Goal: Check status: Check status

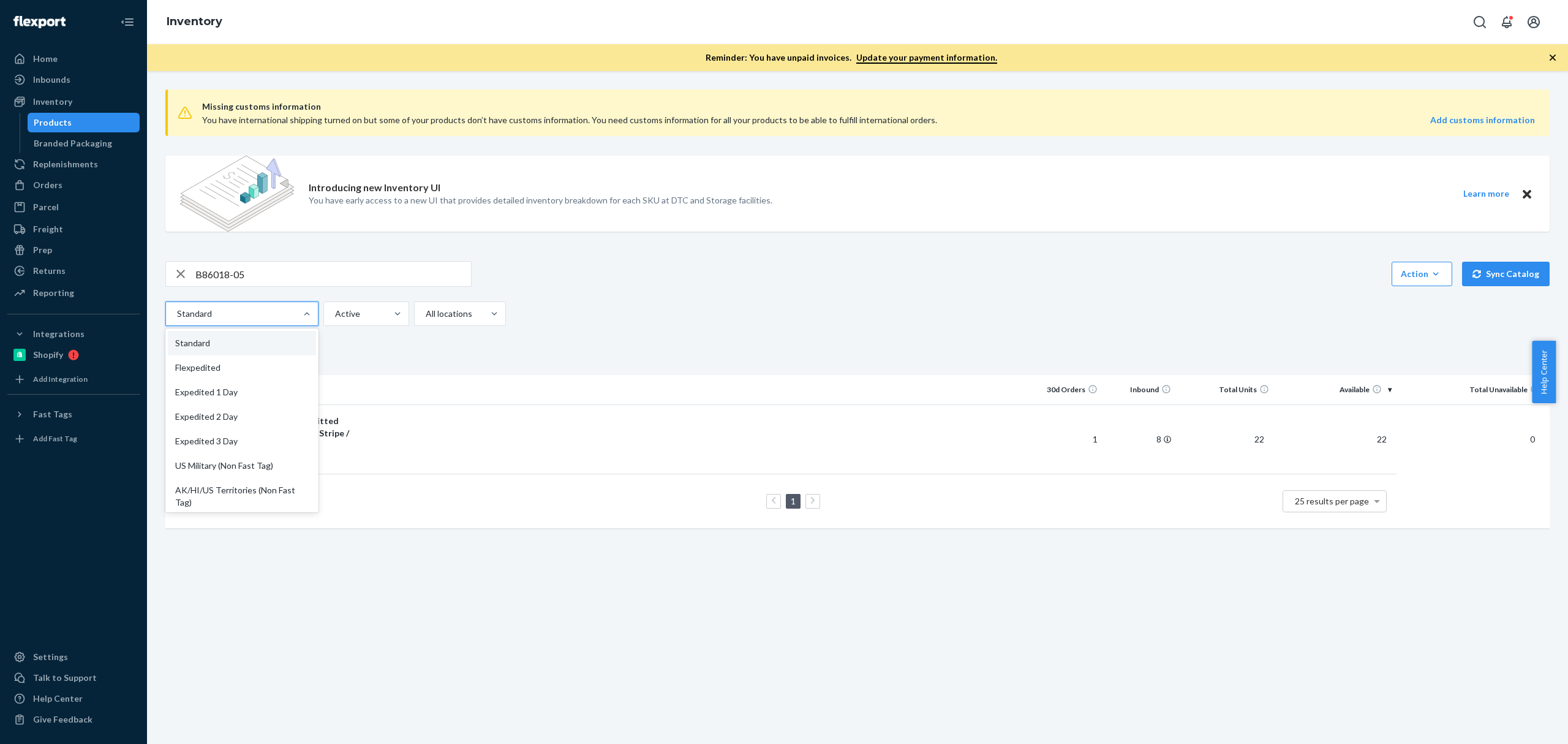
click at [290, 288] on div "B86018-05 Action Create product Create kit or bundle Bulk create products Bulk …" at bounding box center [857, 294] width 1384 height 65
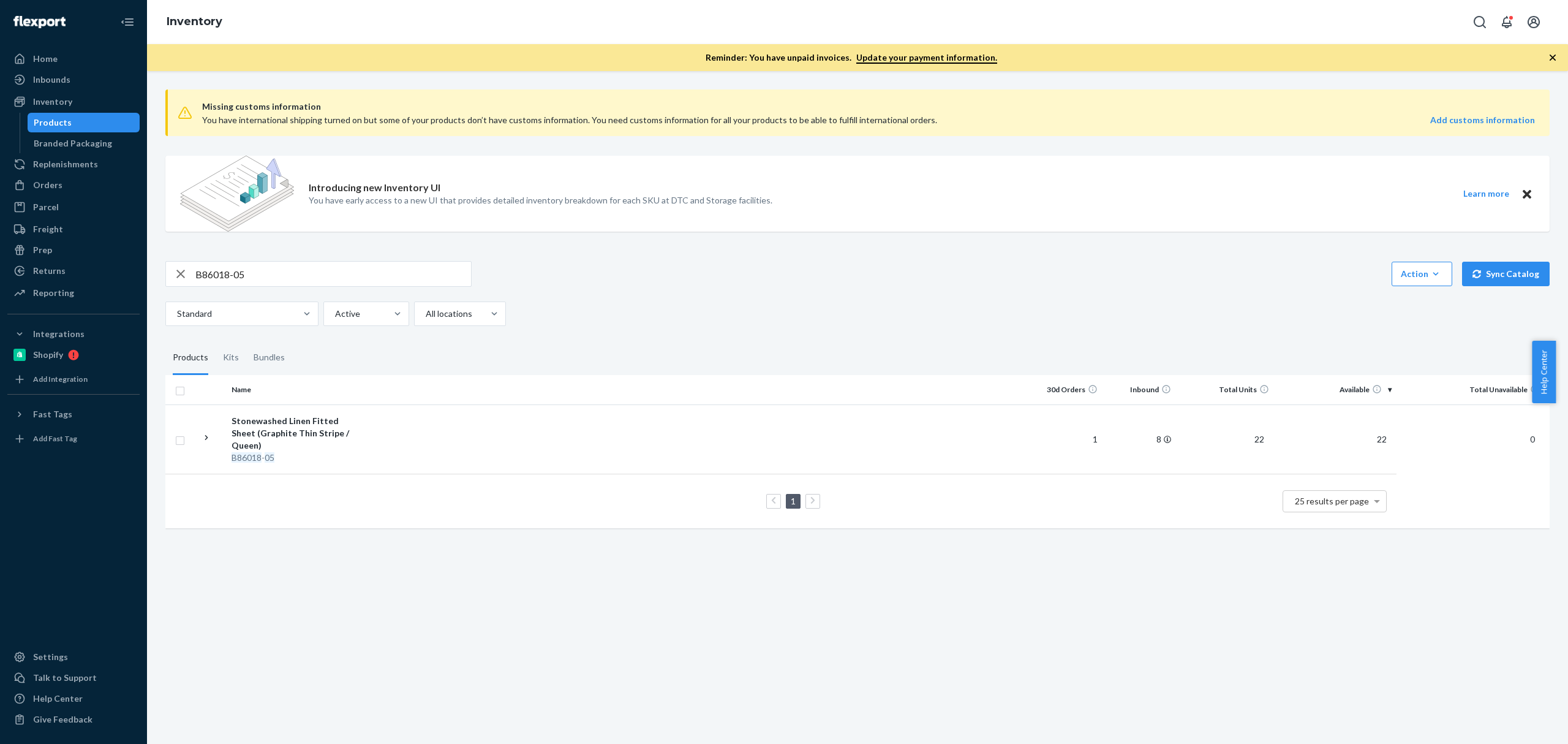
drag, startPoint x: 0, startPoint y: 0, endPoint x: 290, endPoint y: 269, distance: 395.6
click at [290, 286] on div "B86018-05 Action Create product Create kit or bundle Bulk create products Bulk …" at bounding box center [857, 294] width 1384 height 65
click at [290, 269] on input "B86018-05" at bounding box center [332, 274] width 275 height 24
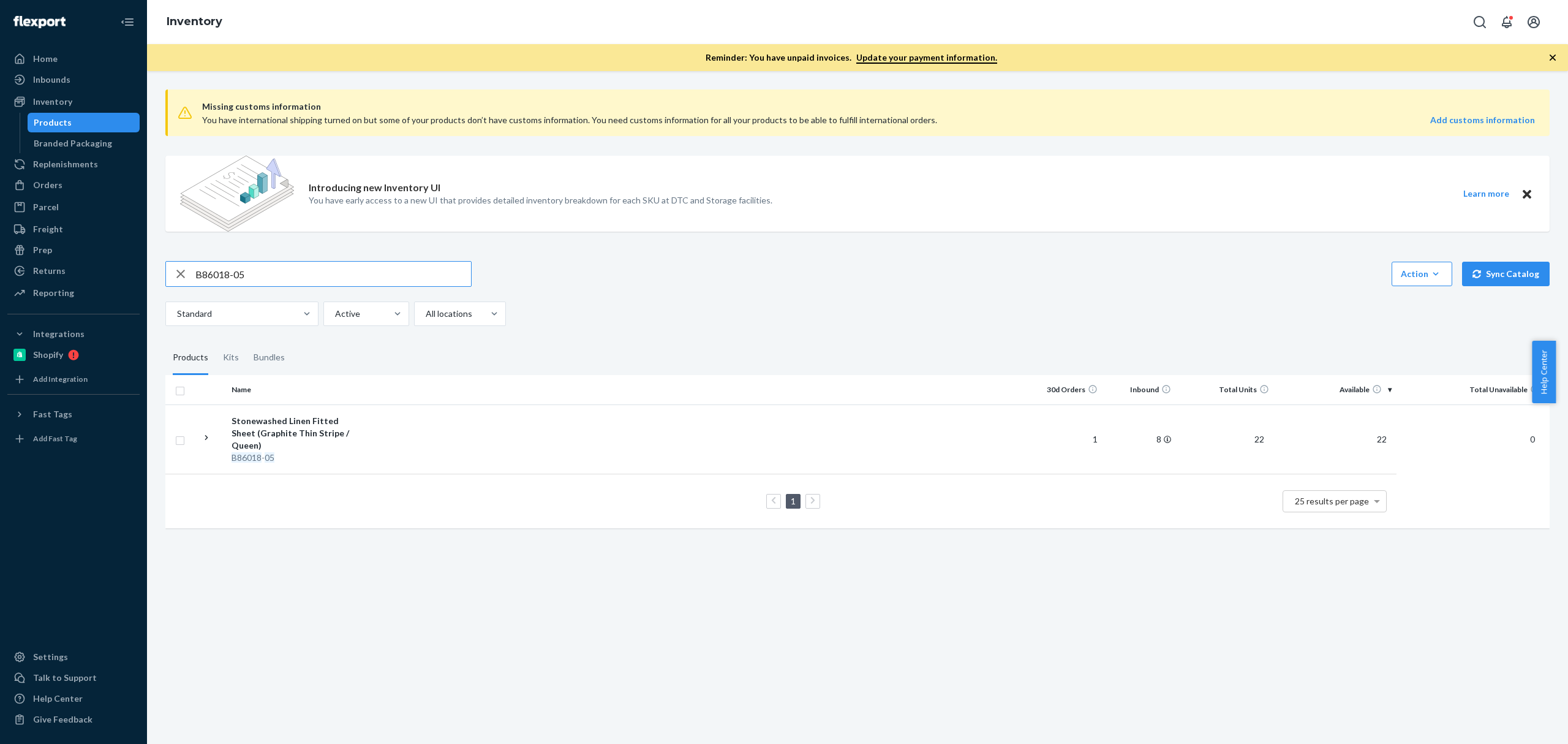
paste input "SKU B86012-02"
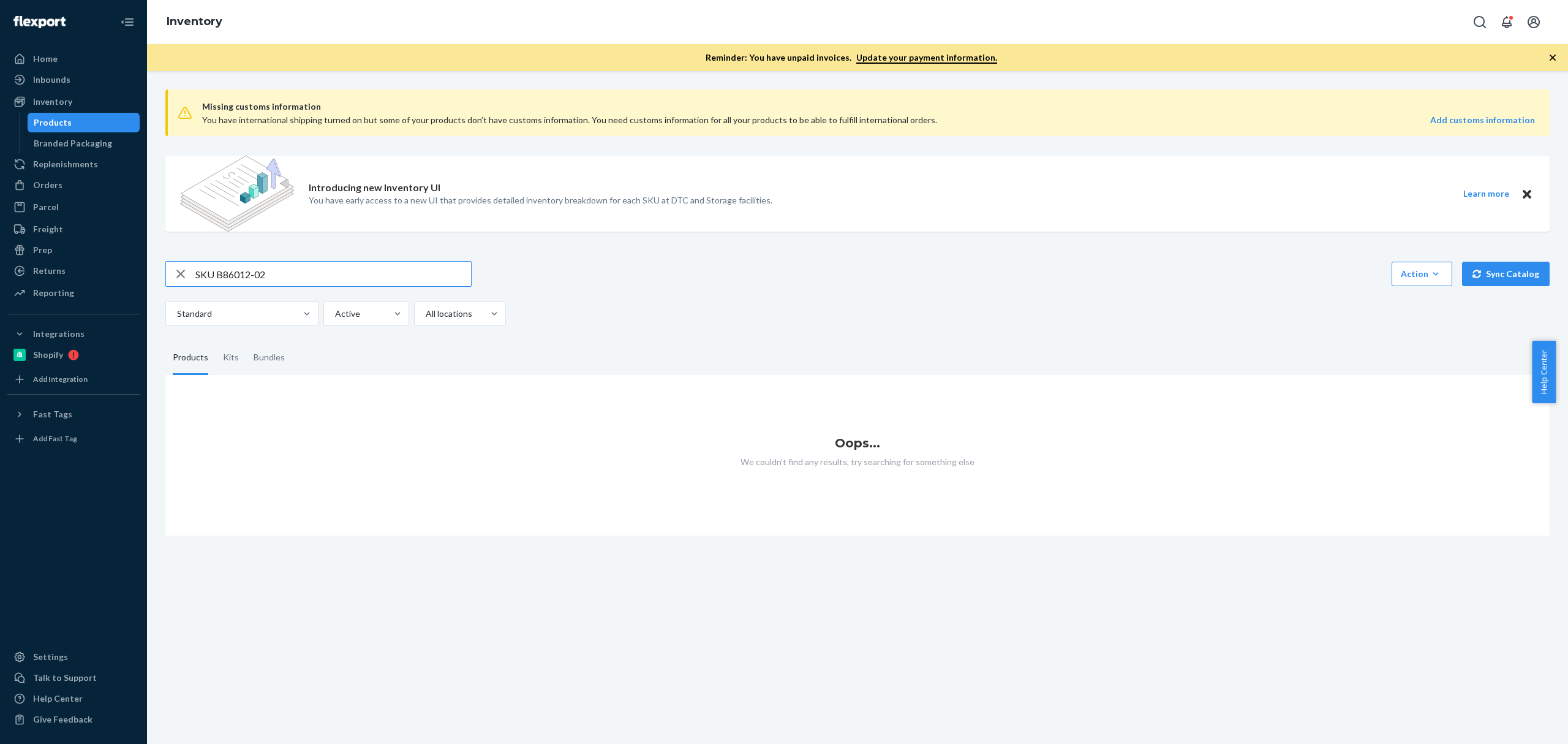
click at [207, 271] on input "SKU B86012-02" at bounding box center [332, 274] width 275 height 24
type input "B86012-02"
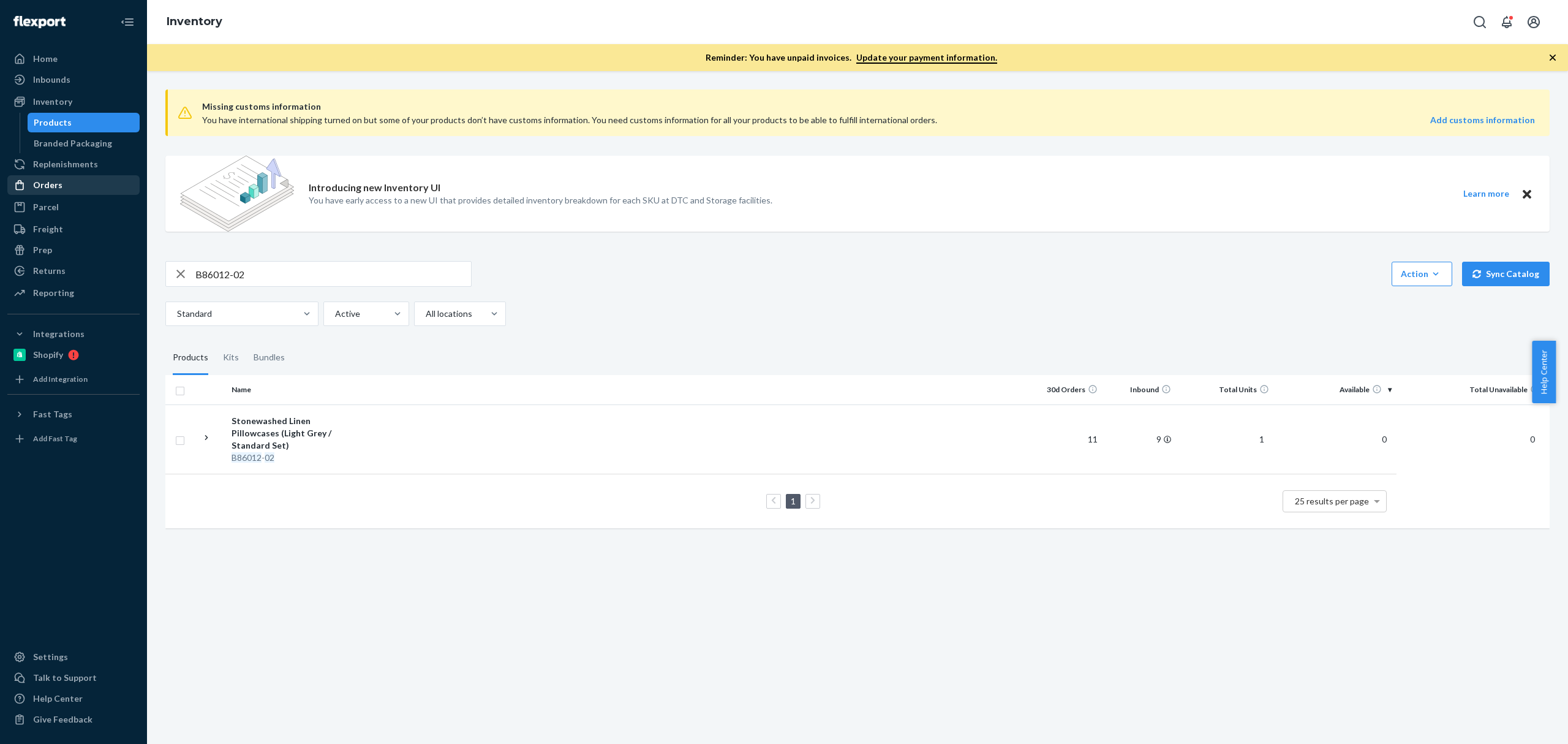
click at [67, 186] on div "Orders" at bounding box center [73, 185] width 130 height 17
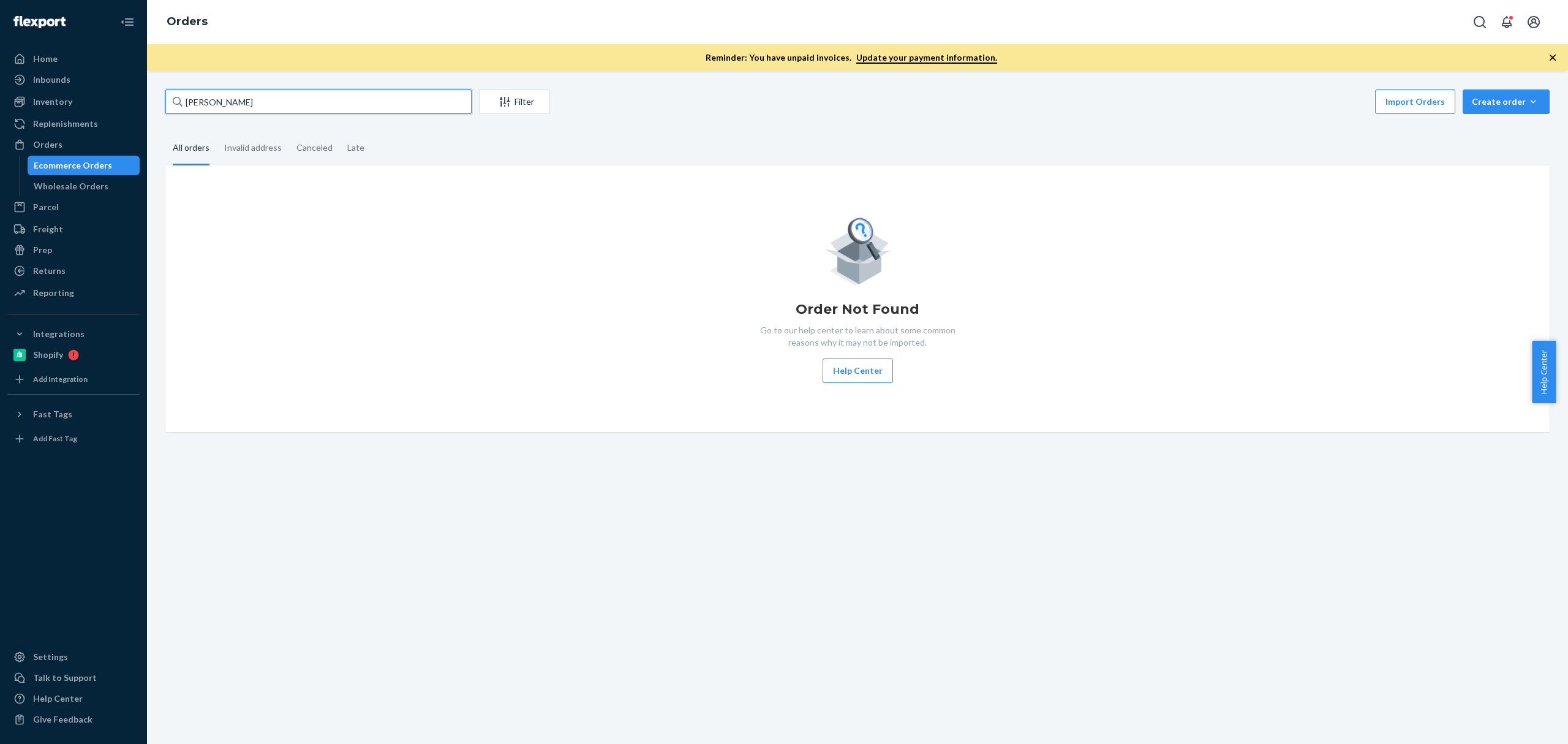
click at [243, 108] on input "[PERSON_NAME]" at bounding box center [318, 102] width 307 height 24
paste input "[PERSON_NAME]"
paste input "[STREET_ADDRESS][PERSON_NAME]"
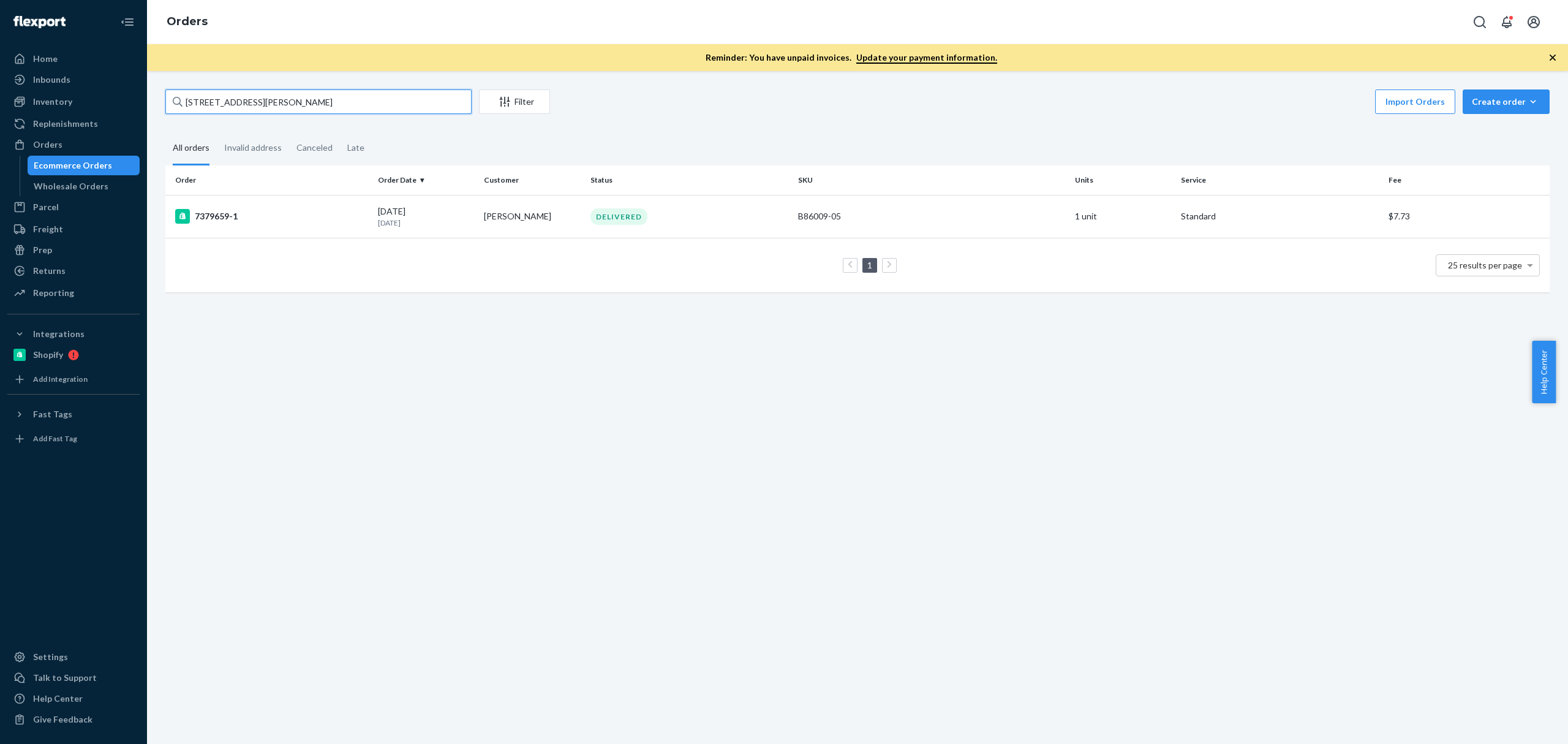
click at [236, 111] on input "1200 Steuart Street" at bounding box center [318, 102] width 307 height 24
paste input "Simran Gill"
type input "Simran Gill"
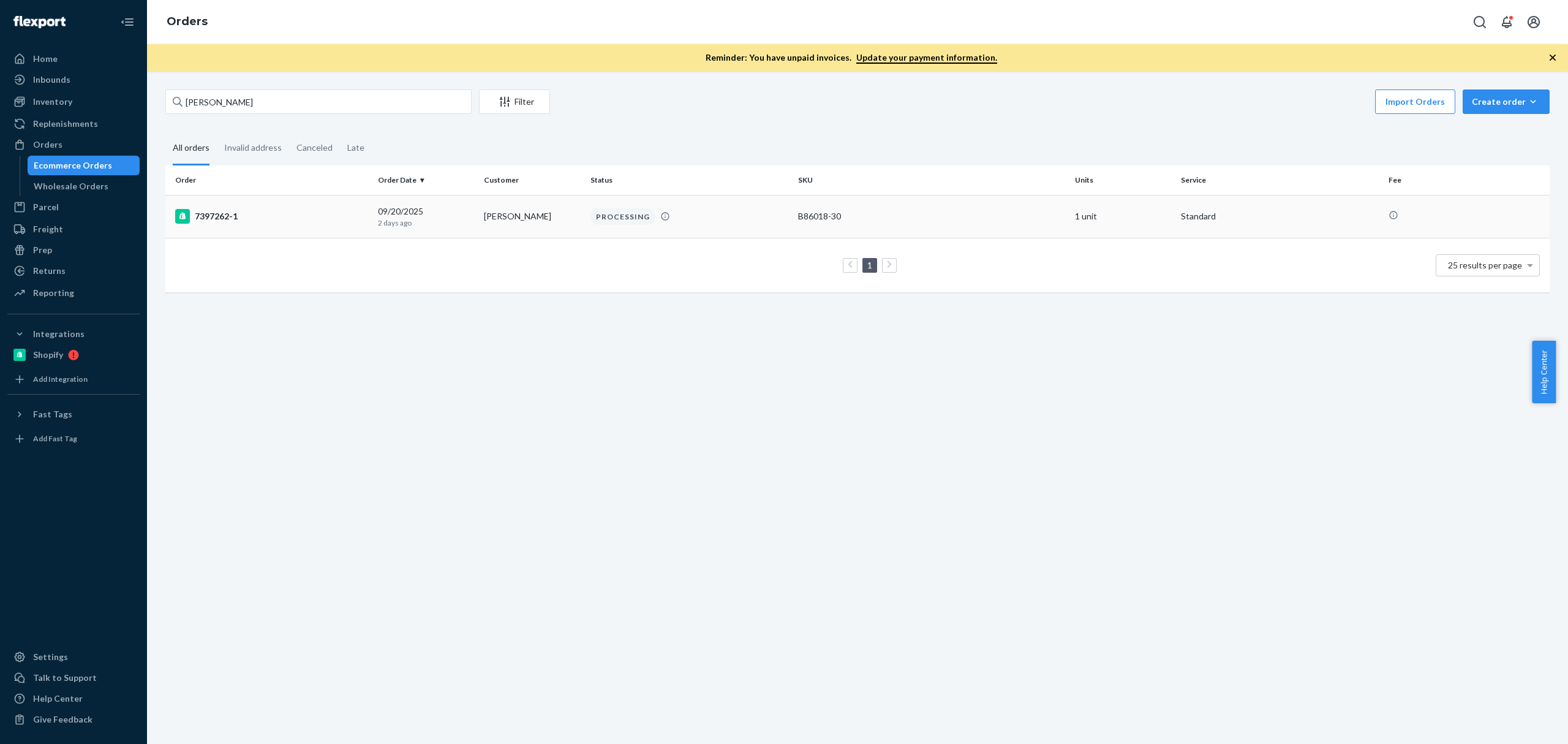
click at [279, 228] on td "7397262-1" at bounding box center [268, 216] width 207 height 43
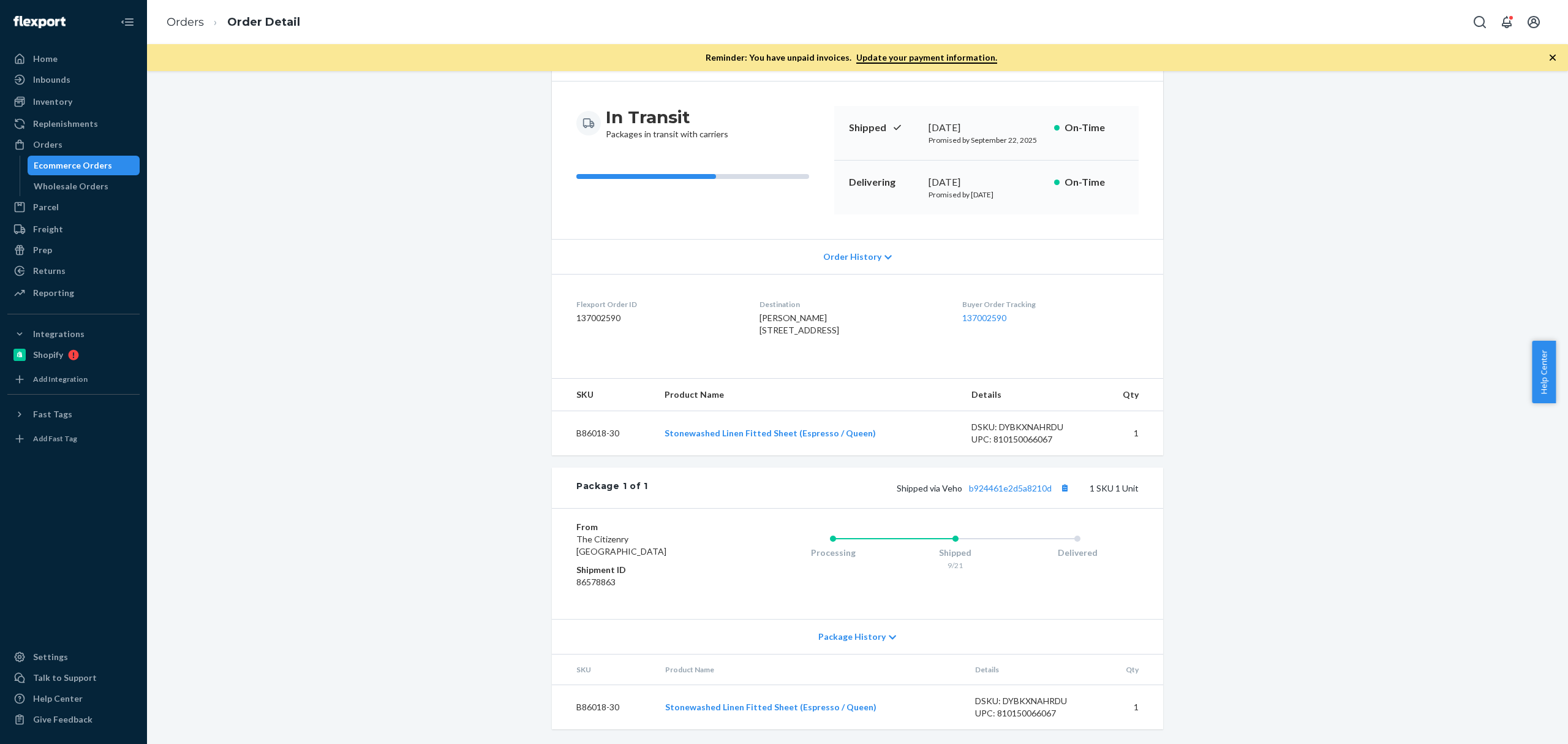
scroll to position [121, 0]
click at [596, 423] on td "B86018-30" at bounding box center [603, 434] width 103 height 45
copy td "B86018-30"
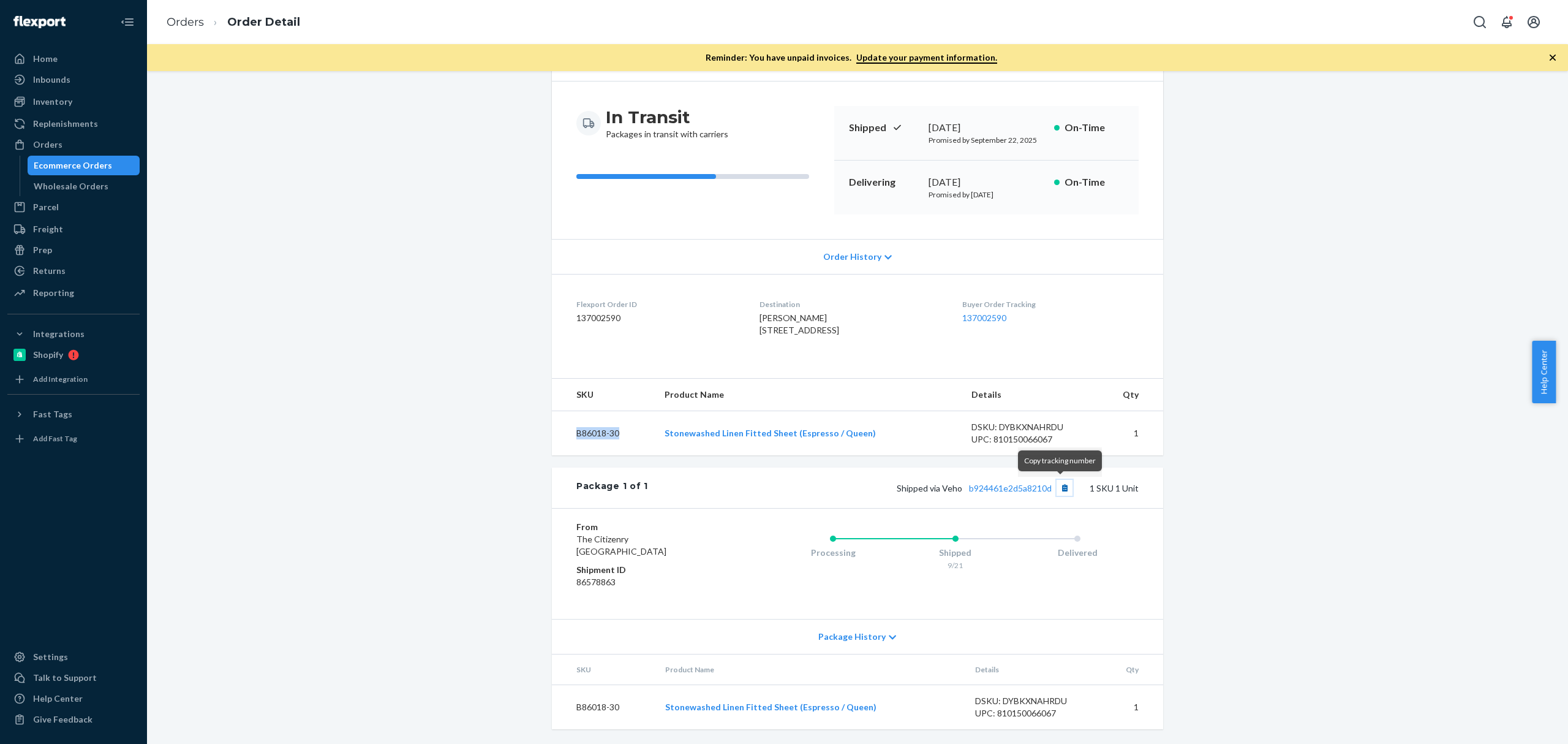
click at [1062, 491] on button "Copy tracking number" at bounding box center [1064, 488] width 16 height 16
click at [1026, 488] on link "b924461e2d5a8210d" at bounding box center [1011, 488] width 83 height 10
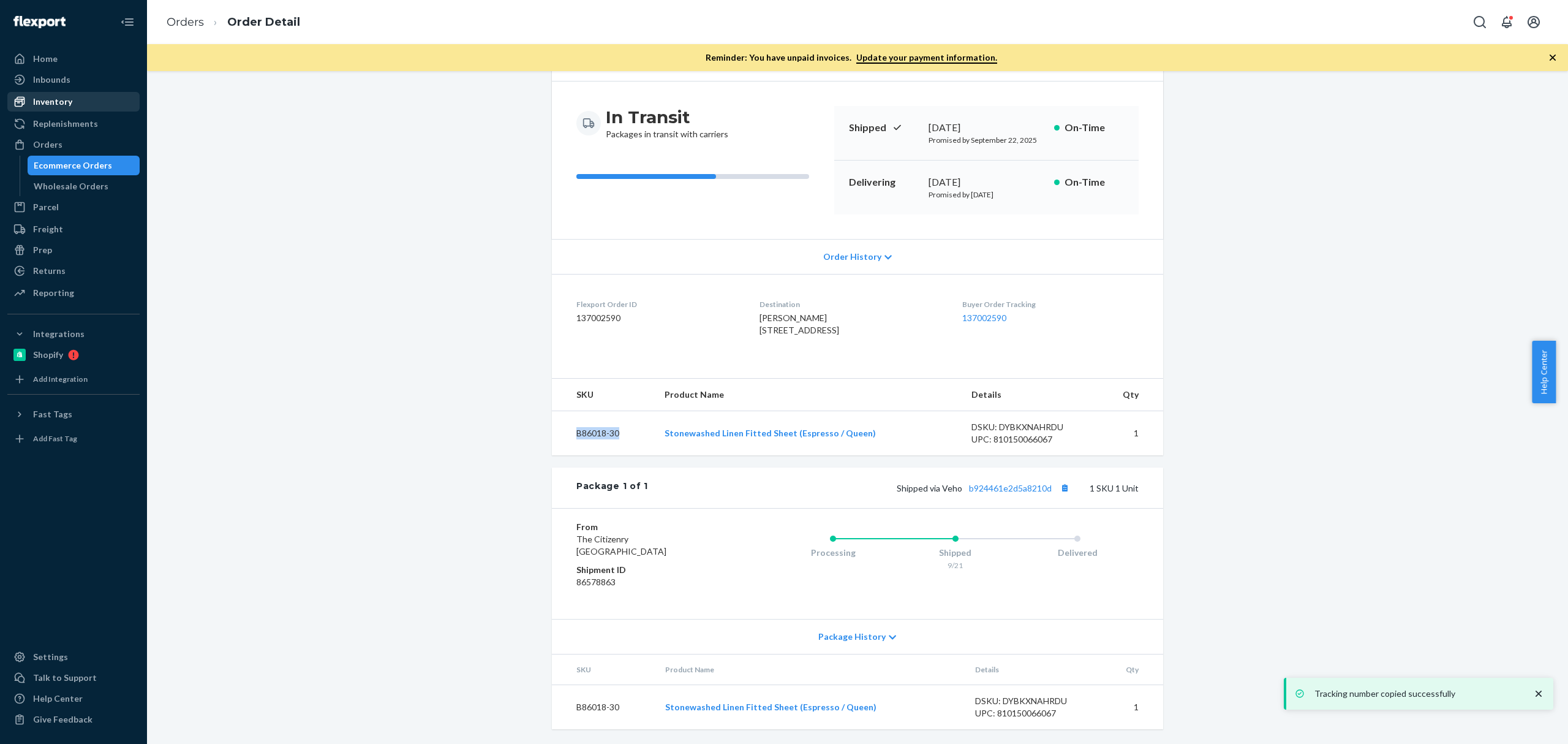
click at [67, 96] on div "Inventory" at bounding box center [53, 102] width 39 height 12
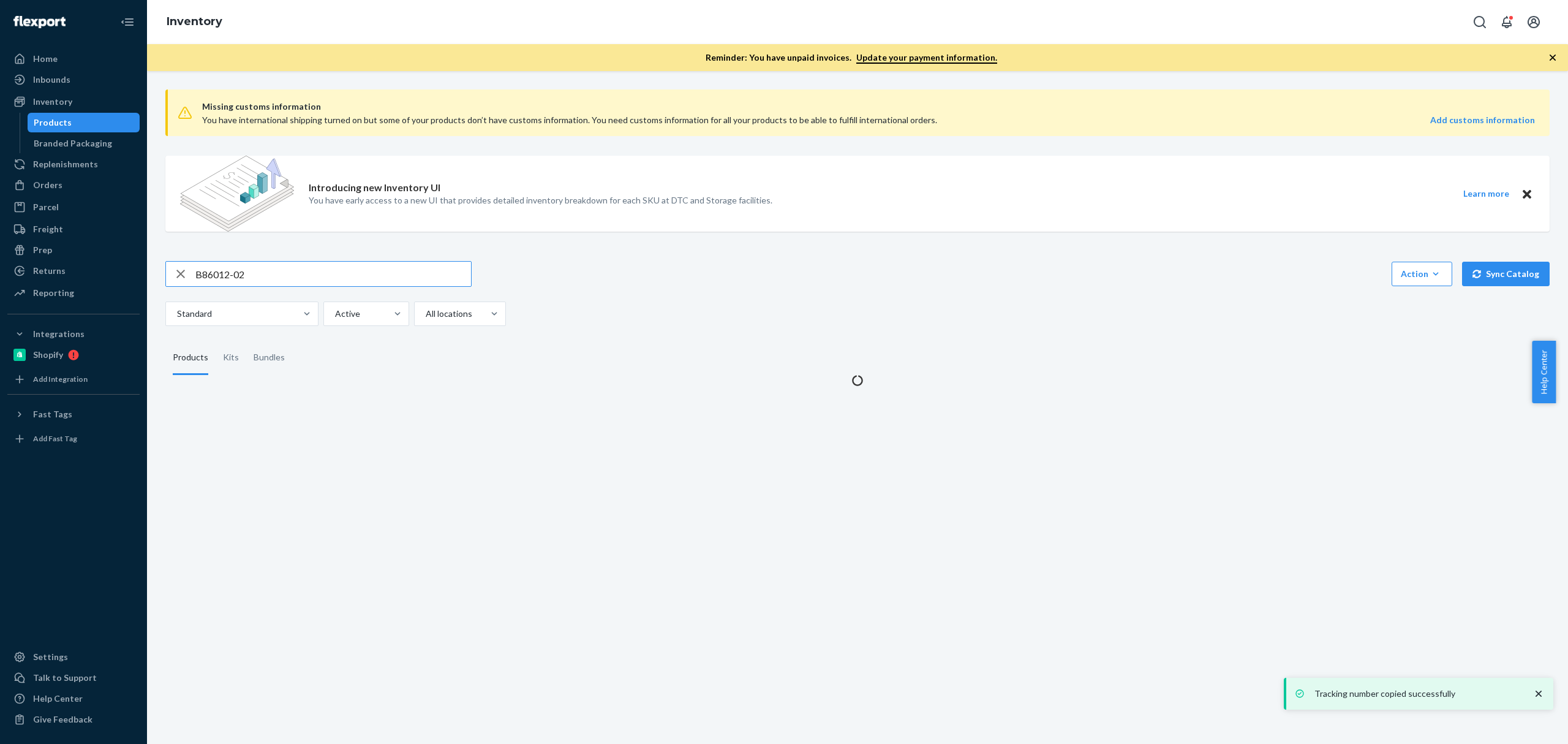
click at [247, 287] on div "B86012-02" at bounding box center [318, 274] width 307 height 26
click at [245, 282] on input "B86012-02" at bounding box center [332, 274] width 275 height 24
paste input "F137001-07"
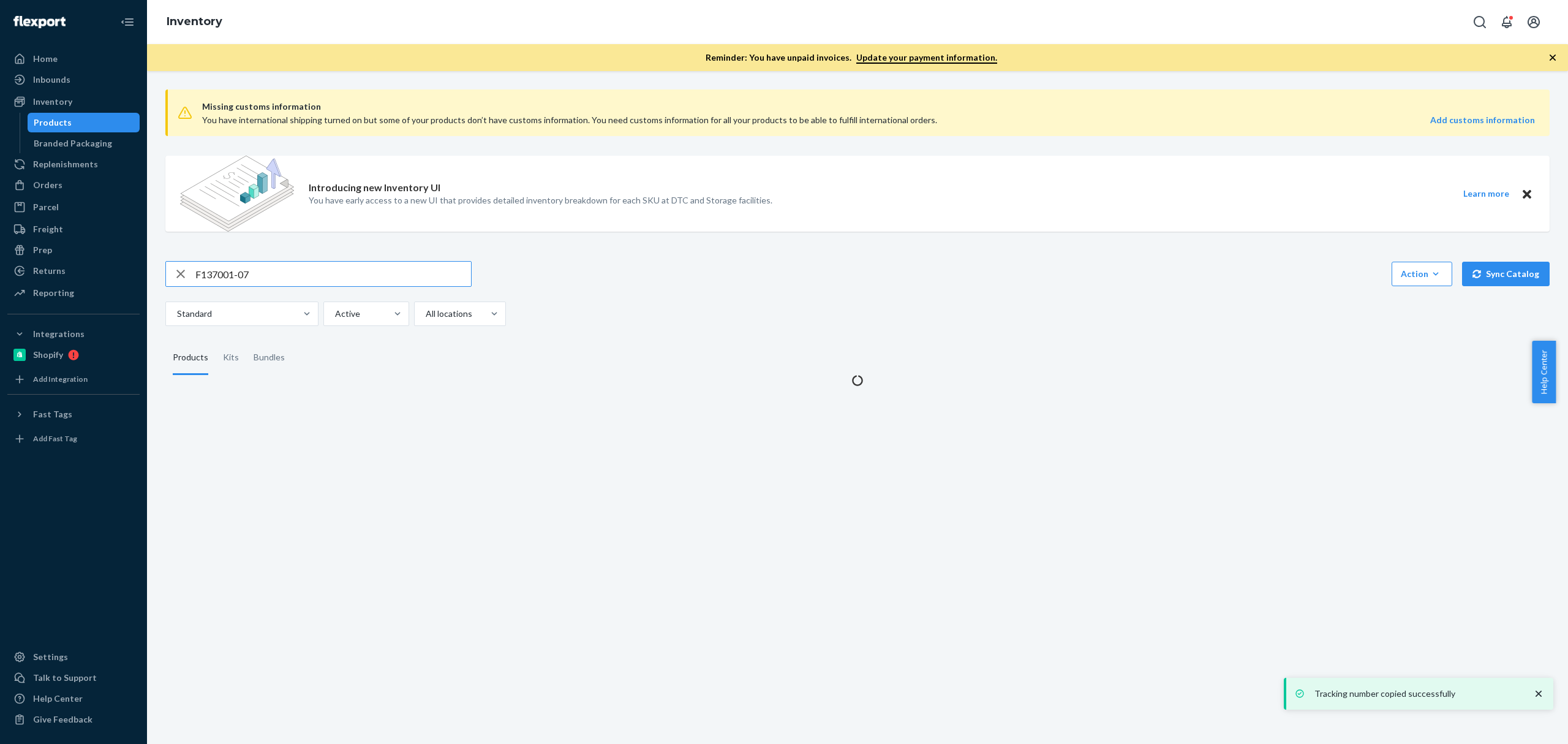
type input "F137001-07"
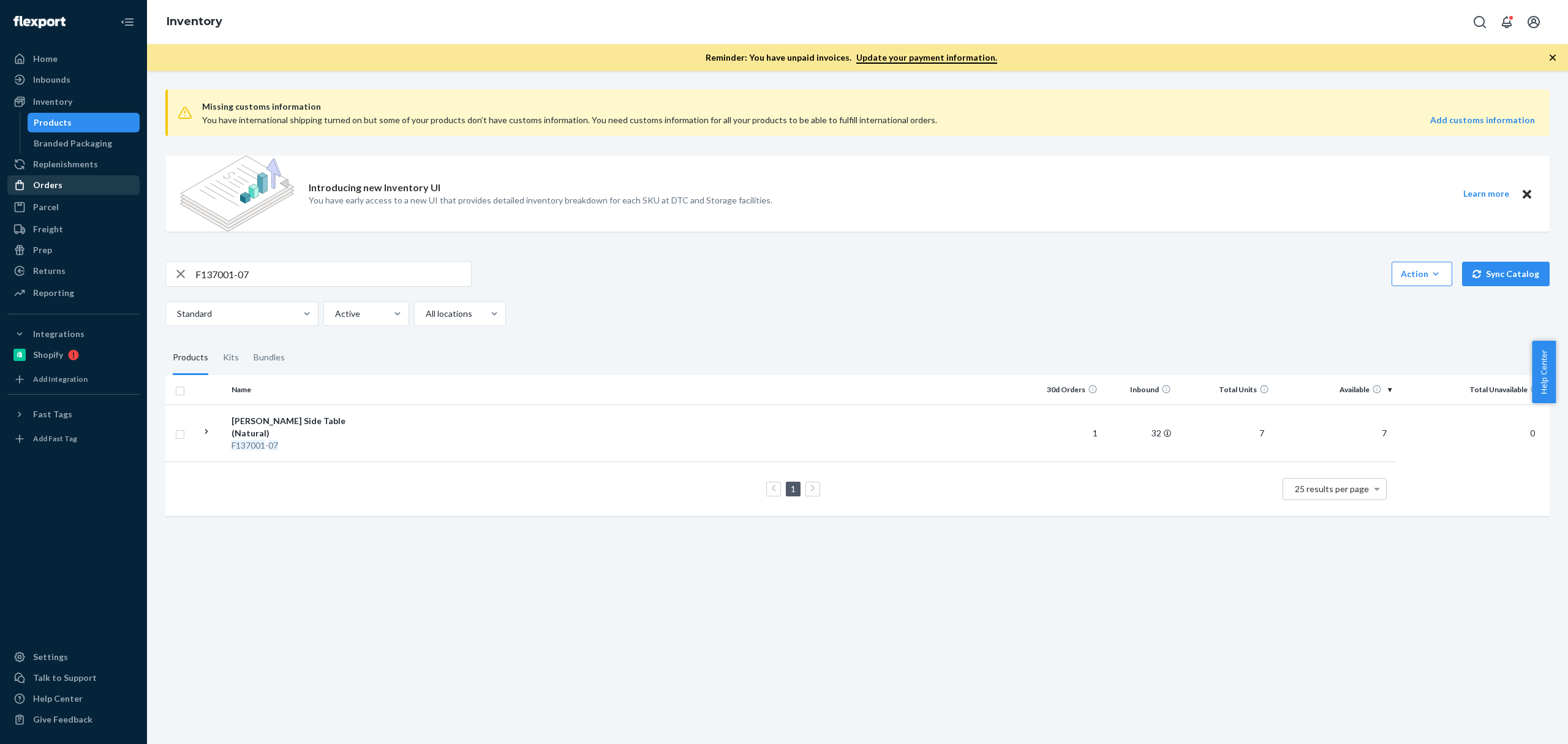
drag, startPoint x: 58, startPoint y: 200, endPoint x: 57, endPoint y: 194, distance: 6.1
click at [58, 200] on div "Parcel" at bounding box center [73, 207] width 130 height 17
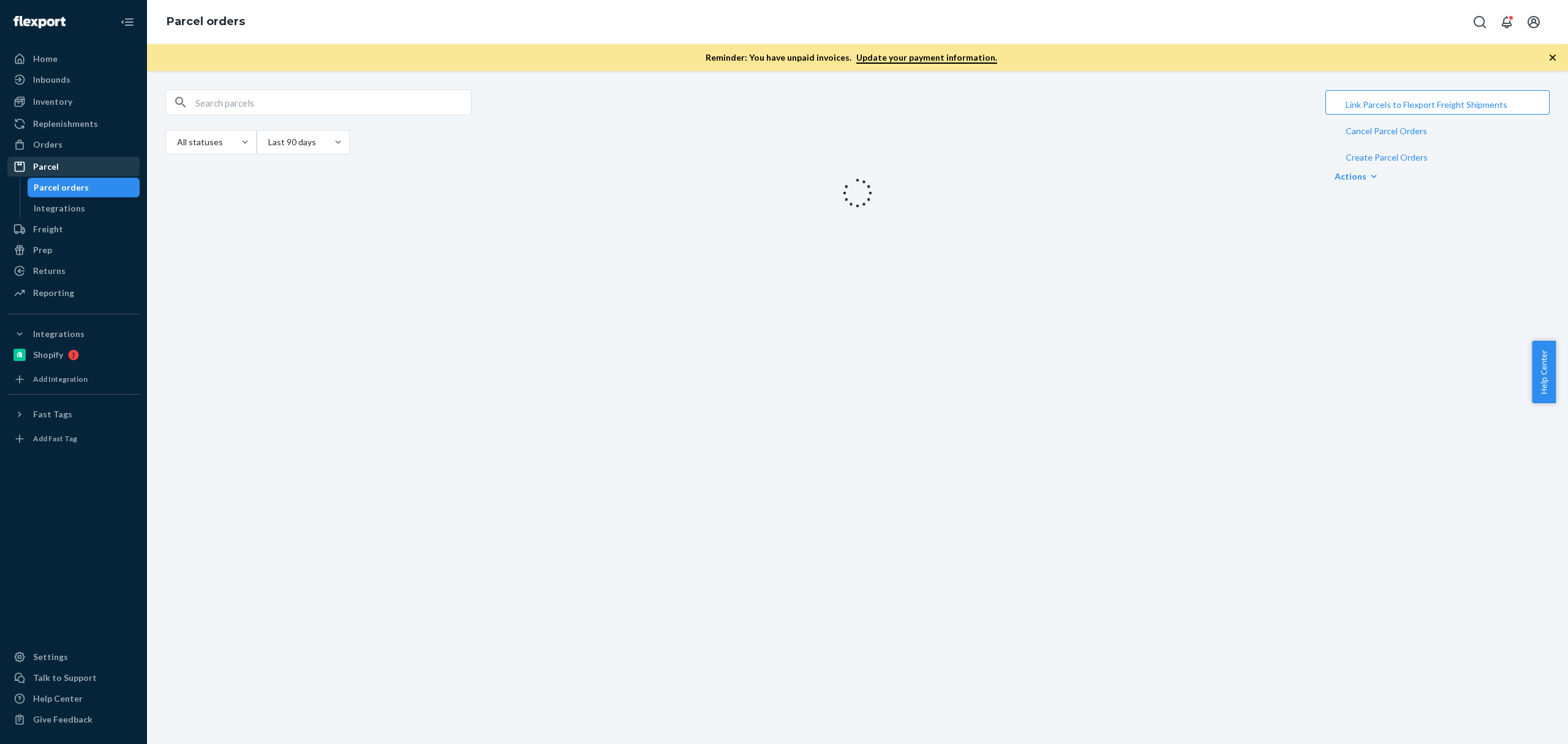
click at [55, 190] on div "Parcel orders" at bounding box center [61, 188] width 55 height 12
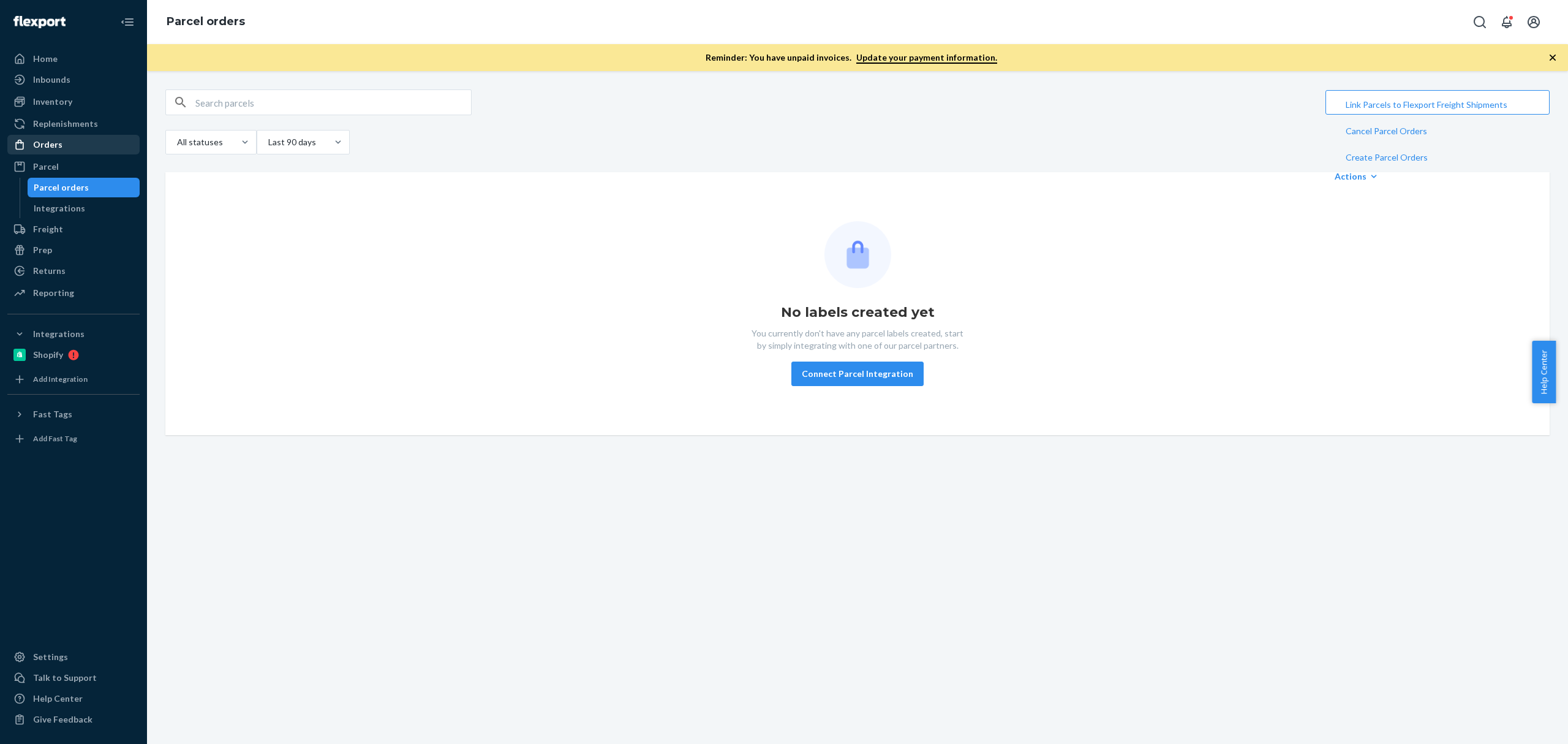
click at [75, 136] on div "Orders" at bounding box center [73, 144] width 130 height 17
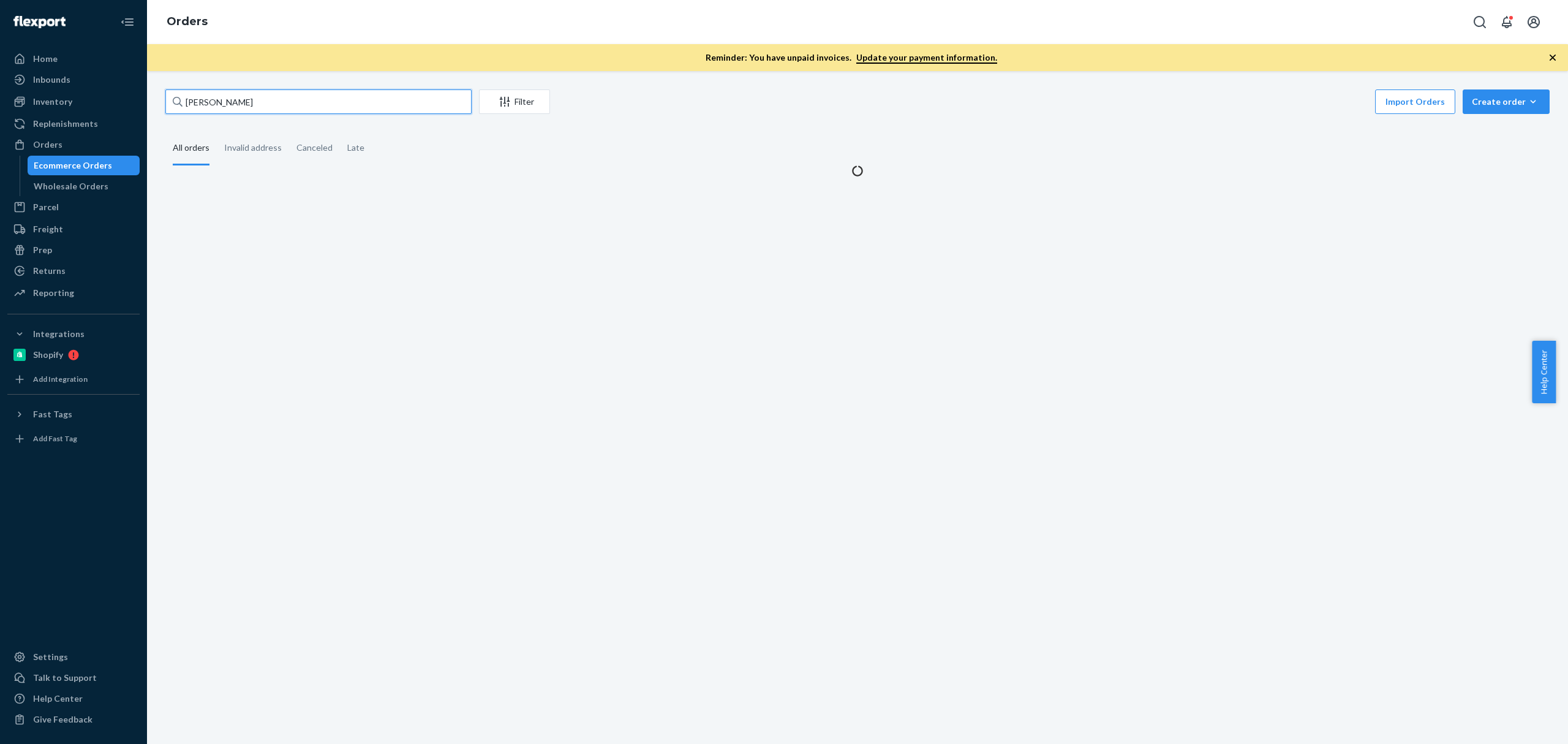
click at [243, 104] on input "Simran Gill" at bounding box center [318, 102] width 307 height 24
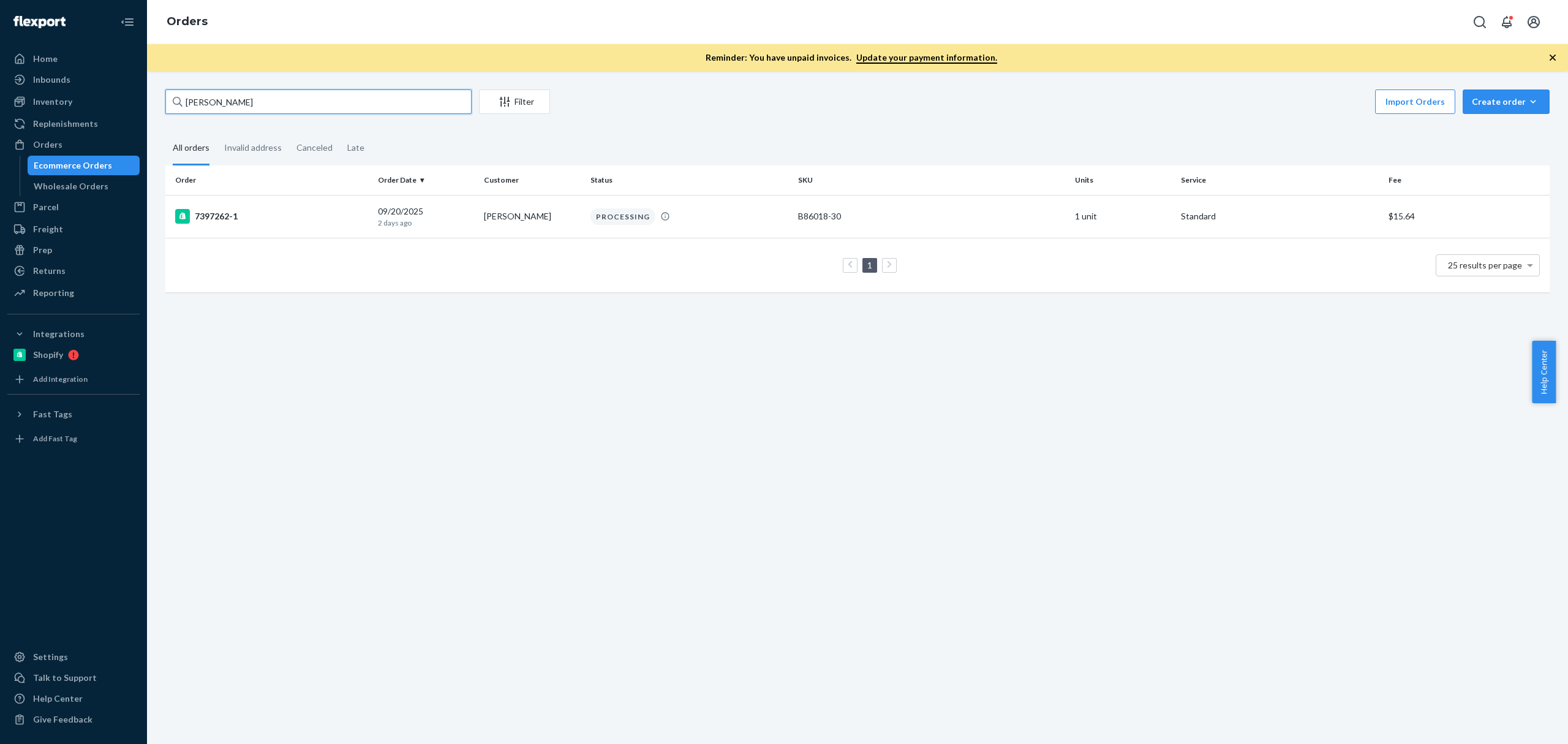
click at [243, 104] on input "Simran Gill" at bounding box center [318, 102] width 307 height 24
paste input "Jenn Sanchez"
type input "Jenn Sanchez"
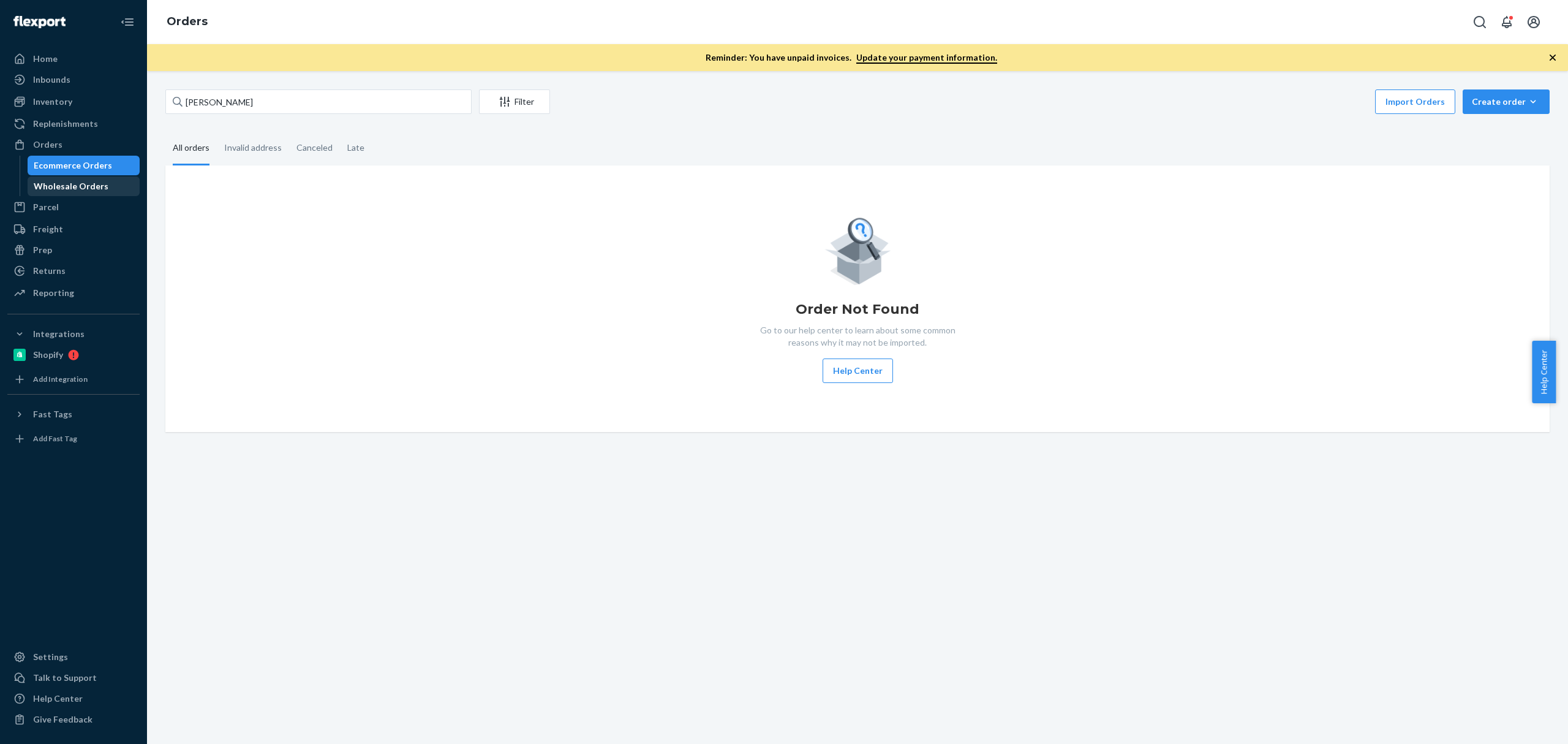
drag, startPoint x: 69, startPoint y: 195, endPoint x: 90, endPoint y: 184, distance: 23.7
click at [69, 195] on link "Wholesale Orders" at bounding box center [84, 186] width 113 height 20
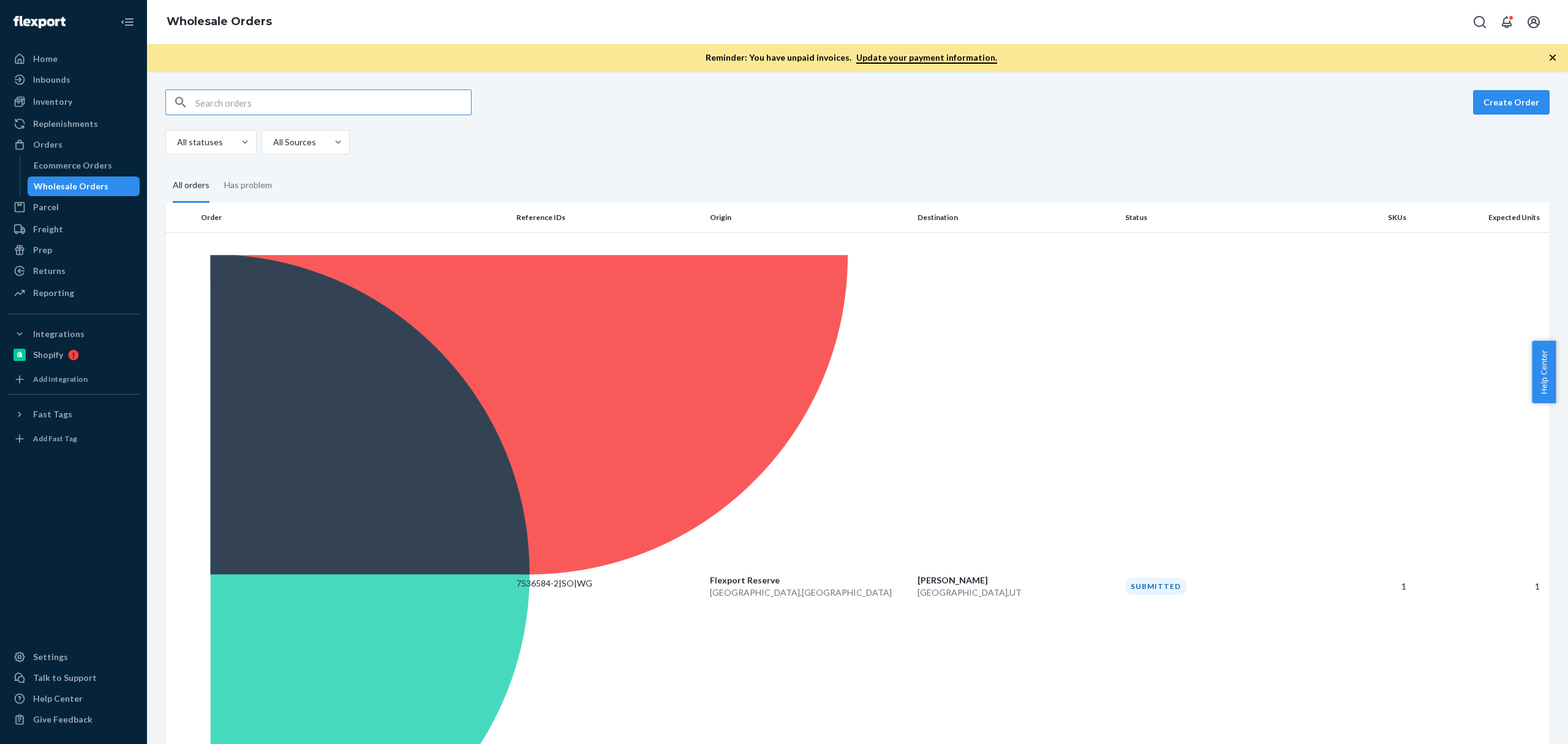
click at [256, 107] on input "text" at bounding box center [332, 102] width 275 height 24
type input "Jenn Sanchez"
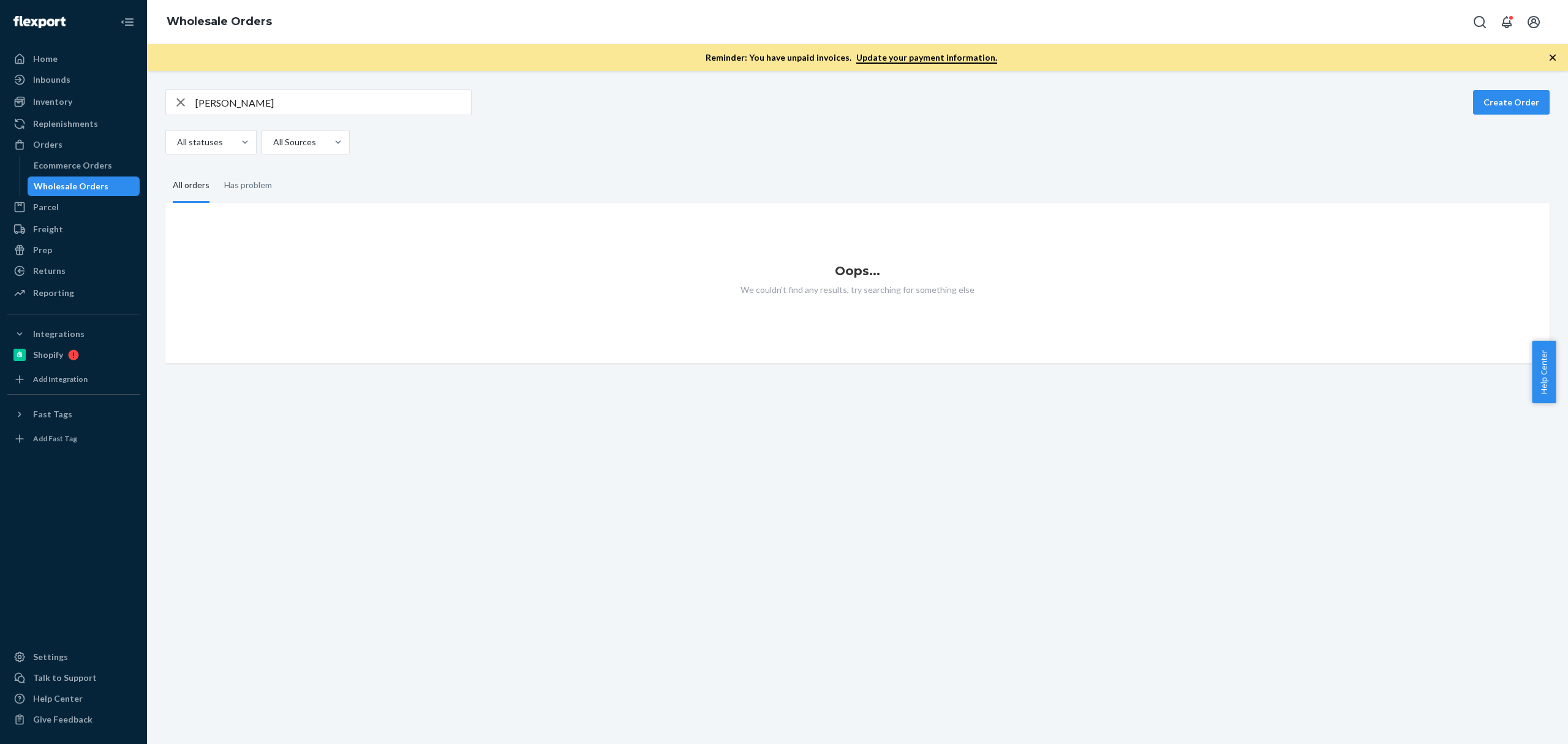
click at [362, 118] on div "Jenn Sanchez Create Order All statuses All Sources" at bounding box center [857, 122] width 1384 height 65
click at [365, 101] on input "Jenn Sanchez" at bounding box center [332, 102] width 275 height 24
click at [54, 101] on div "Inventory" at bounding box center [53, 102] width 39 height 12
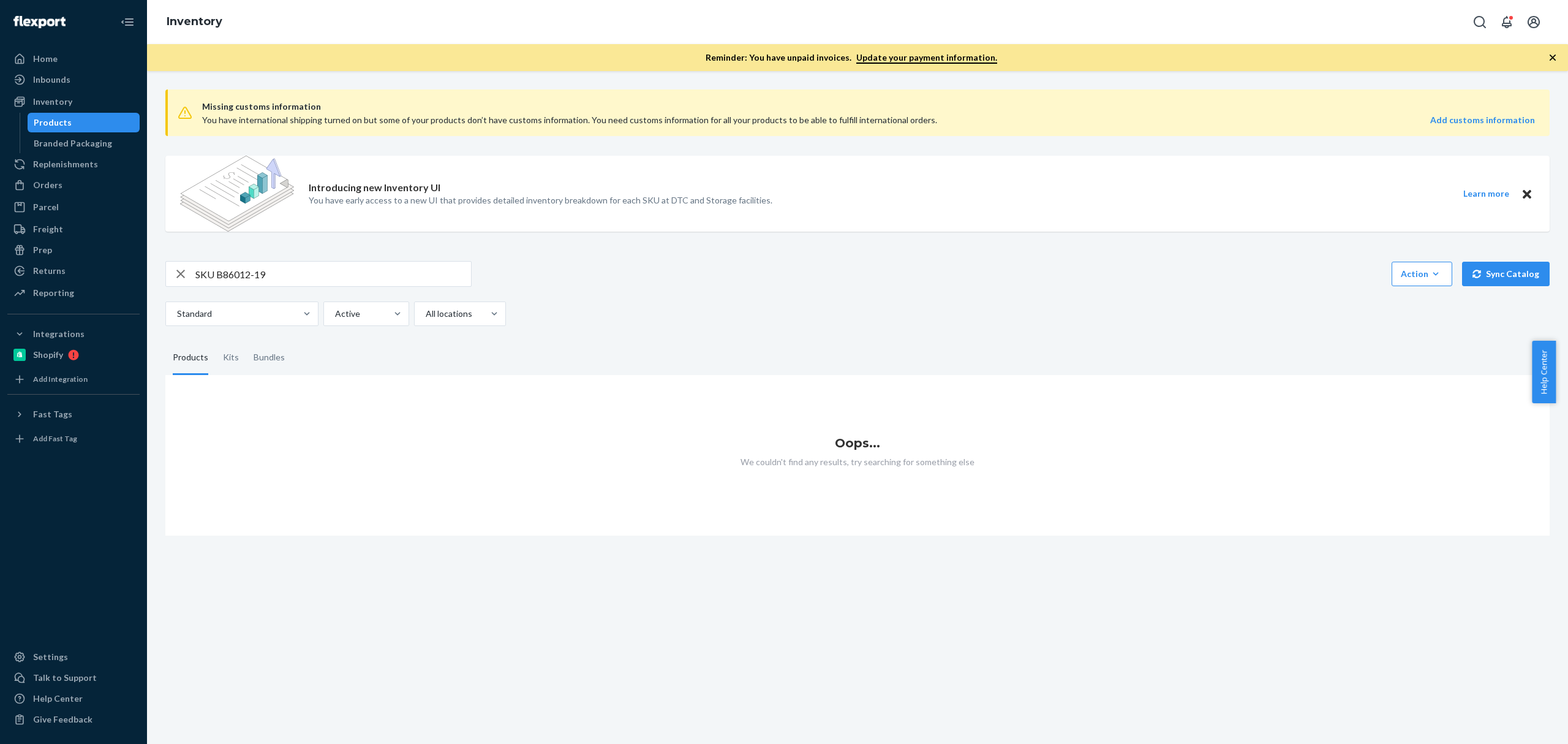
click at [199, 283] on input "SKU B86012-19" at bounding box center [332, 274] width 275 height 24
type input "B86012-19"
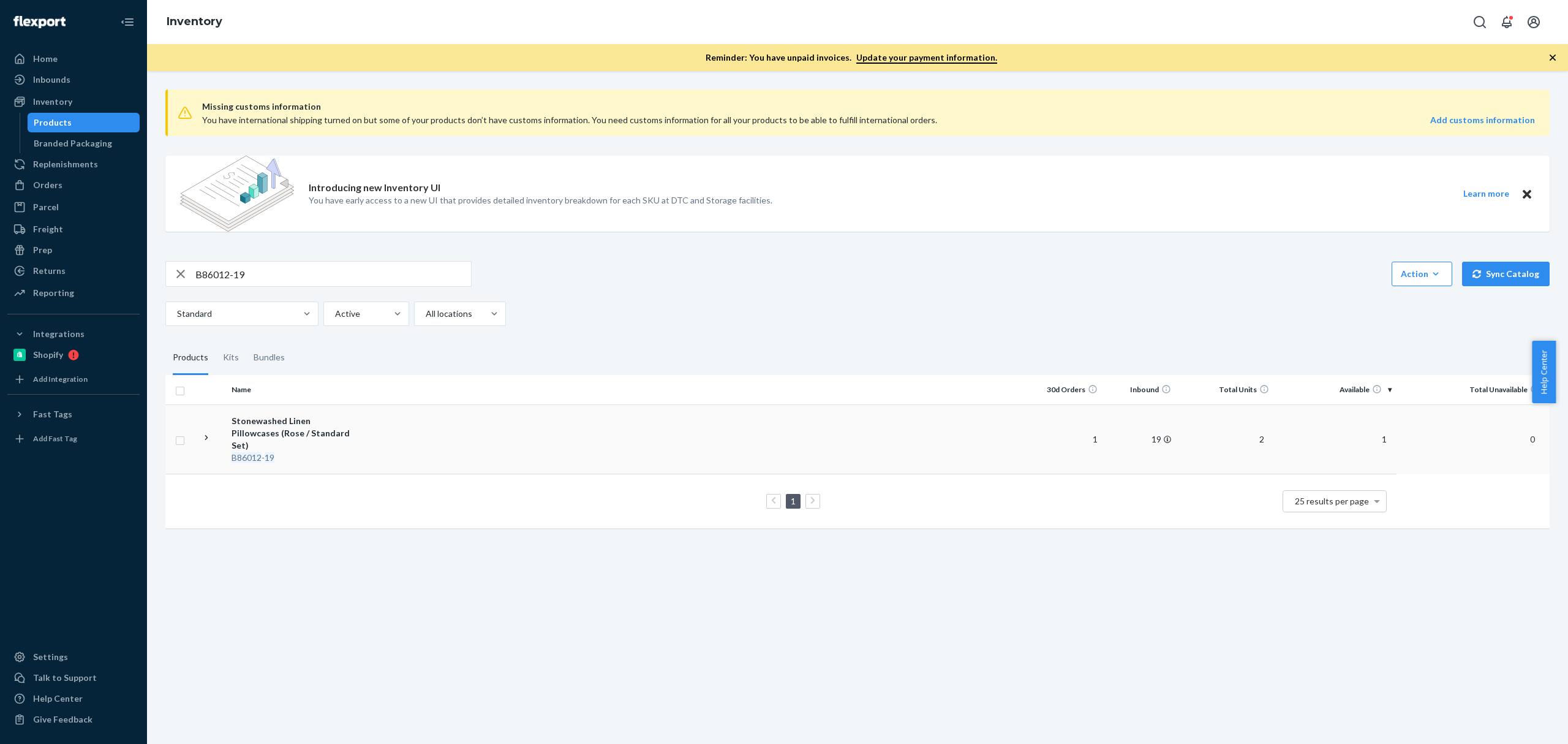
click at [604, 446] on td at bounding box center [697, 439] width 665 height 69
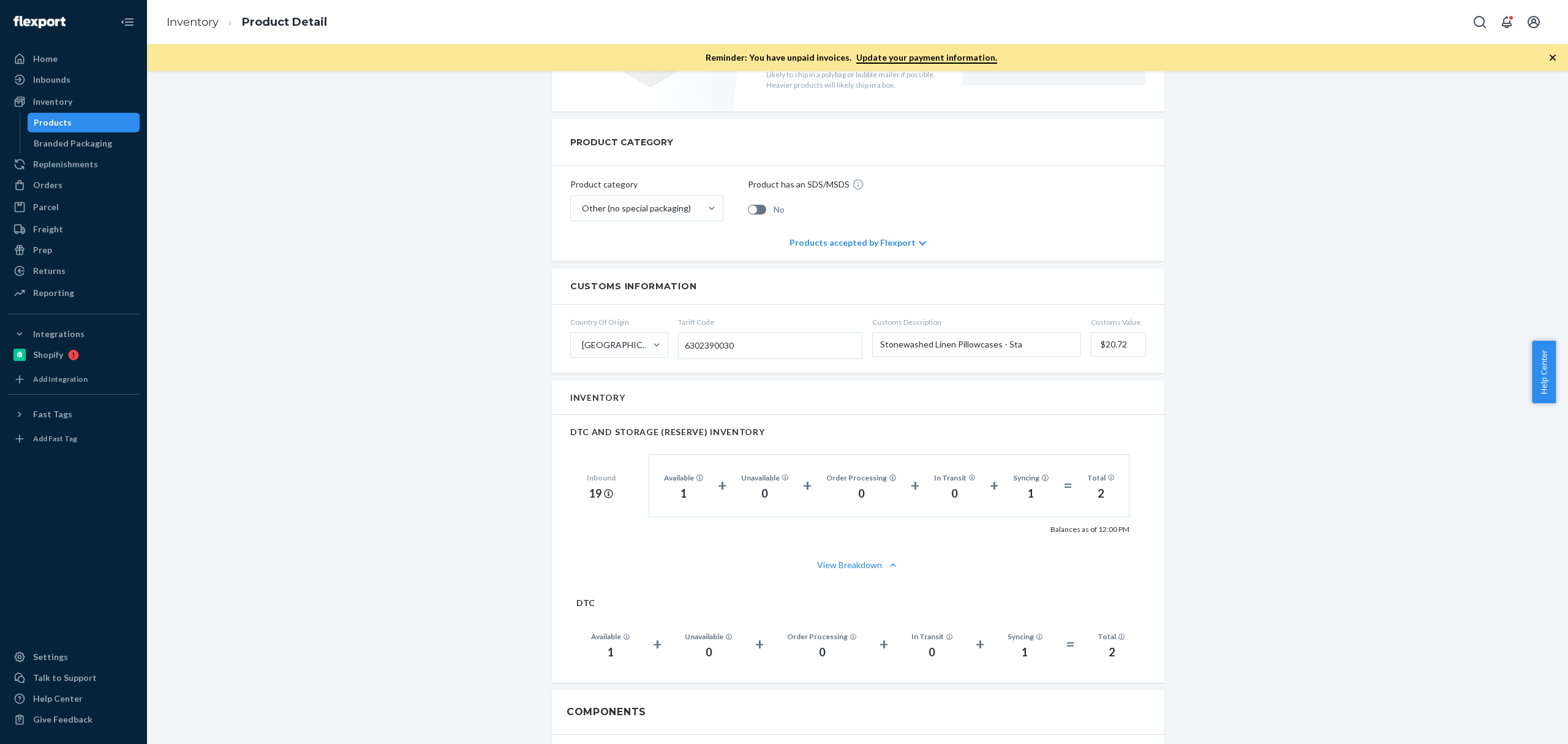
scroll to position [490, 0]
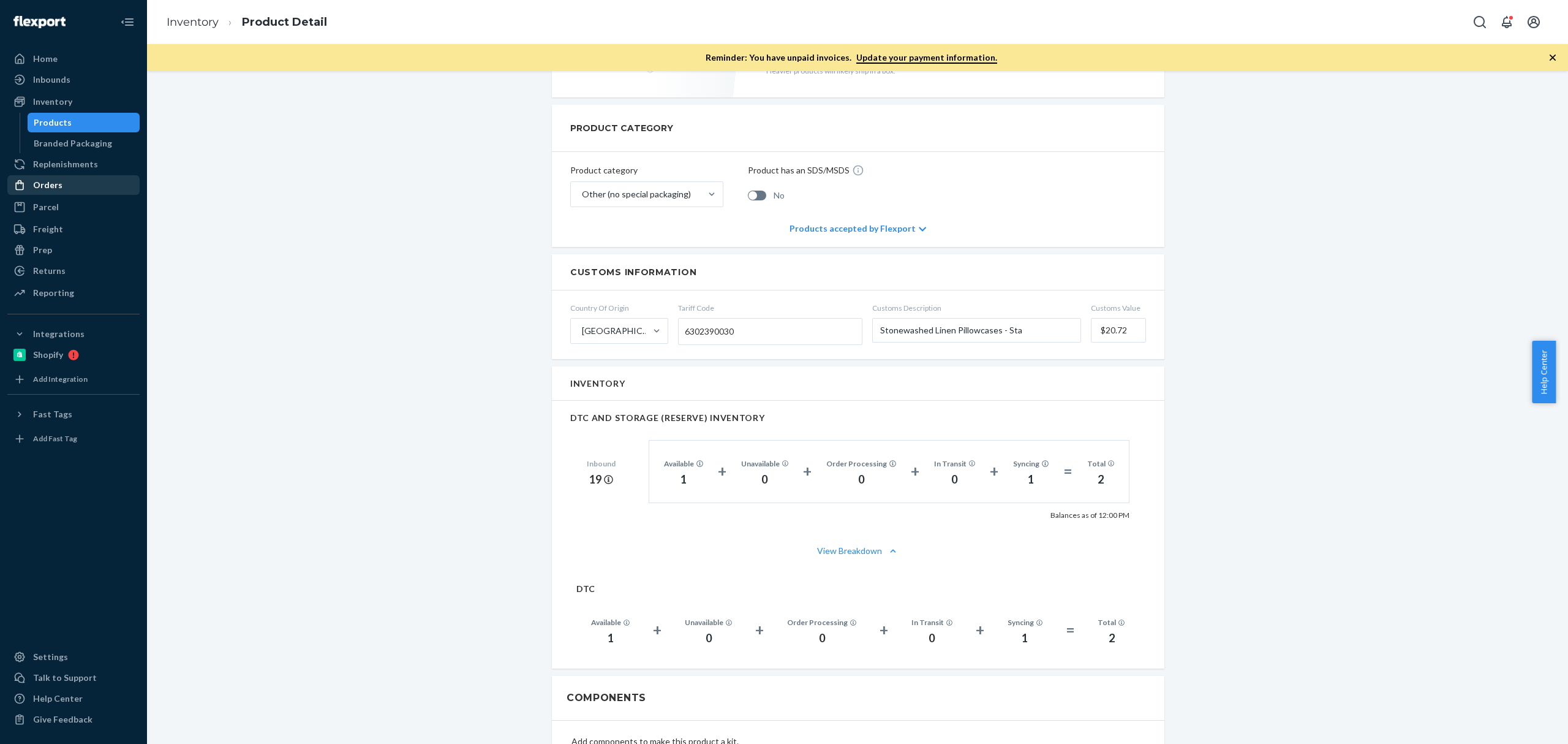
drag, startPoint x: 79, startPoint y: 177, endPoint x: 105, endPoint y: 184, distance: 26.9
click at [79, 177] on div "Orders" at bounding box center [73, 185] width 130 height 17
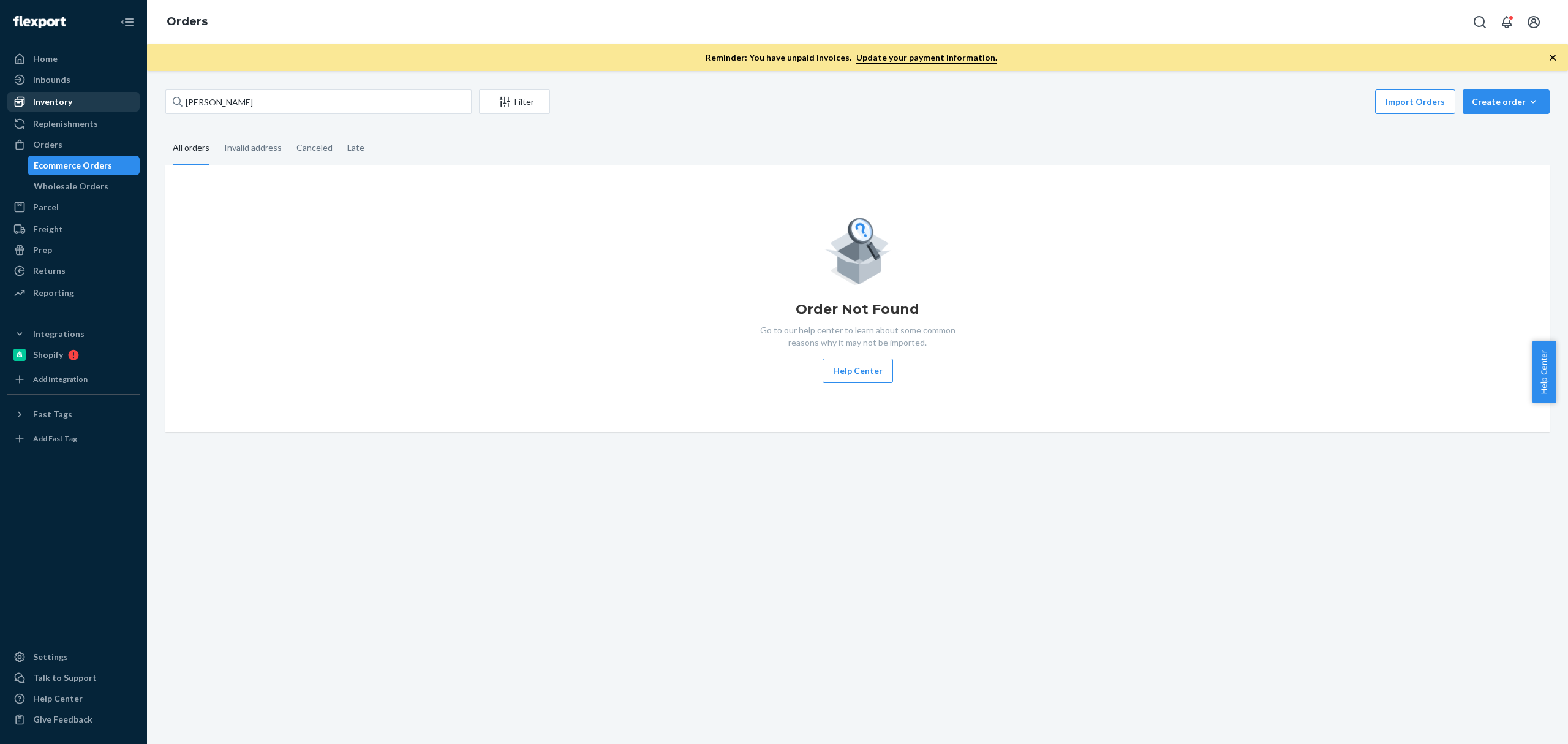
click at [103, 96] on div "Inventory" at bounding box center [73, 101] width 130 height 17
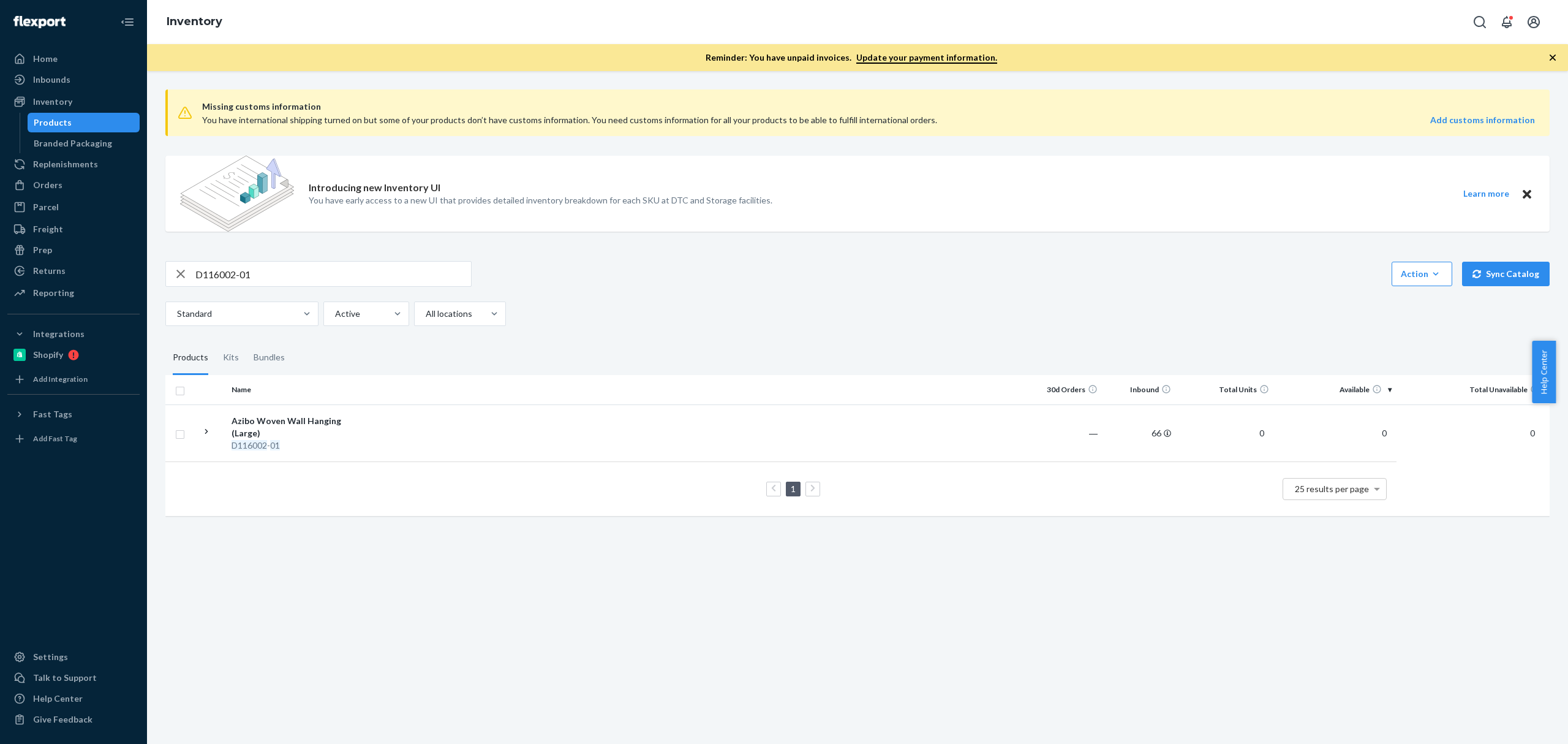
click at [258, 275] on input "D116002-01" at bounding box center [332, 274] width 275 height 24
paste input "B86019"
click at [258, 275] on input "D116002-01" at bounding box center [332, 274] width 275 height 24
click at [246, 269] on input "B86019-01" at bounding box center [332, 274] width 275 height 24
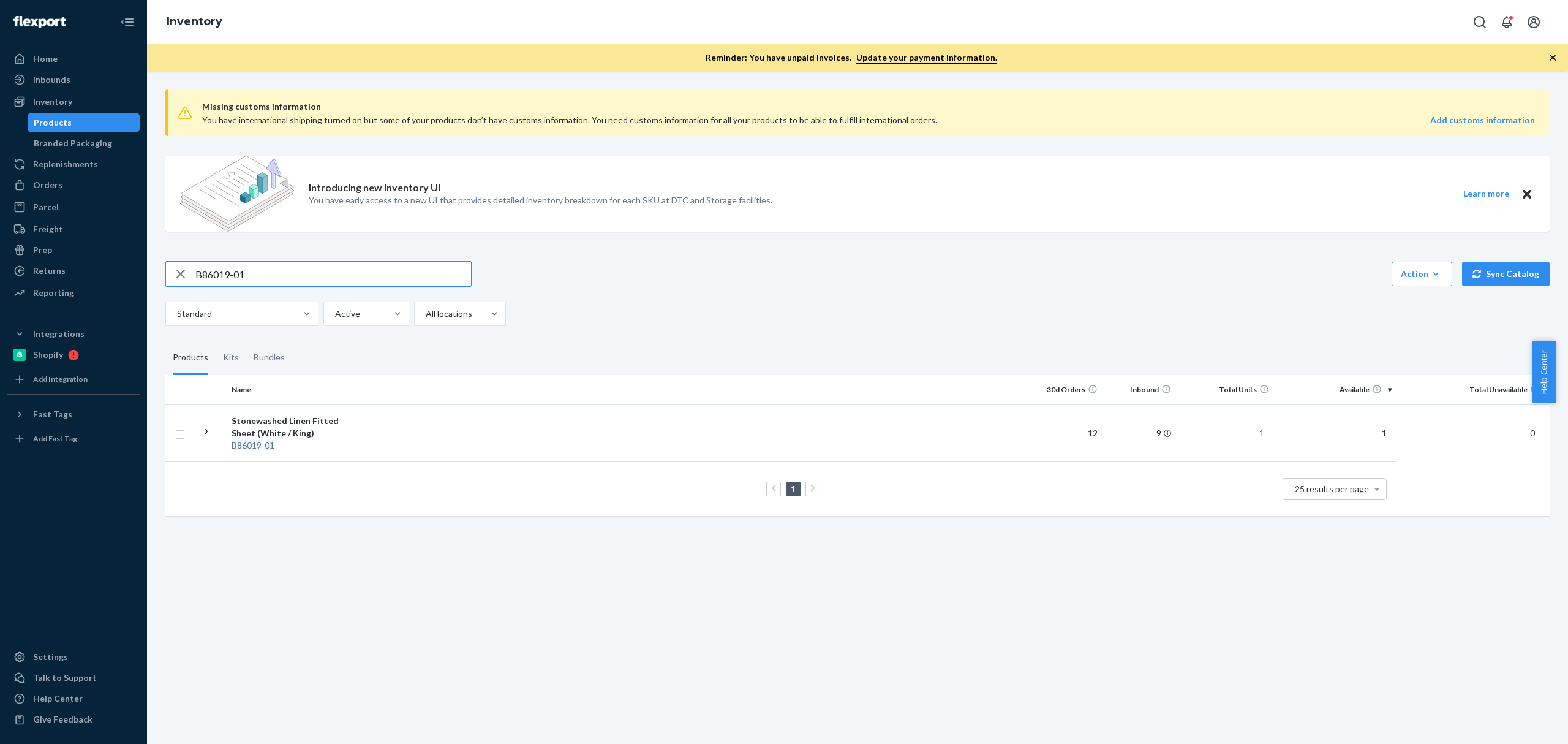
click at [246, 269] on input "B86019-01" at bounding box center [332, 274] width 275 height 24
paste input "SKU B86019-02"
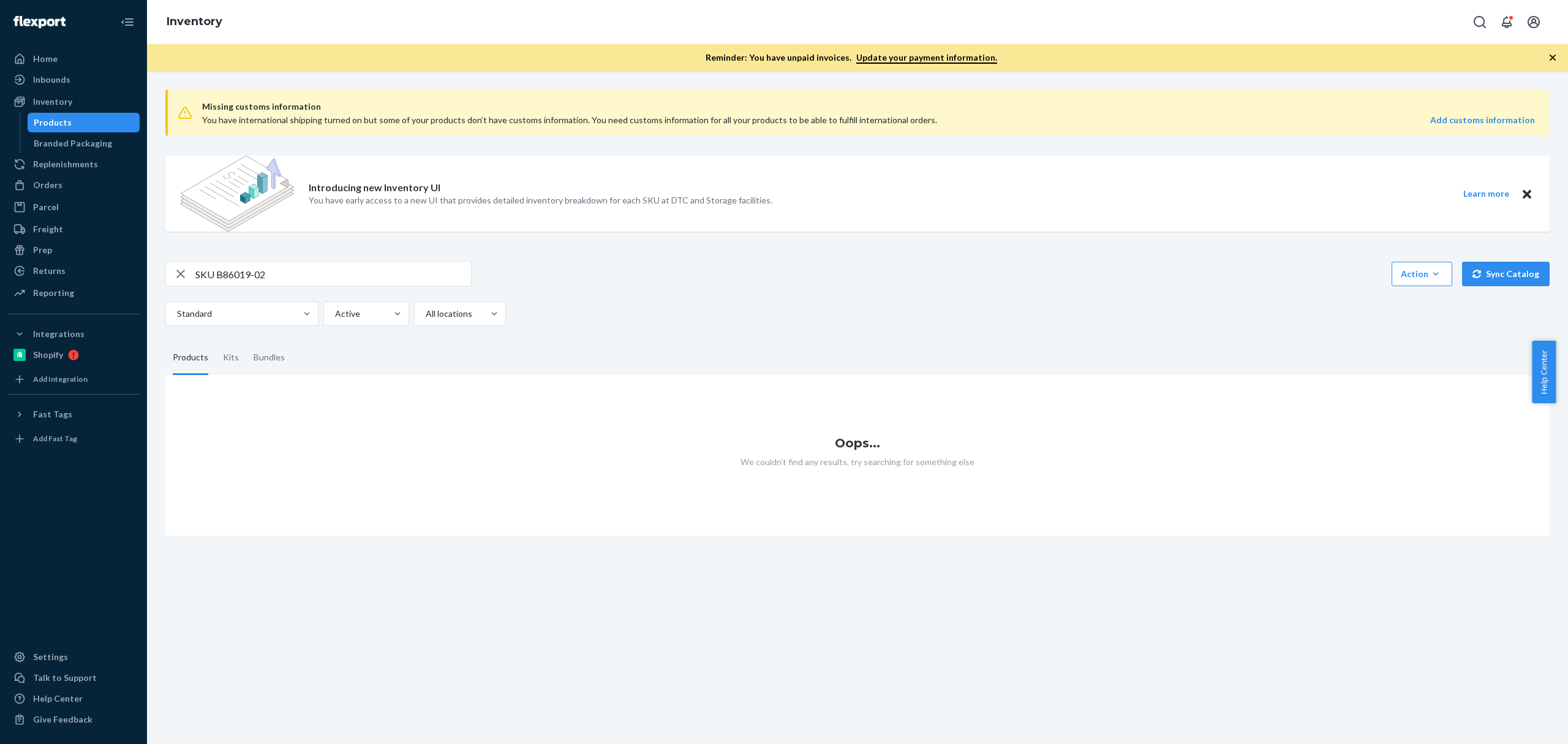
click at [211, 273] on input "SKU B86019-02" at bounding box center [332, 274] width 275 height 24
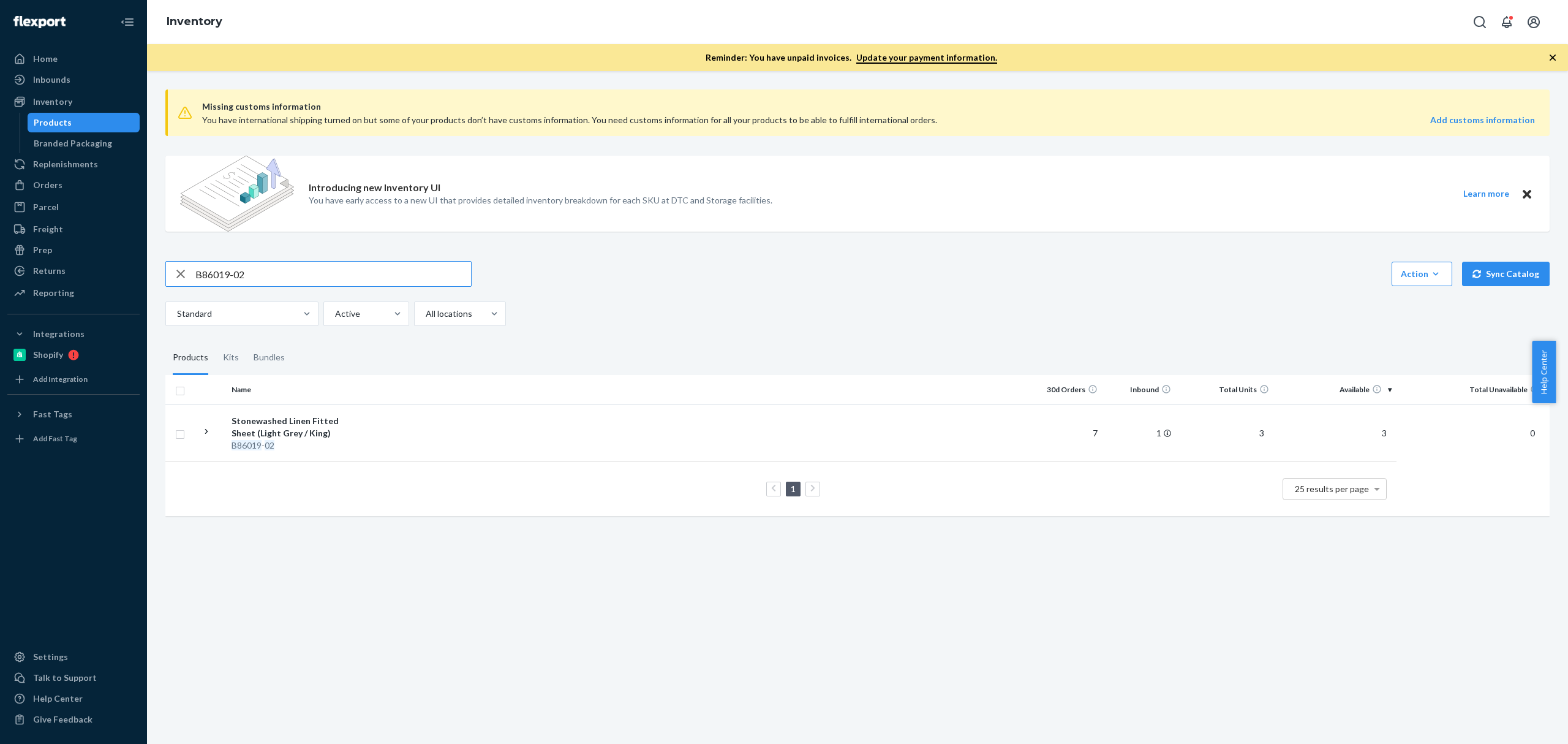
click at [321, 272] on input "B86019-02" at bounding box center [332, 274] width 275 height 24
paste input "09-30"
type input "B86009-30"
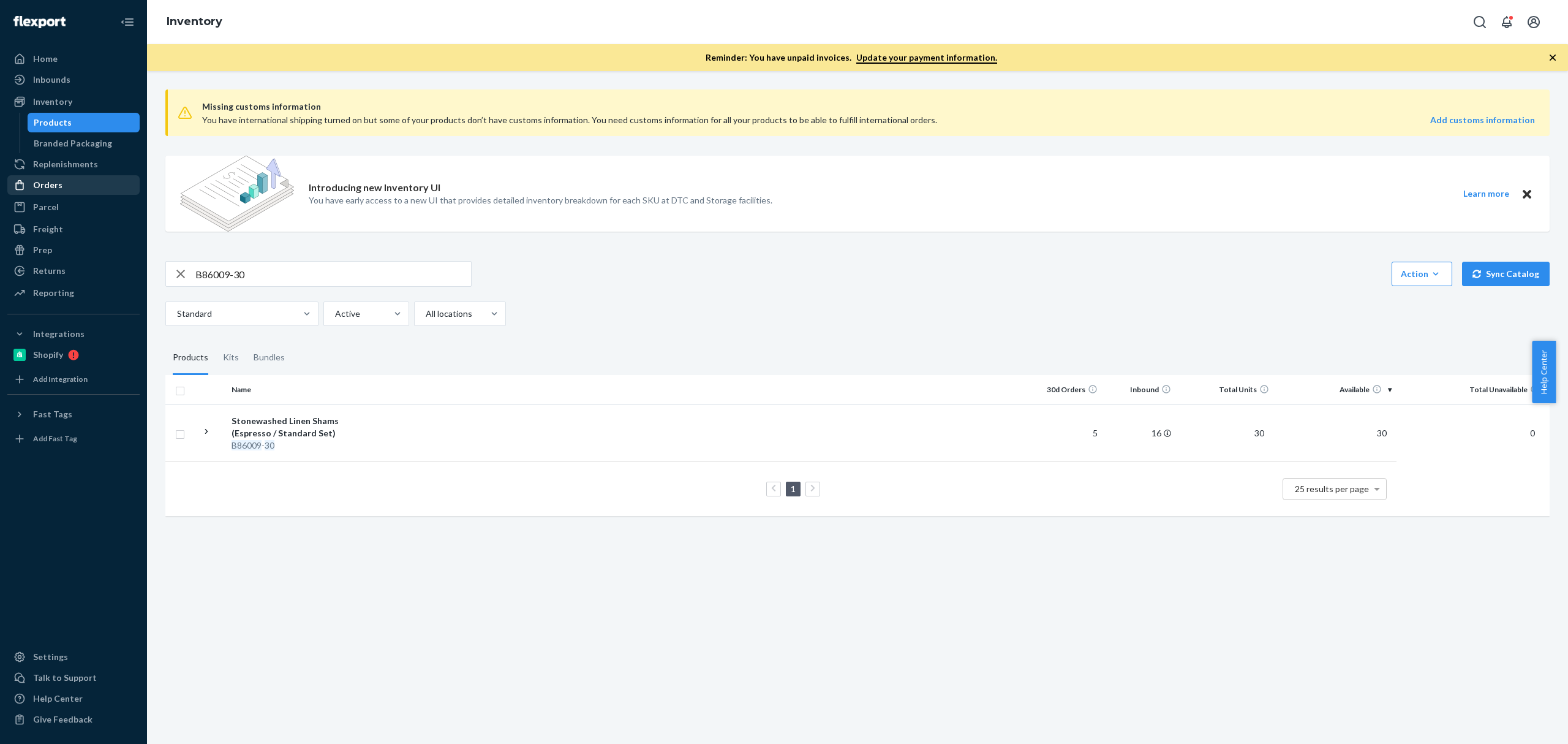
click at [99, 177] on div "Orders" at bounding box center [73, 185] width 130 height 17
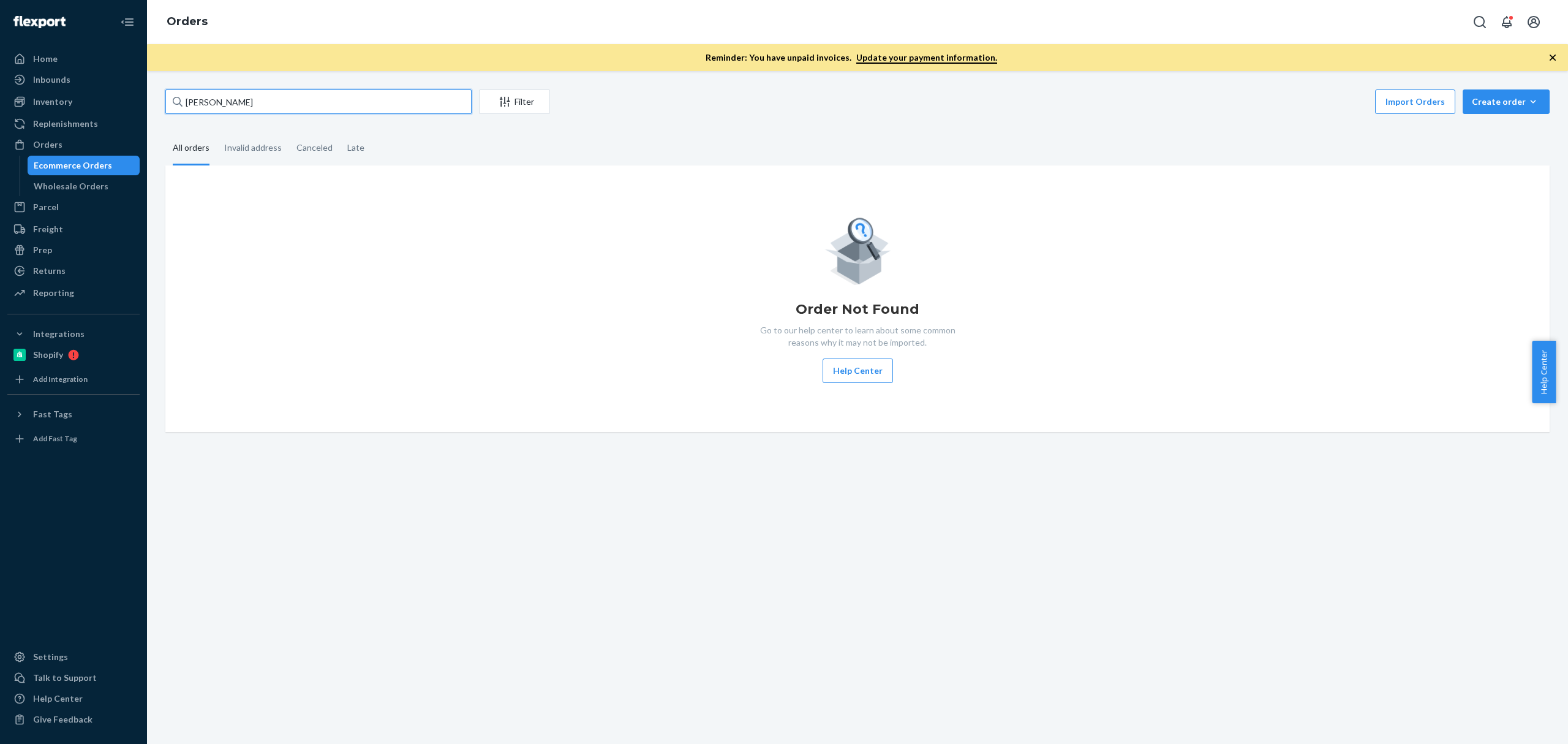
click at [289, 99] on input "Jenn Sanchez" at bounding box center [318, 102] width 307 height 24
paste input "28558 Denise Street"
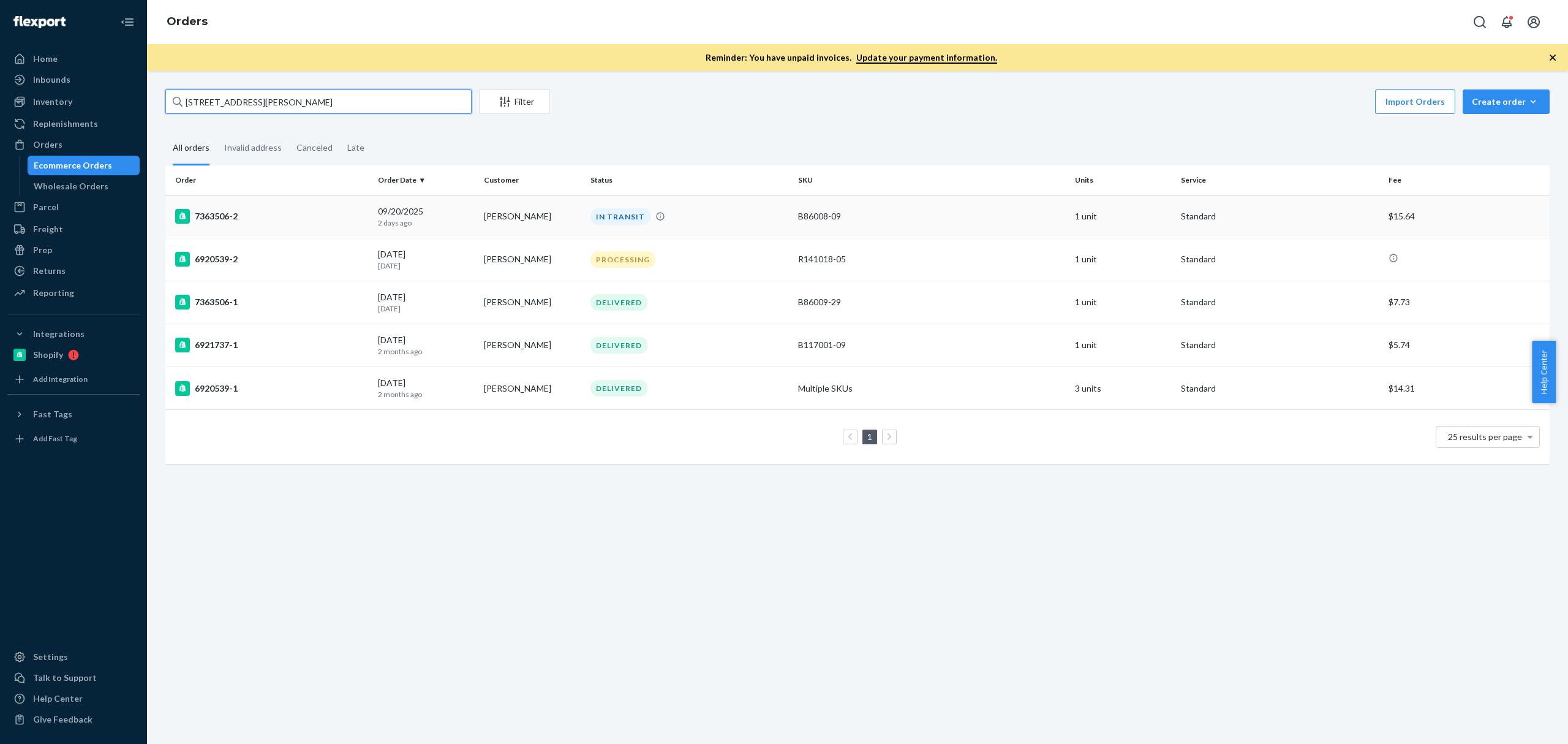
type input "28558 Denise Street"
click at [243, 204] on td "7363506-2" at bounding box center [268, 216] width 207 height 43
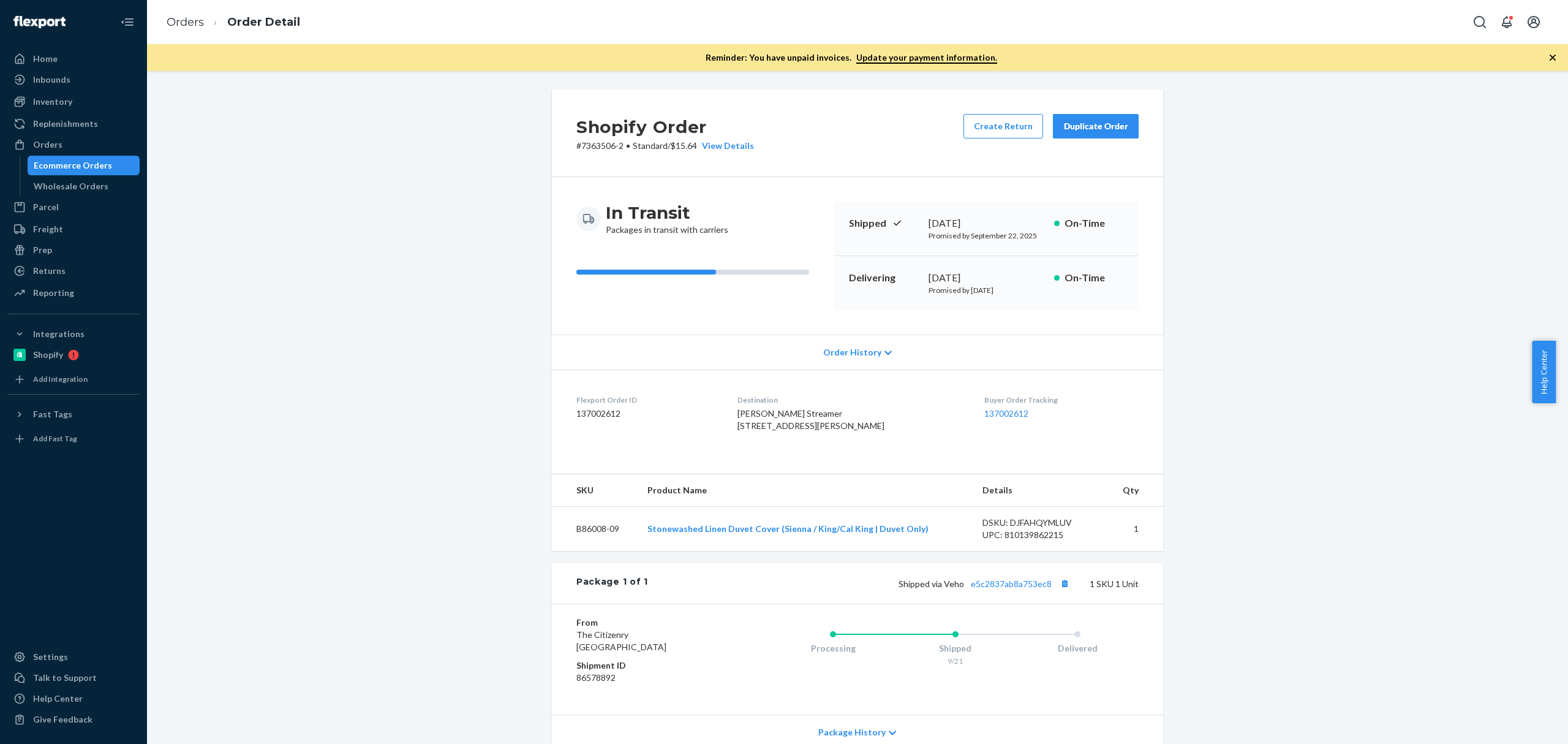
click at [597, 552] on td "B86008-09" at bounding box center [595, 529] width 86 height 45
copy td "B86008-09"
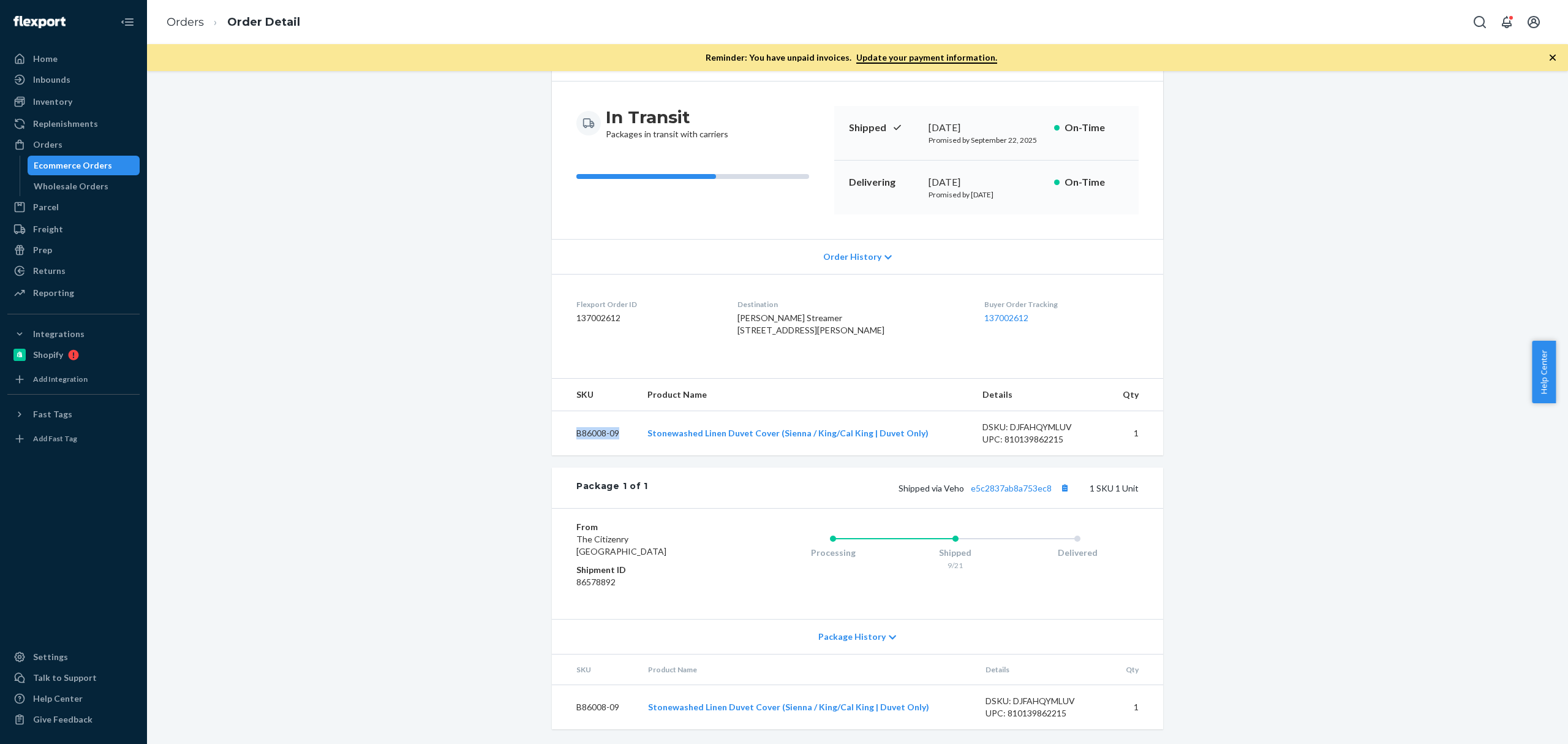
scroll to position [121, 0]
click at [1034, 489] on link "e5c2837ab8a753ec8" at bounding box center [1011, 488] width 81 height 10
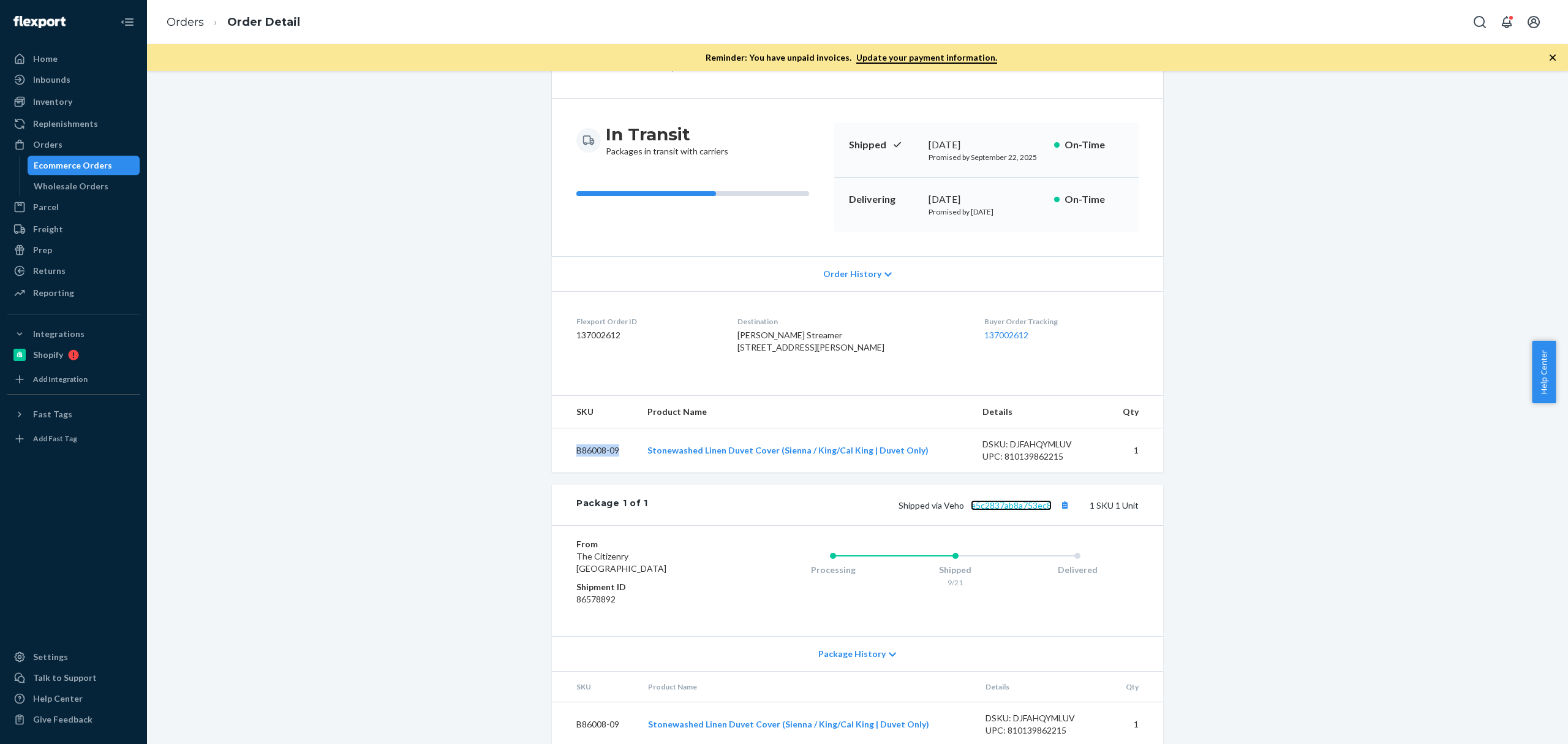
scroll to position [0, 0]
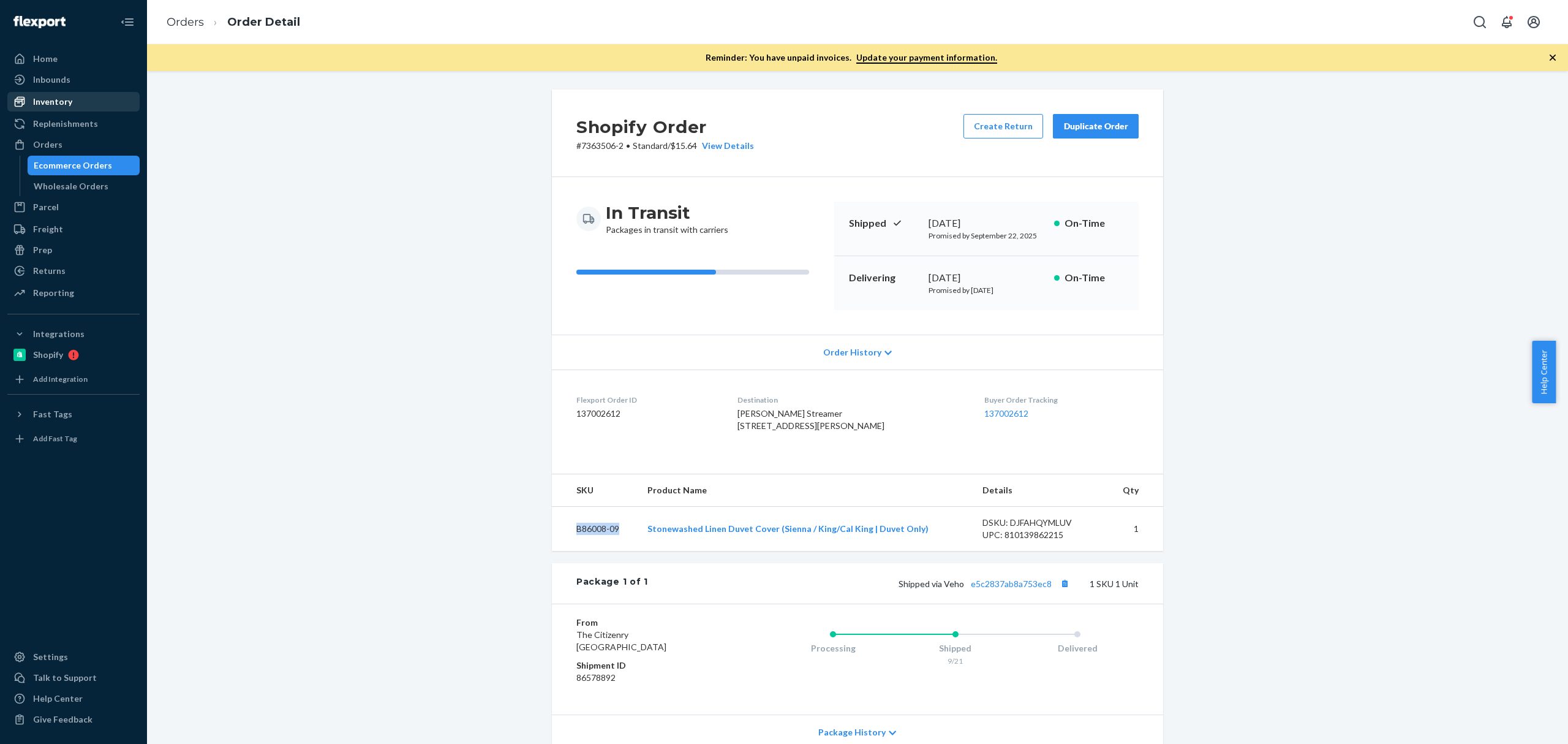
click at [84, 110] on div "Inventory" at bounding box center [73, 101] width 130 height 17
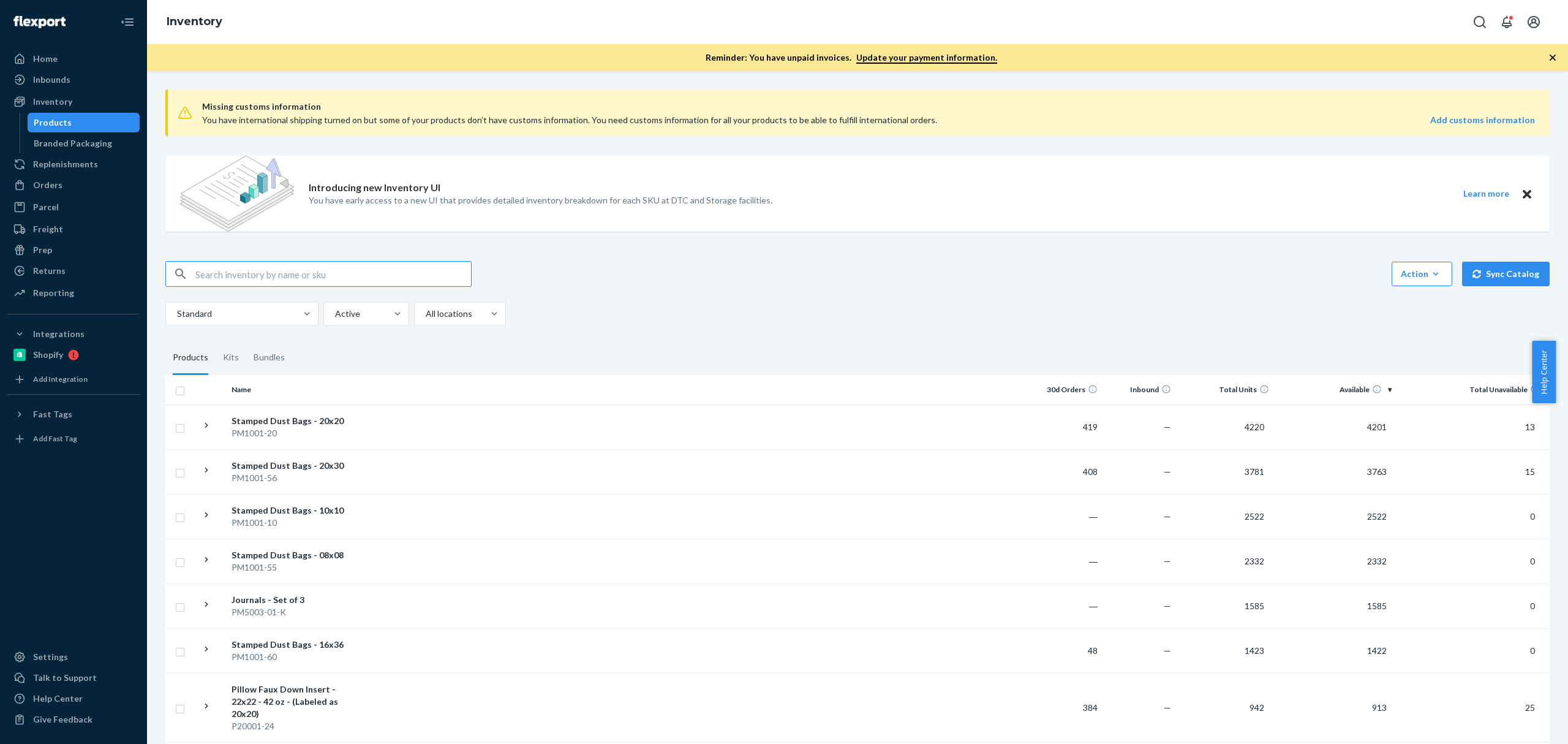
click at [319, 282] on input "text" at bounding box center [332, 274] width 275 height 24
paste input "B86009-30"
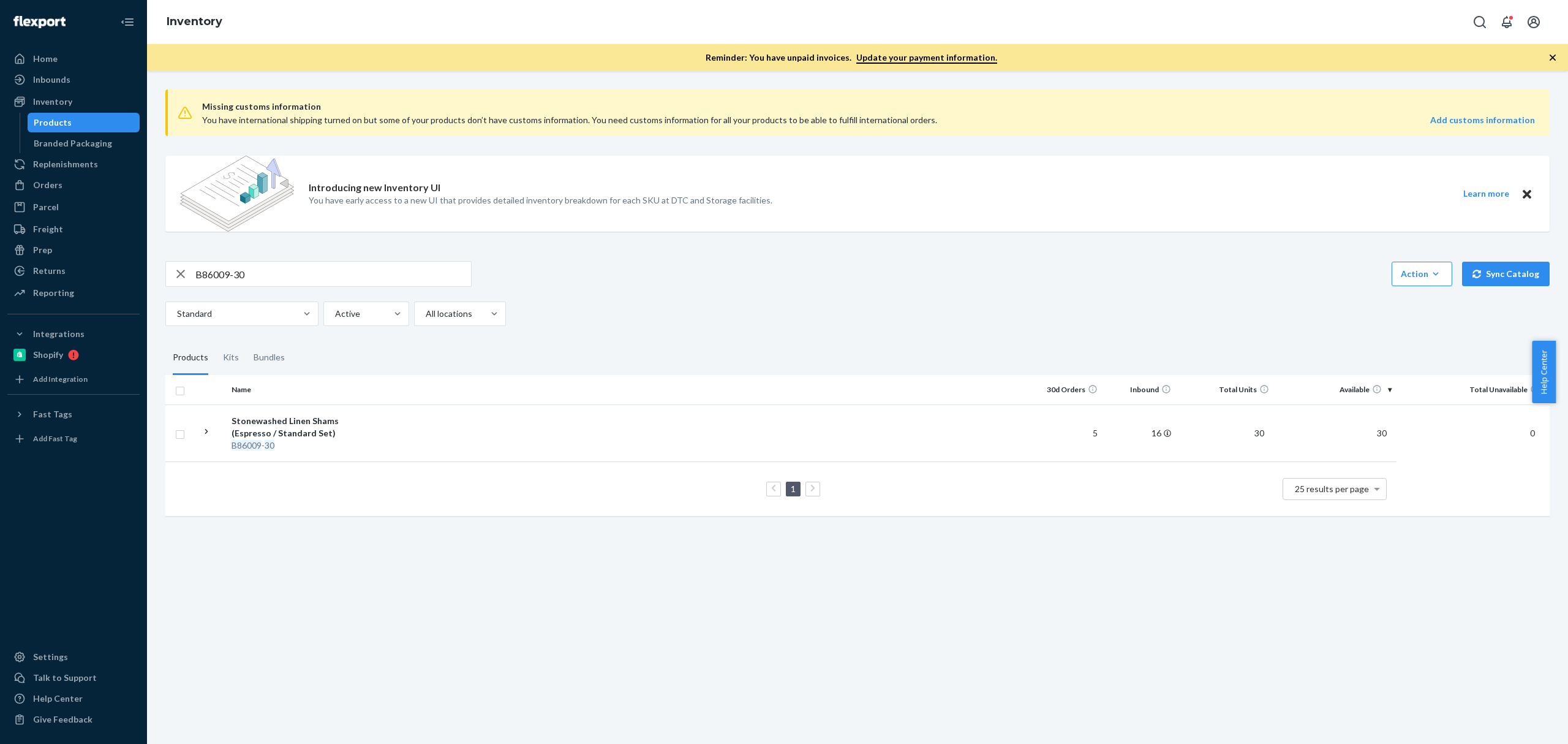
click at [265, 261] on div "B86009-30" at bounding box center [318, 274] width 307 height 26
click at [264, 269] on input "B86009-30" at bounding box center [332, 274] width 275 height 24
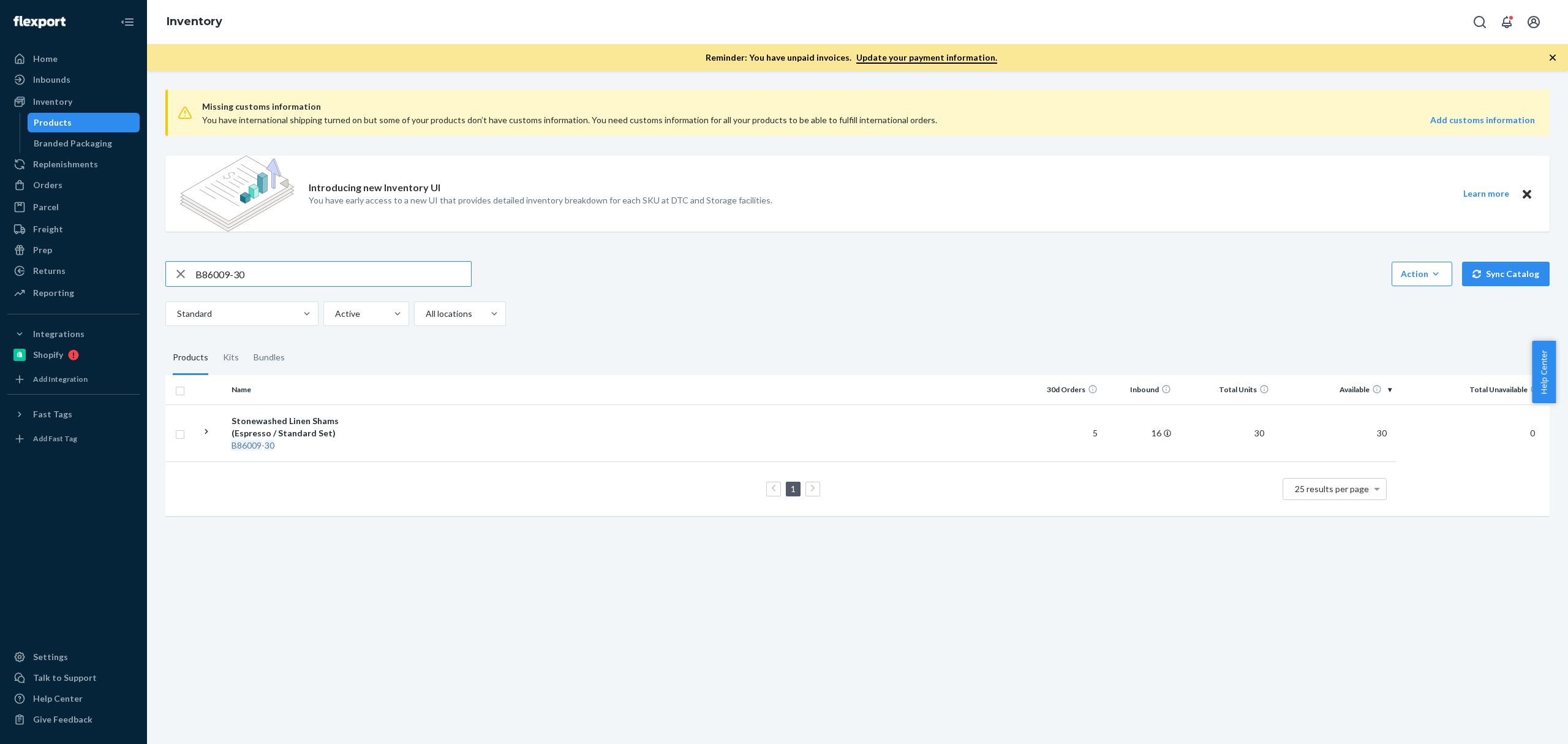
paste input "SKU B86003-16"
type input "SKU B86003-16"
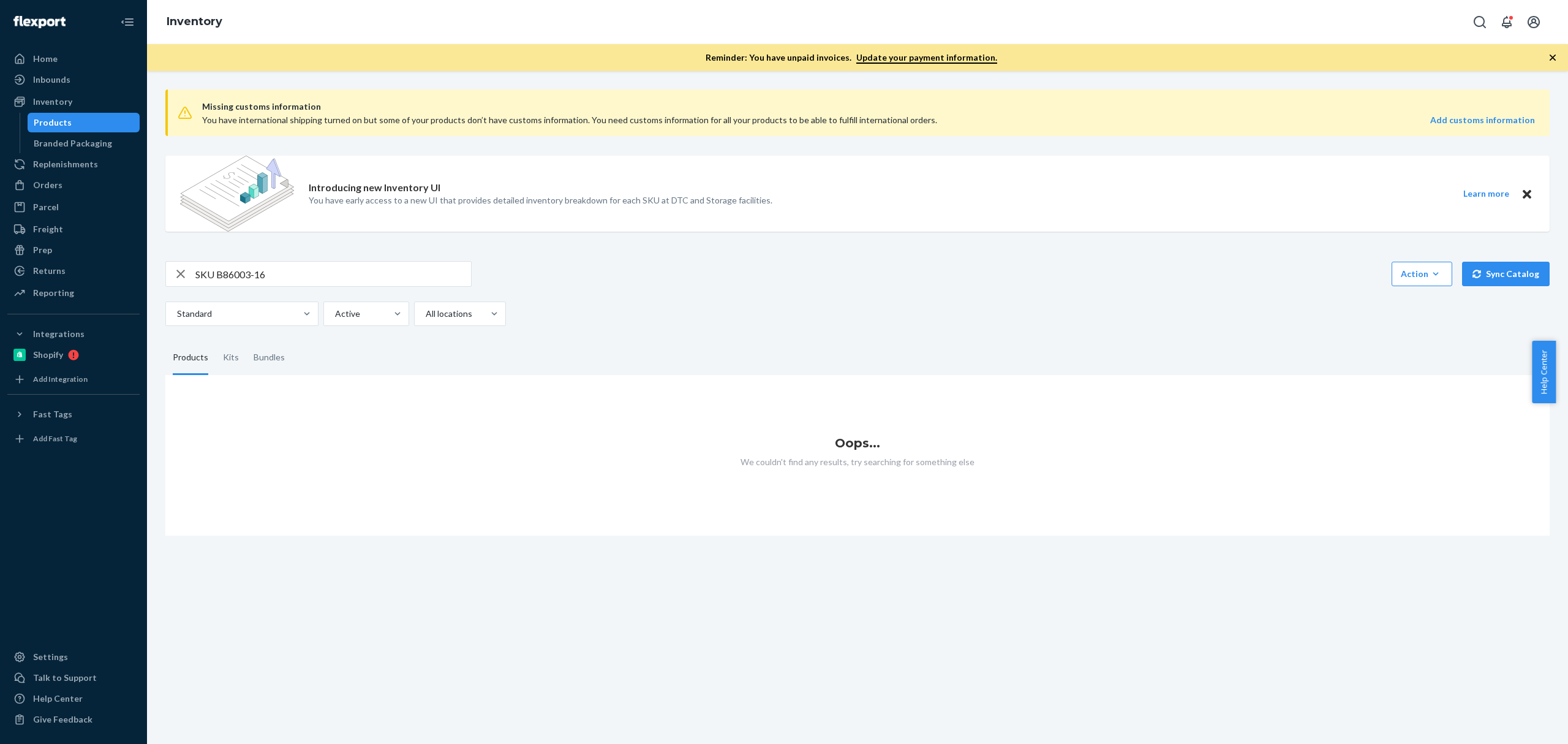
click at [195, 270] on div "button" at bounding box center [180, 274] width 29 height 24
click at [195, 270] on input "text" at bounding box center [332, 274] width 275 height 24
paste input "SKU B86003-16"
click at [200, 269] on input "SKU B86003-16" at bounding box center [332, 274] width 275 height 24
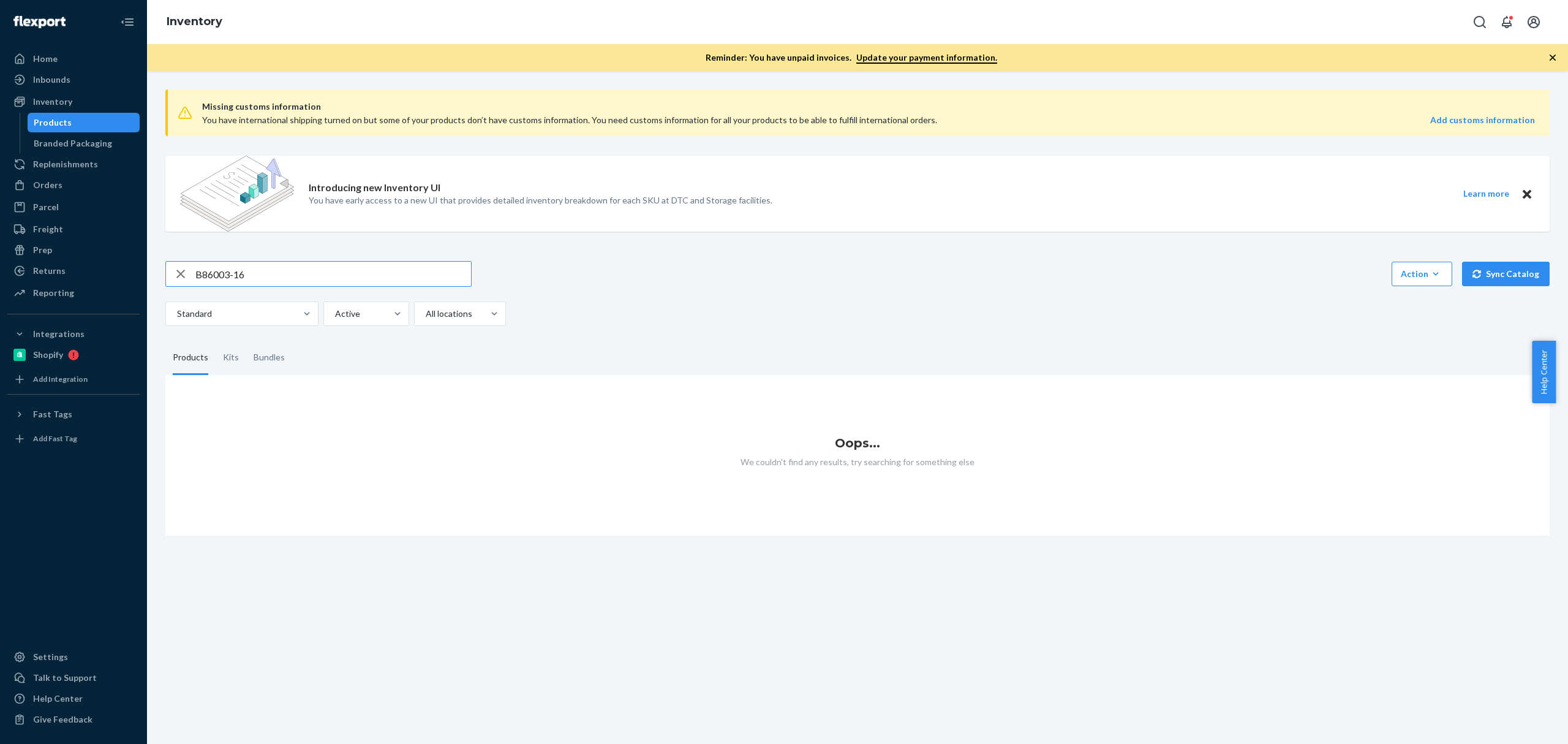
type input "B86003-16"
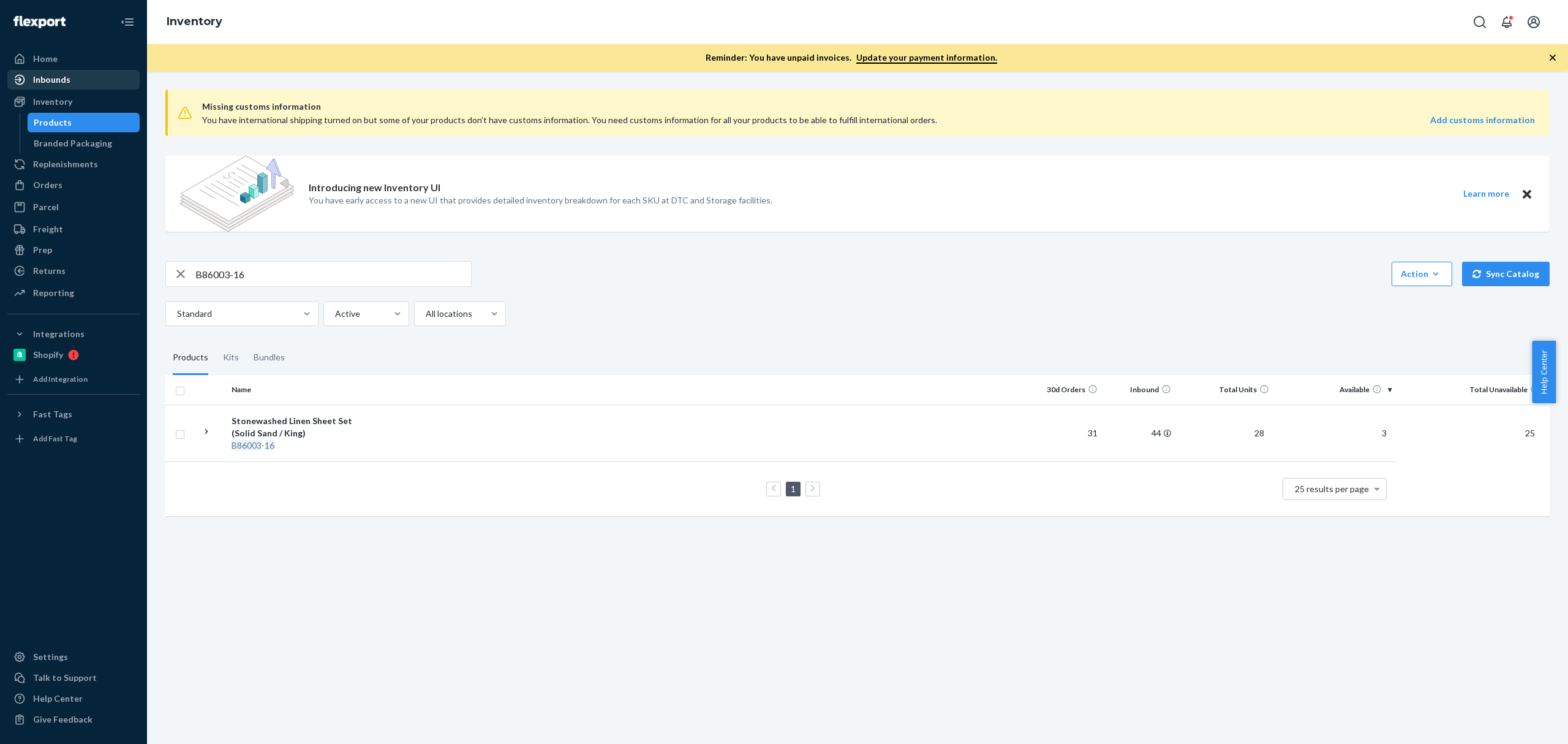
drag, startPoint x: 94, startPoint y: 180, endPoint x: 124, endPoint y: 78, distance: 106.3
click at [94, 180] on div "Orders" at bounding box center [73, 185] width 130 height 17
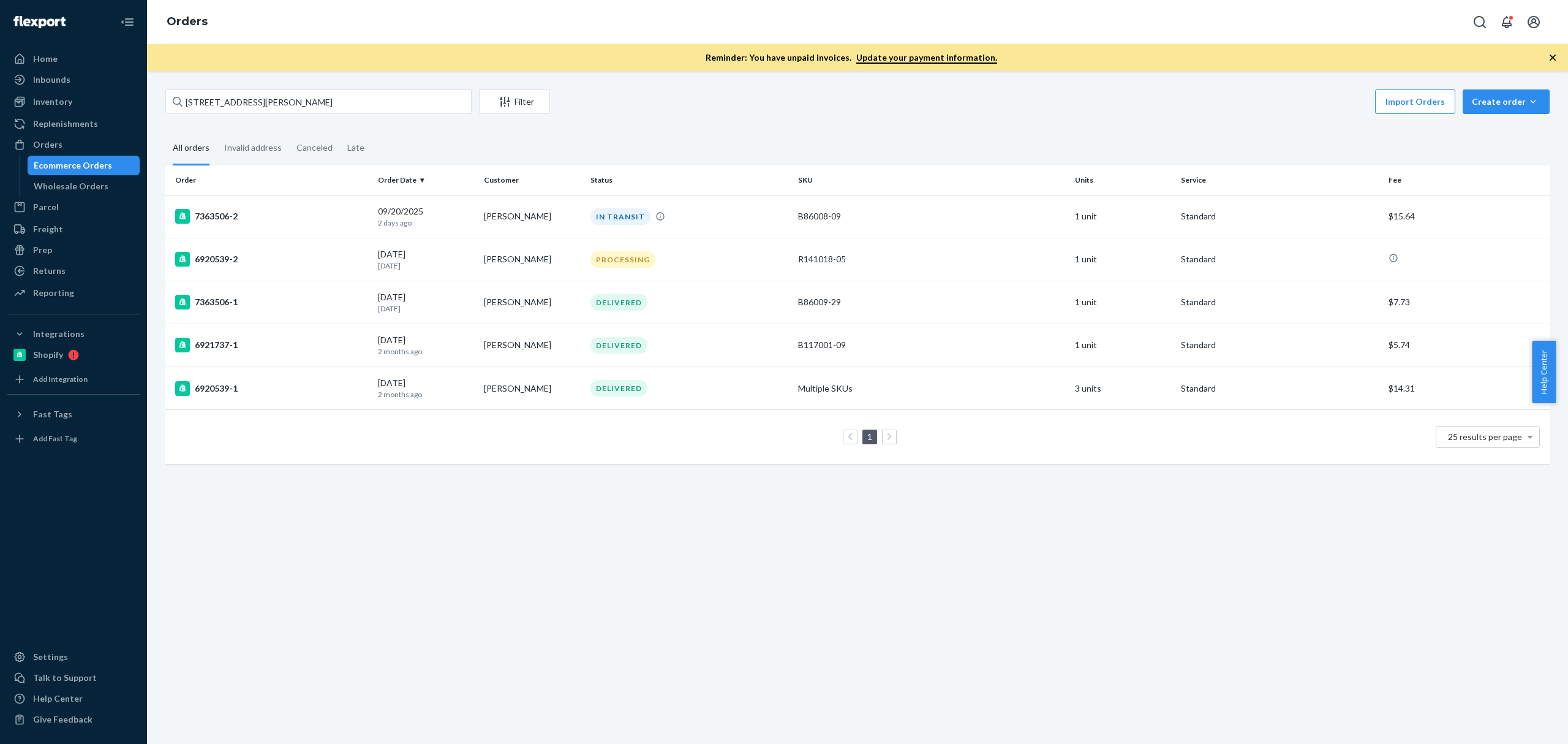
click at [263, 115] on div "28558 Denise Street Filter Import Orders Create order Ecommerce order Removal o…" at bounding box center [857, 103] width 1384 height 28
click at [260, 102] on input "28558 Denise Street" at bounding box center [318, 102] width 307 height 24
paste input "Christy Evans"
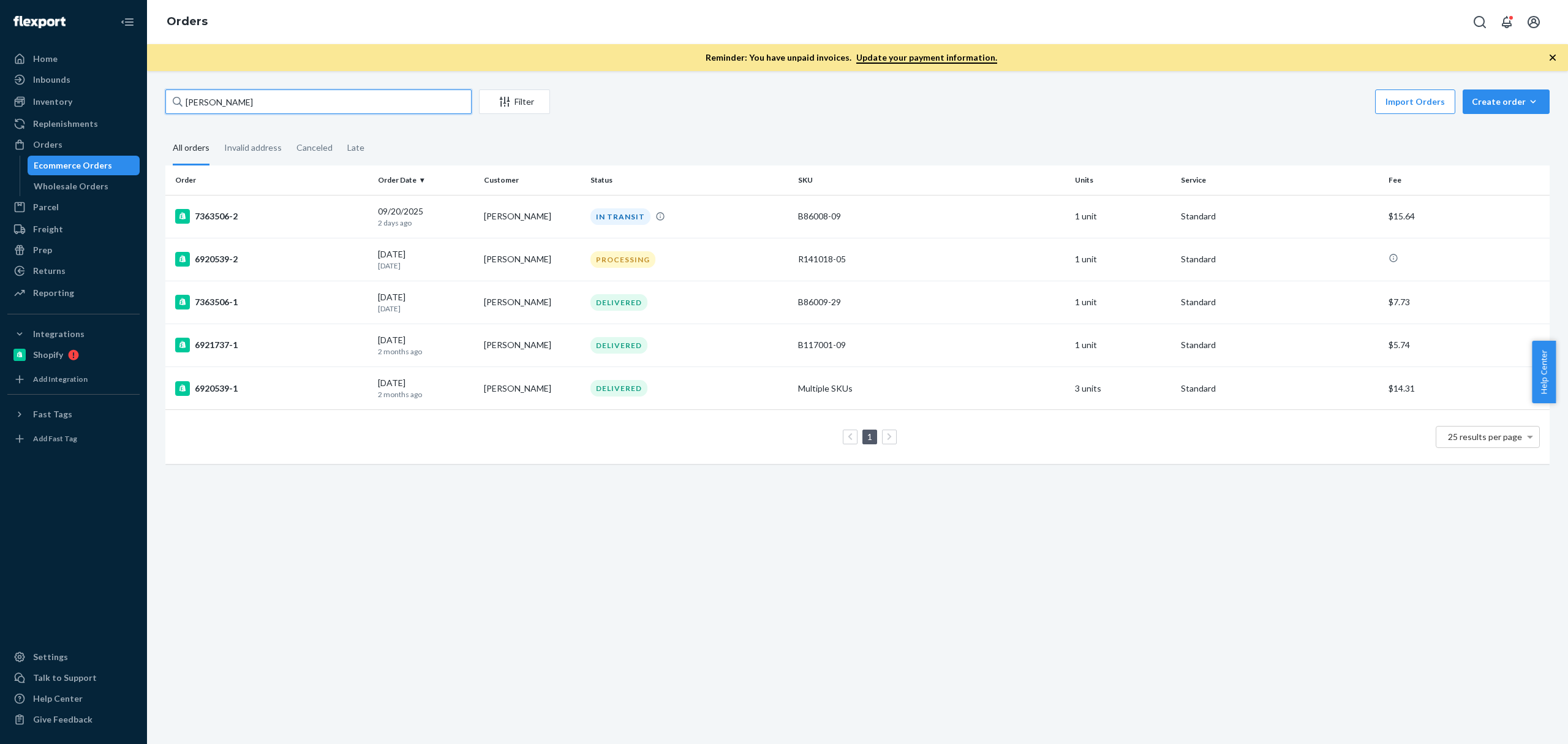
type input "Christy Evans"
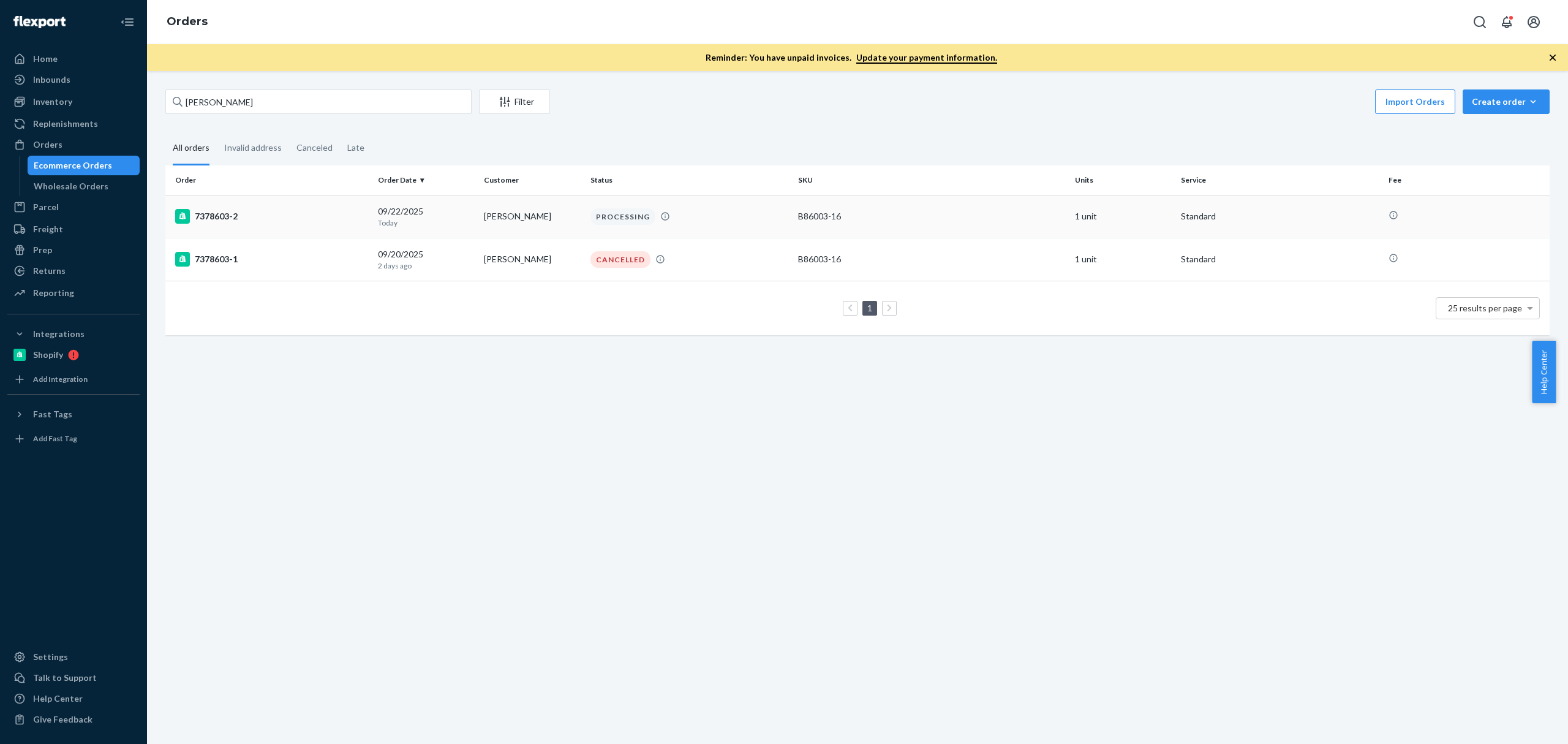
click at [315, 212] on div "7378603-2" at bounding box center [272, 216] width 193 height 15
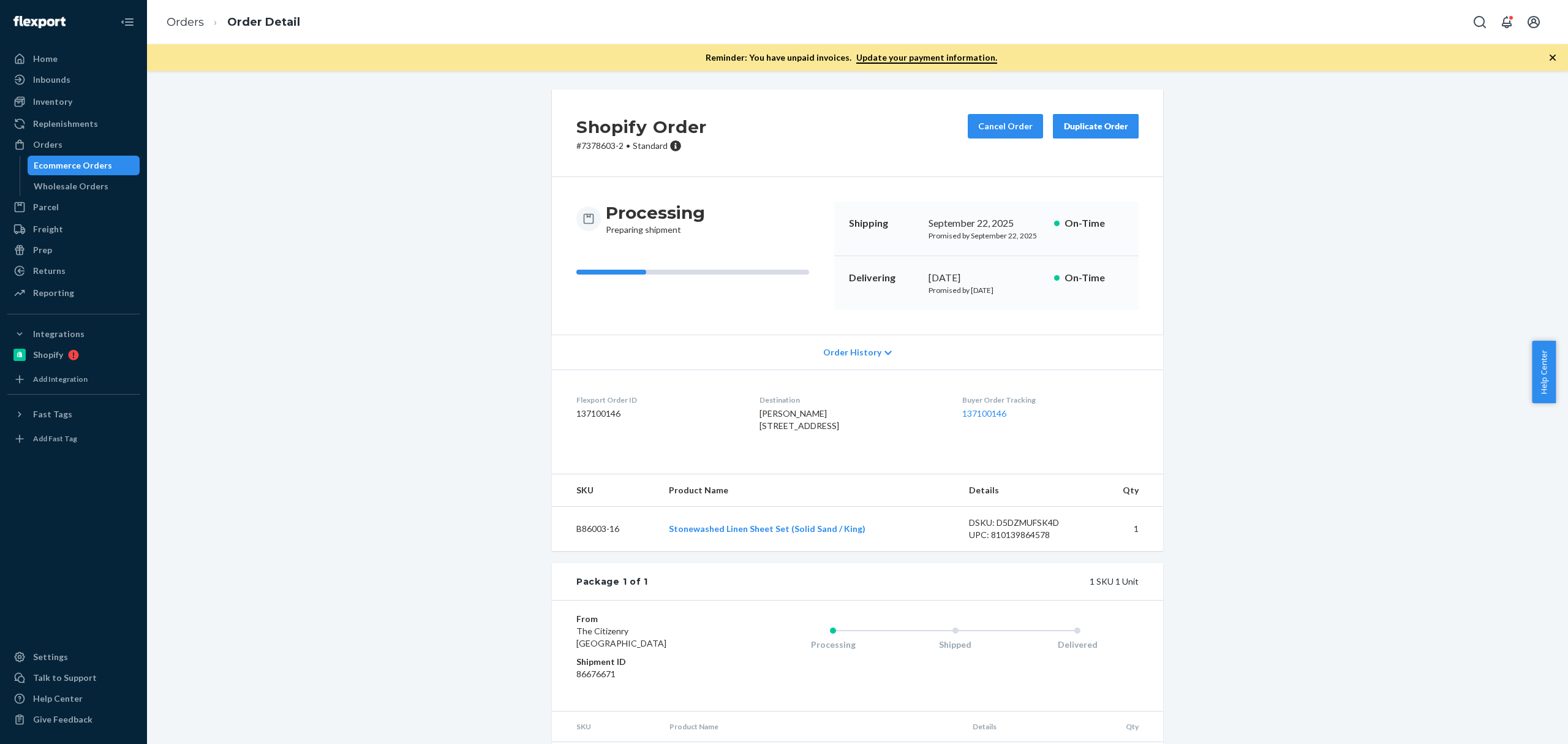
click at [65, 157] on div "Ecommerce Orders" at bounding box center [84, 165] width 110 height 17
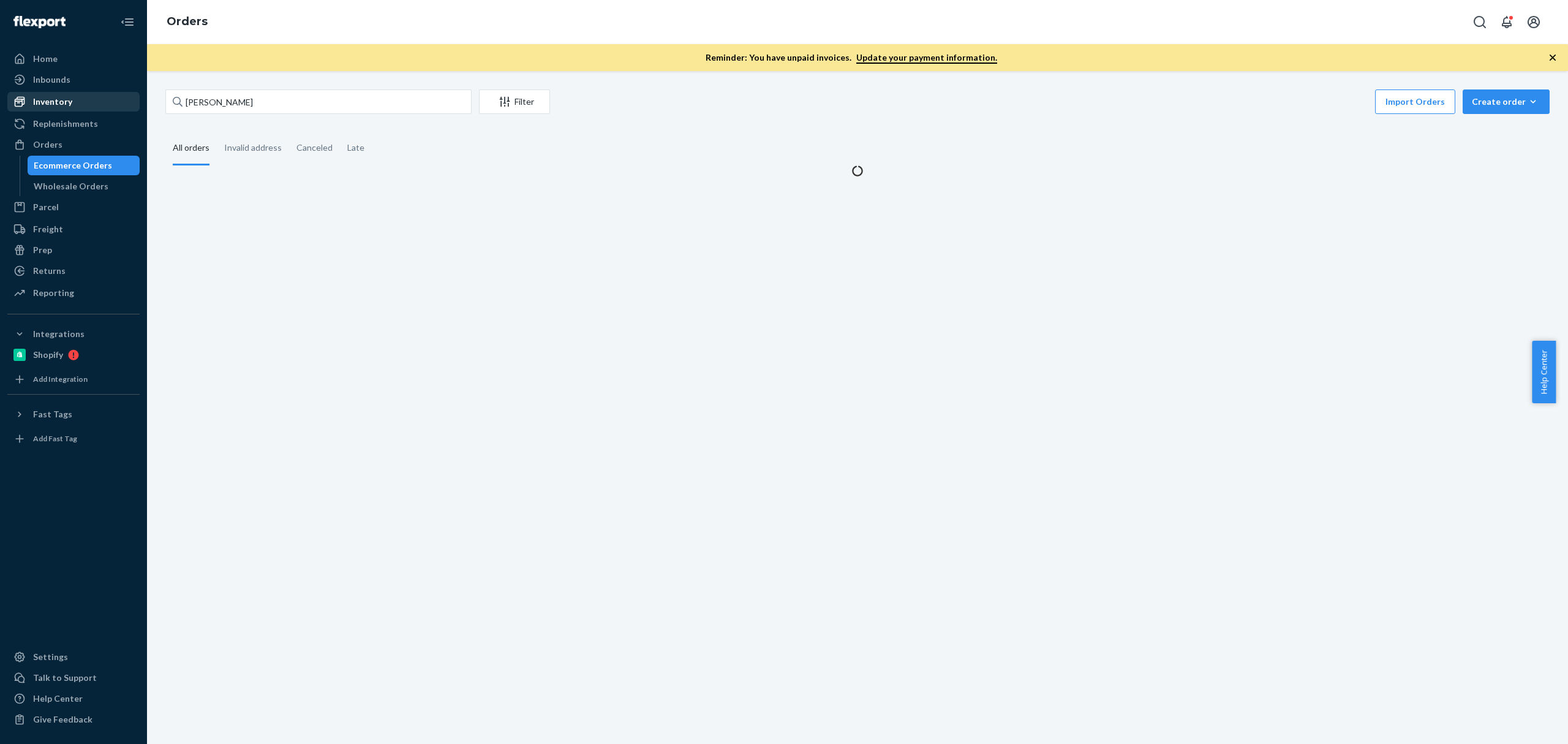
click at [58, 102] on div "Inventory" at bounding box center [53, 102] width 39 height 12
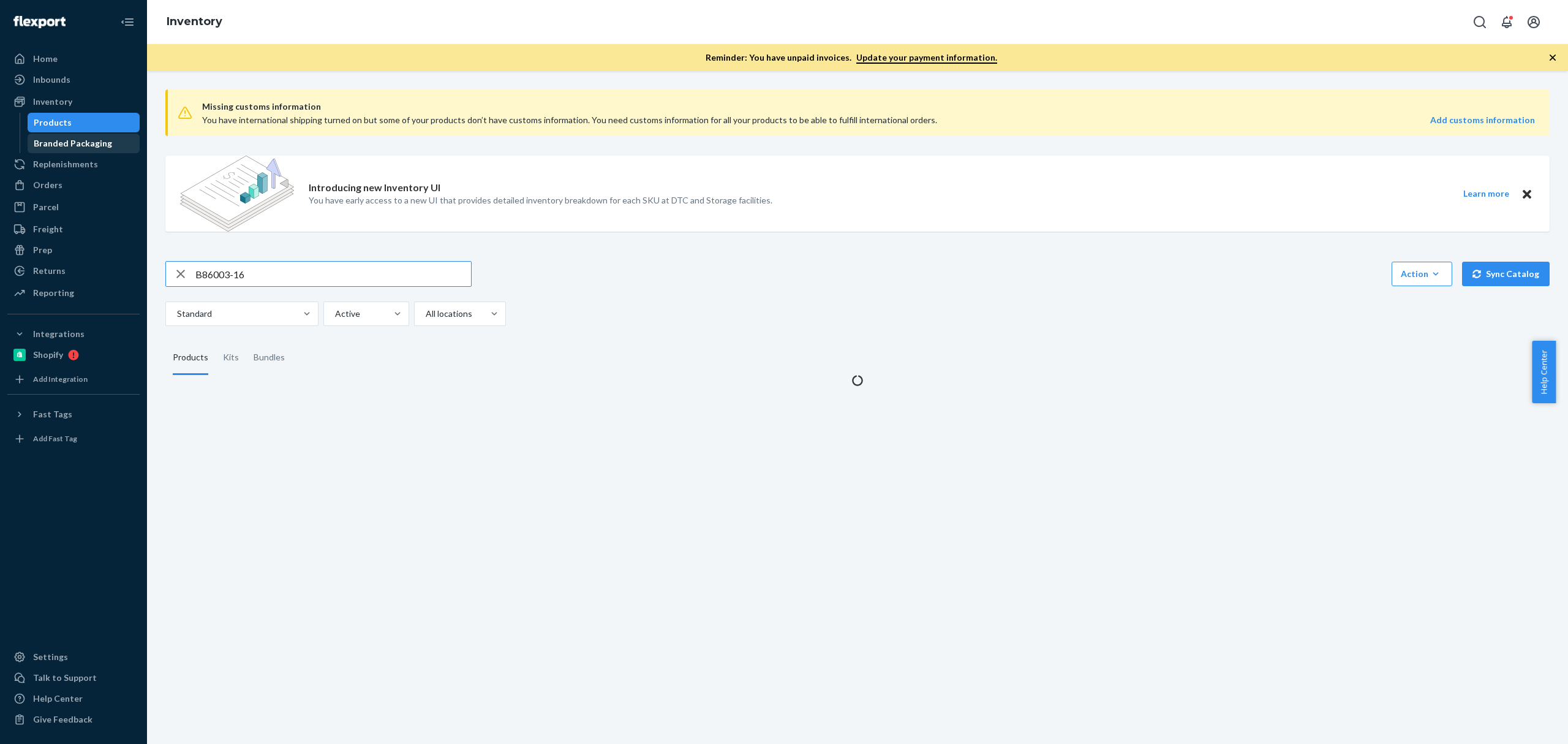
click at [65, 152] on div "Branded Packaging" at bounding box center [84, 143] width 110 height 17
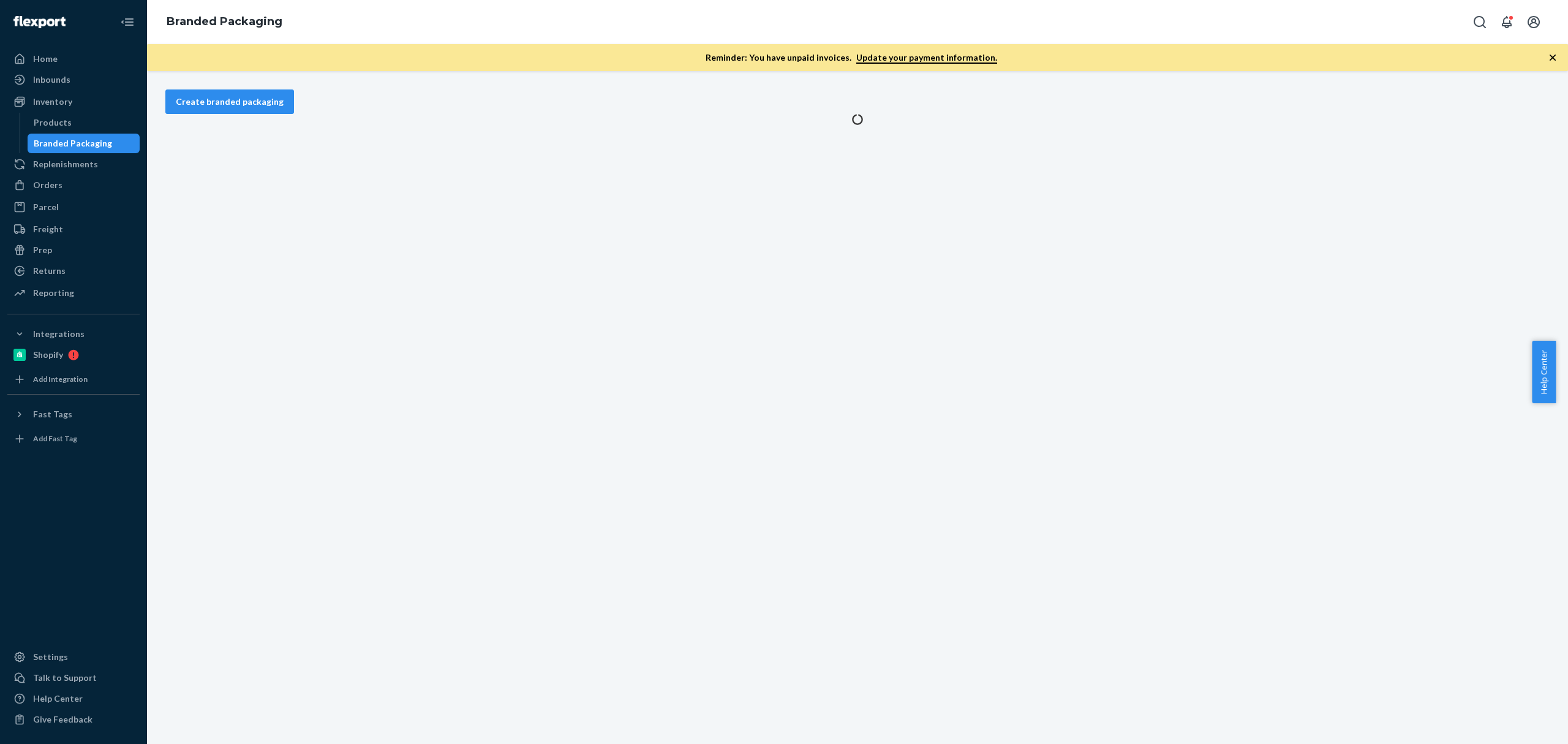
click at [66, 174] on ul "Home Inbounds Shipping Plans Problems Inventory Products Branded Packaging Repl…" at bounding box center [73, 176] width 133 height 255
click at [103, 177] on div "Orders" at bounding box center [73, 185] width 130 height 17
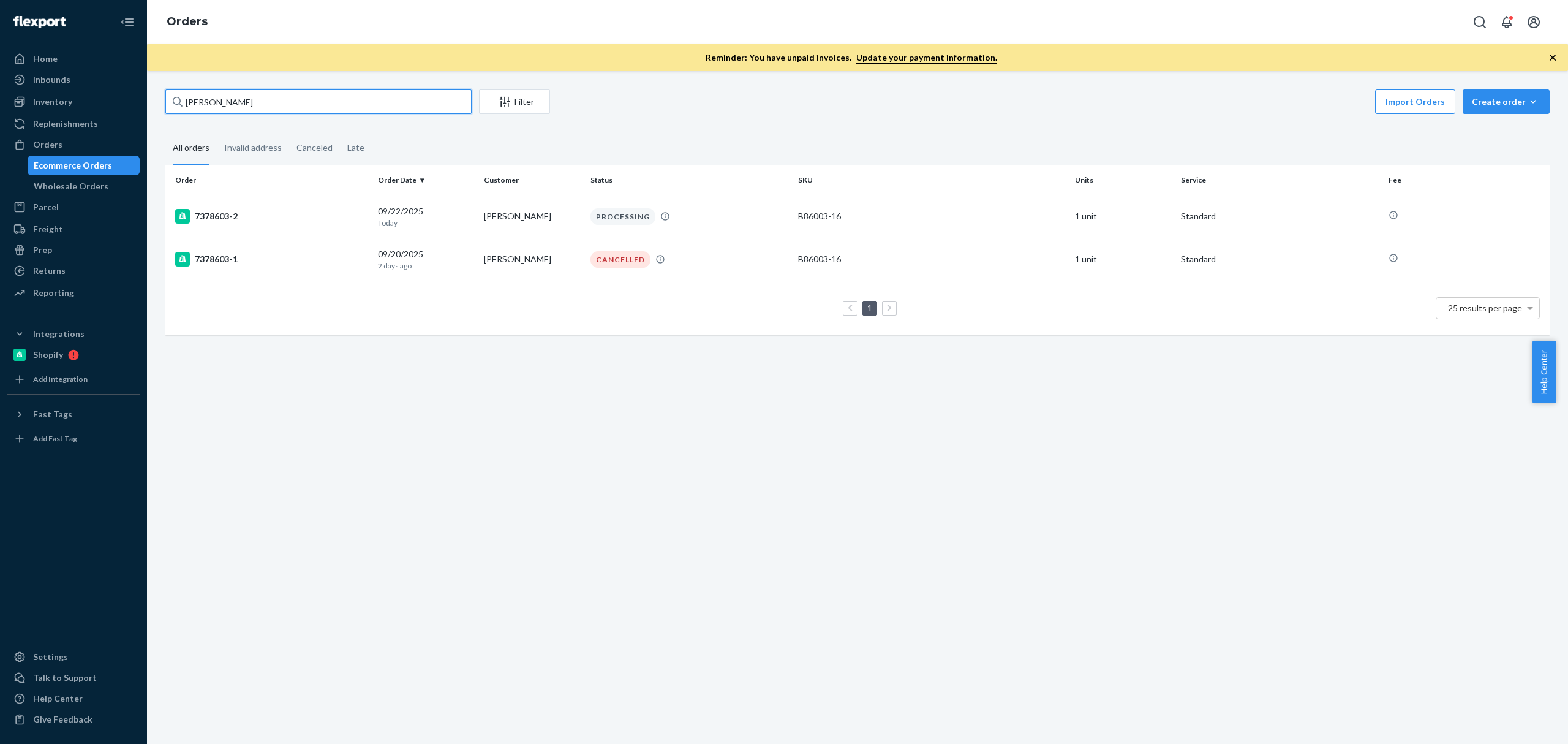
click at [338, 98] on input "Christy Evans" at bounding box center [318, 102] width 307 height 24
paste input "Sarah Gengler"
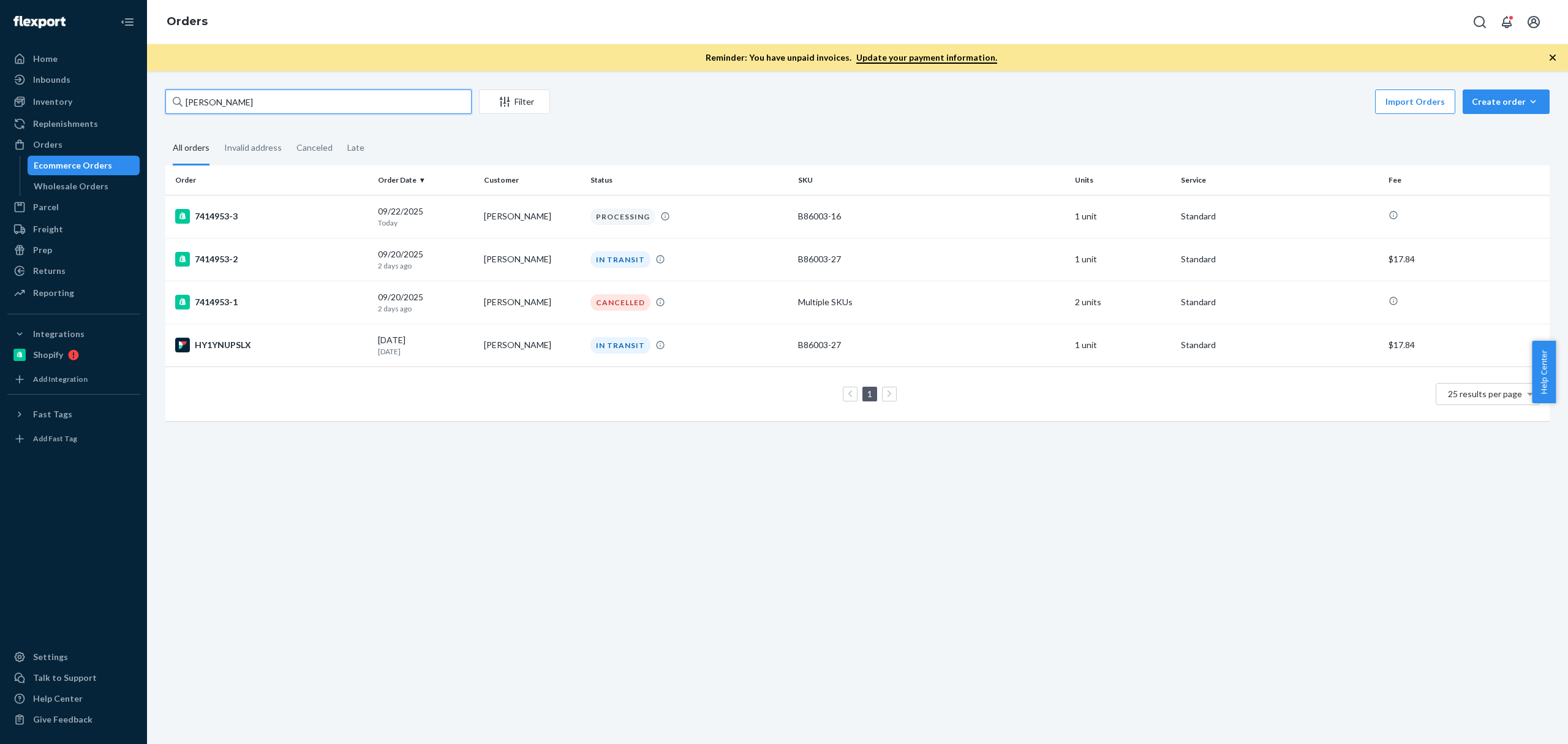
type input "Sarah Gengler"
click at [412, 258] on div "09/20/2025 2 days ago" at bounding box center [425, 259] width 96 height 22
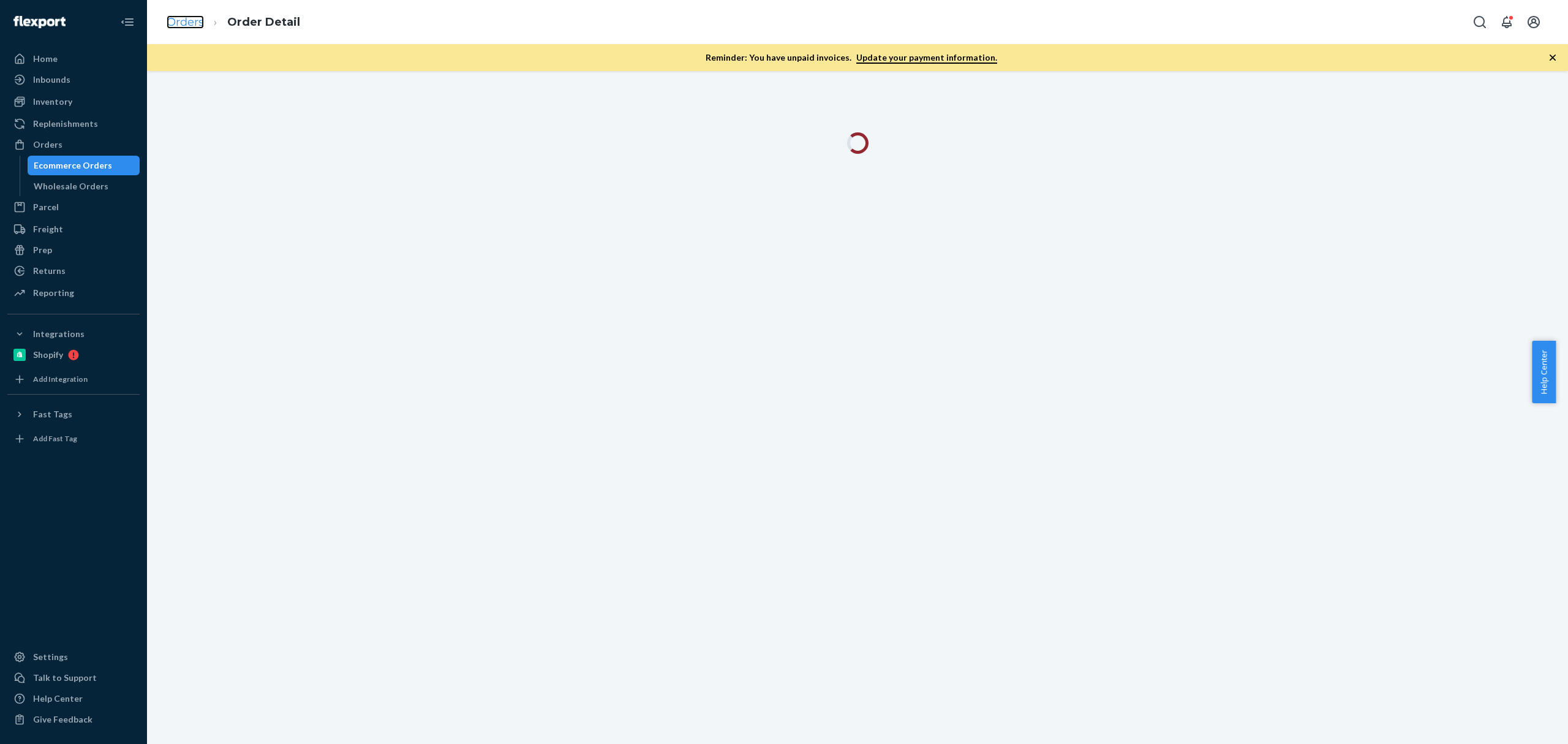
click at [194, 20] on link "Orders" at bounding box center [185, 22] width 37 height 14
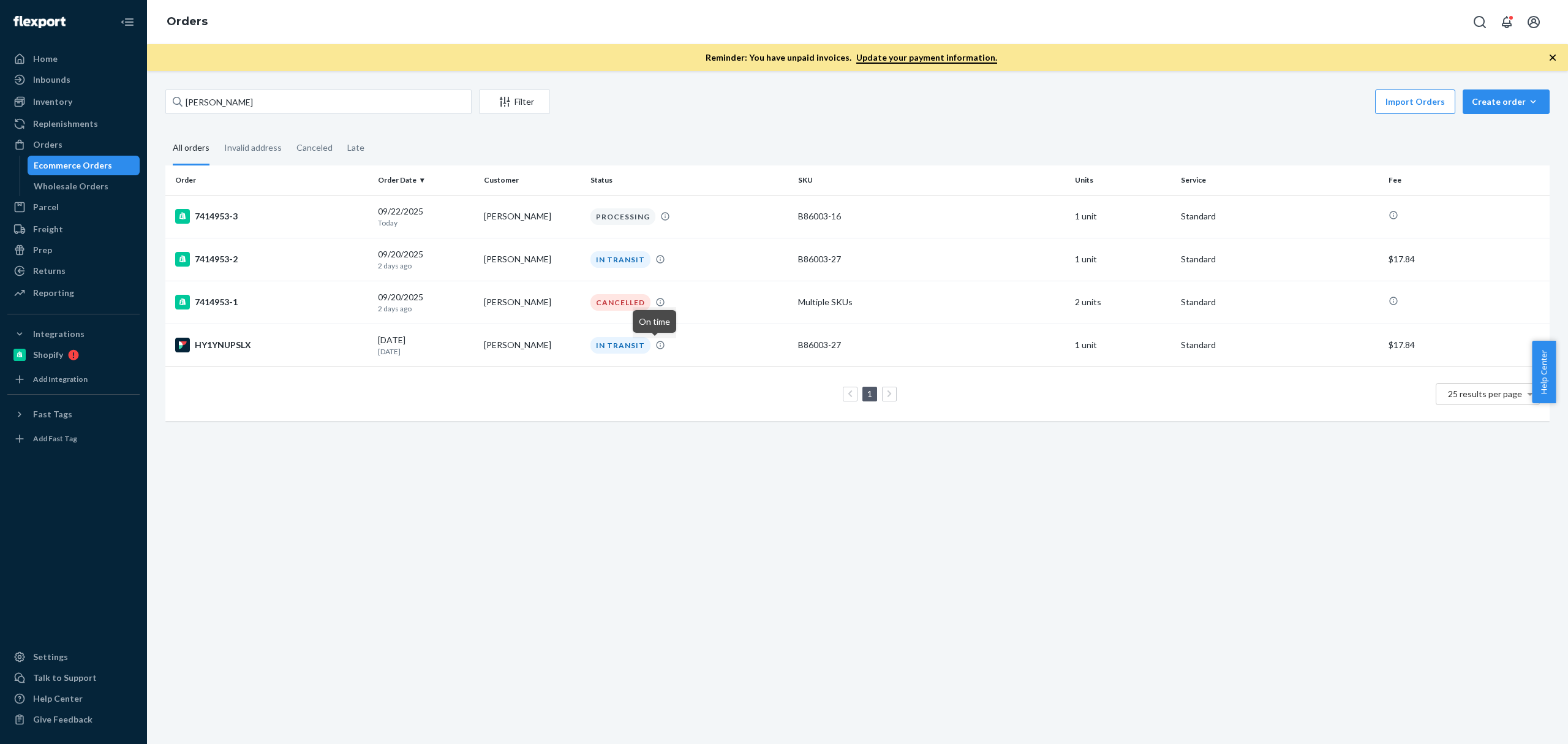
drag, startPoint x: 233, startPoint y: 260, endPoint x: 1100, endPoint y: 520, distance: 905.1
click at [1100, 520] on div "Sarah Gengler Filter Import Orders Create order Ecommerce order Removal order A…" at bounding box center [857, 407] width 1421 height 673
click at [254, 251] on td "7414953-2" at bounding box center [268, 259] width 207 height 43
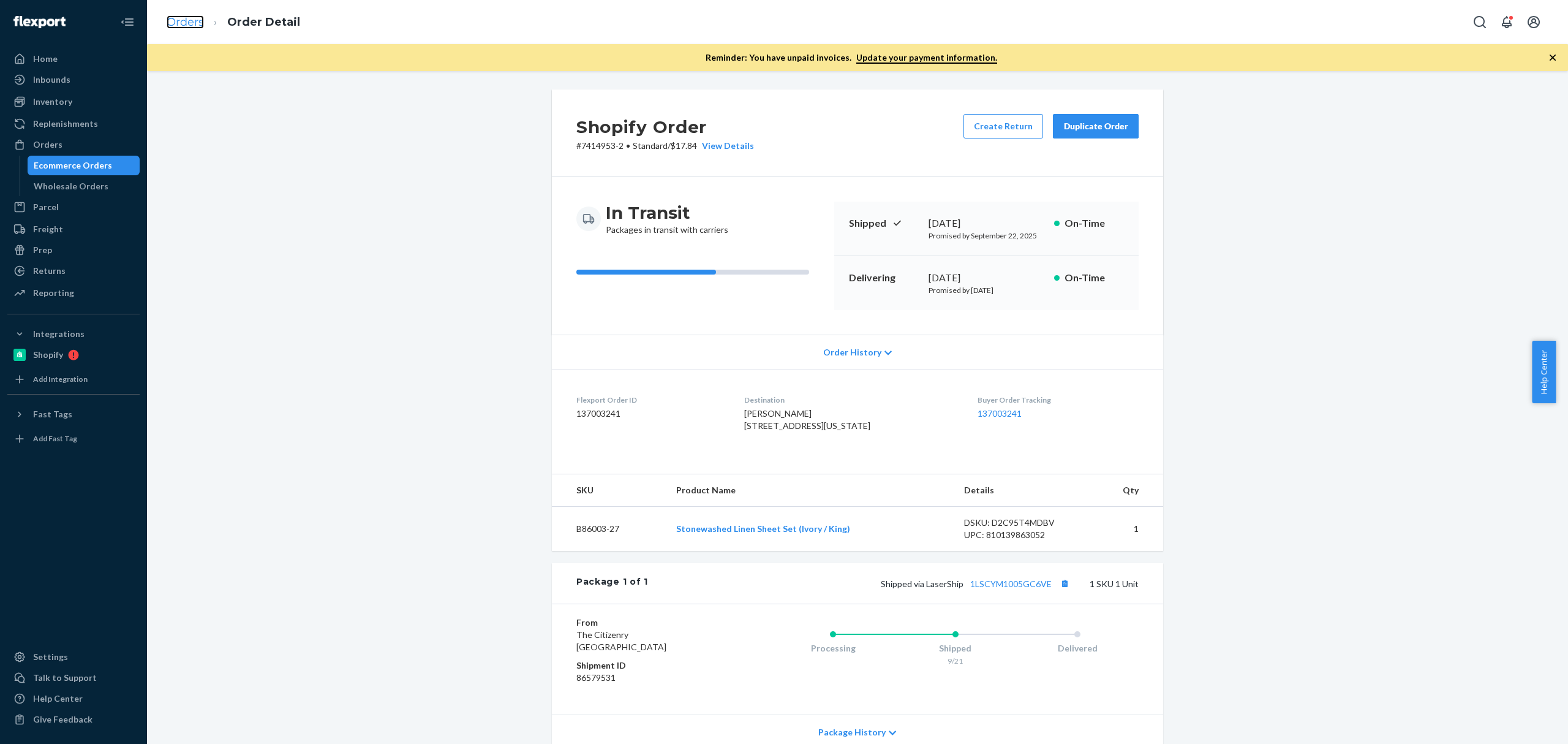
click at [201, 16] on link "Orders" at bounding box center [185, 22] width 37 height 14
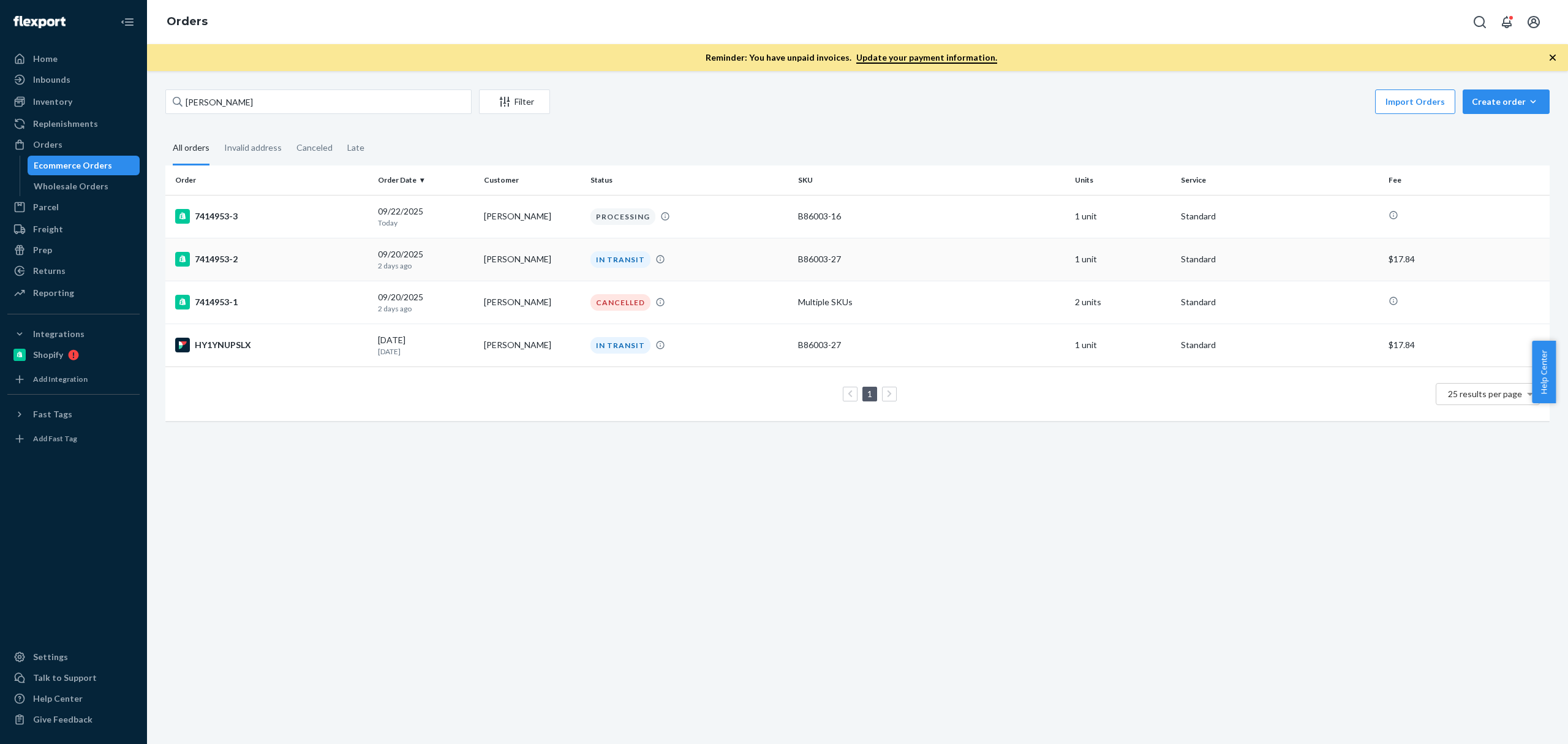
click at [277, 256] on div "7414953-2" at bounding box center [272, 259] width 193 height 15
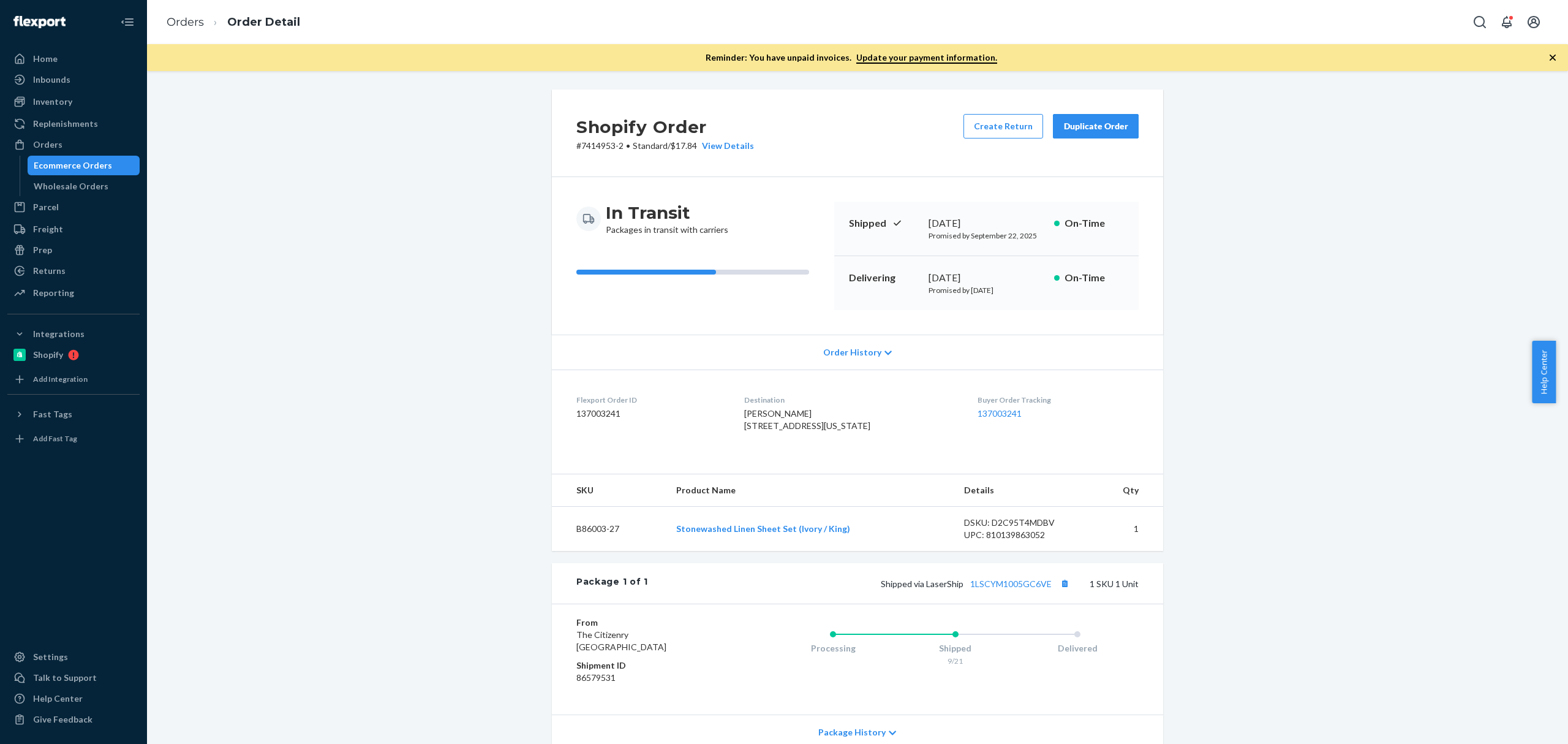
click at [201, 15] on li "Orders" at bounding box center [185, 22] width 37 height 16
click at [201, 16] on link "Orders" at bounding box center [185, 22] width 37 height 14
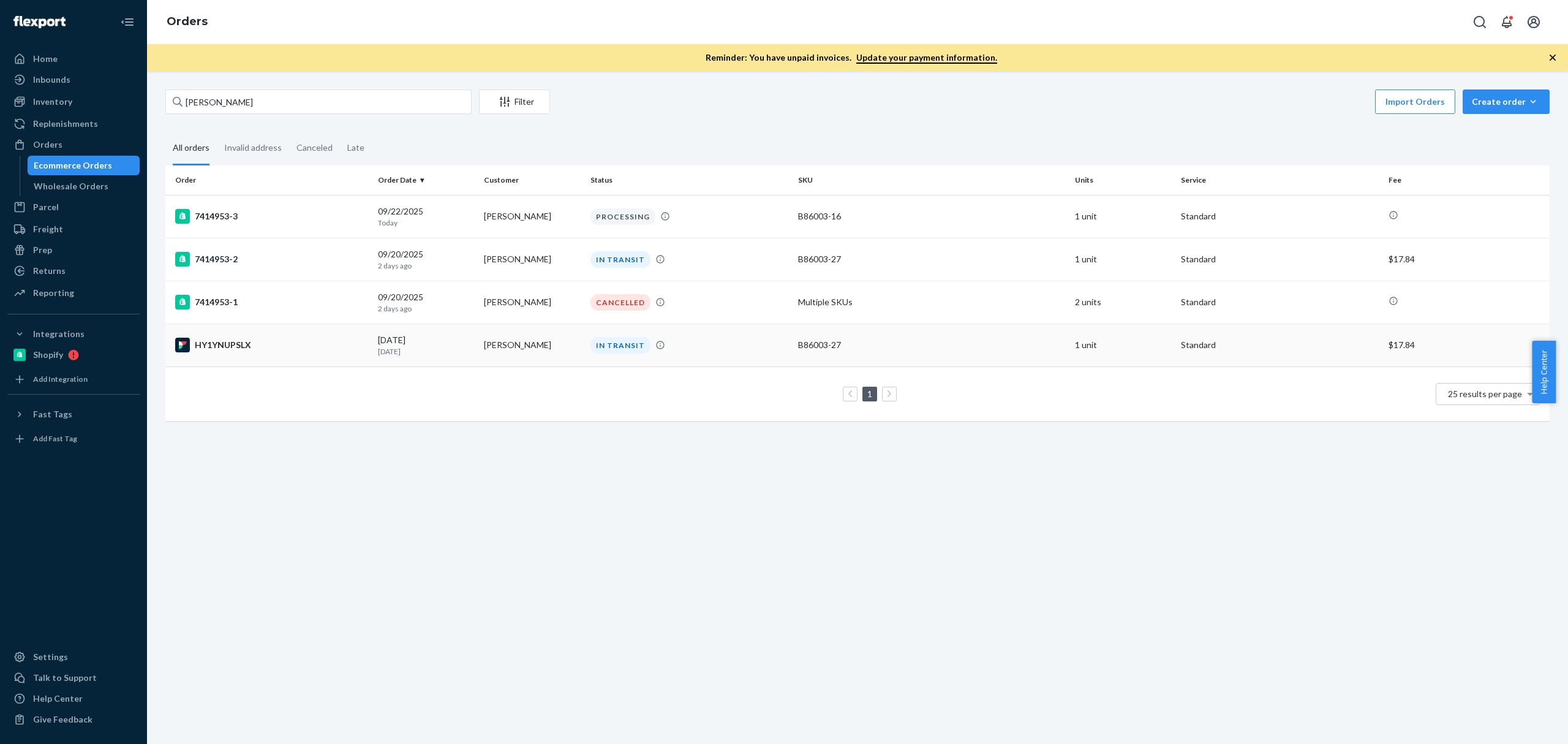
click at [307, 339] on div "HY1YNUPSLX" at bounding box center [272, 345] width 193 height 15
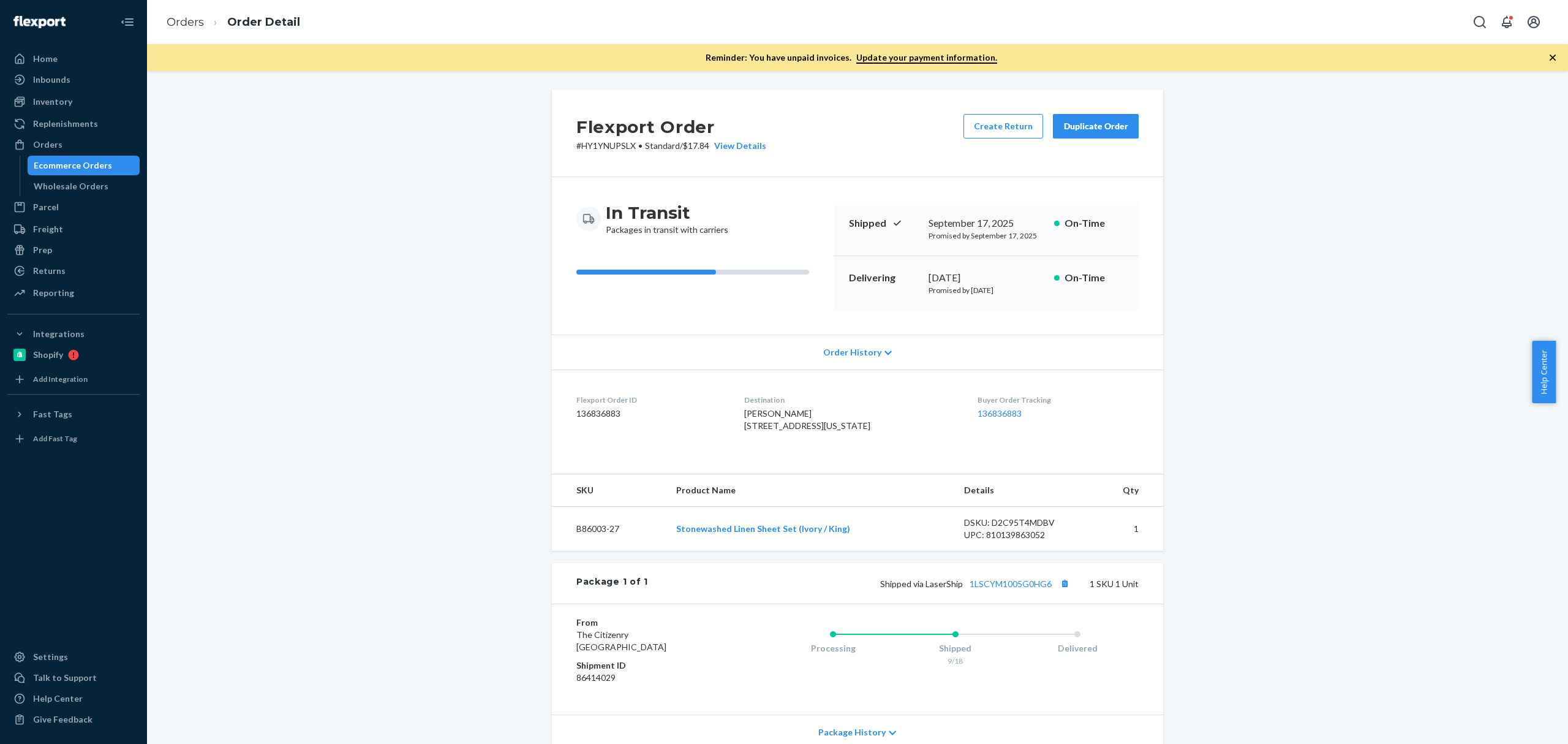
click at [1330, 449] on div "Flexport Order # HY1YNUPSLX • Standard / $17.84 View Details Create Return Dupl…" at bounding box center [857, 464] width 1402 height 750
click at [1056, 592] on button "Copy tracking number" at bounding box center [1064, 583] width 16 height 16
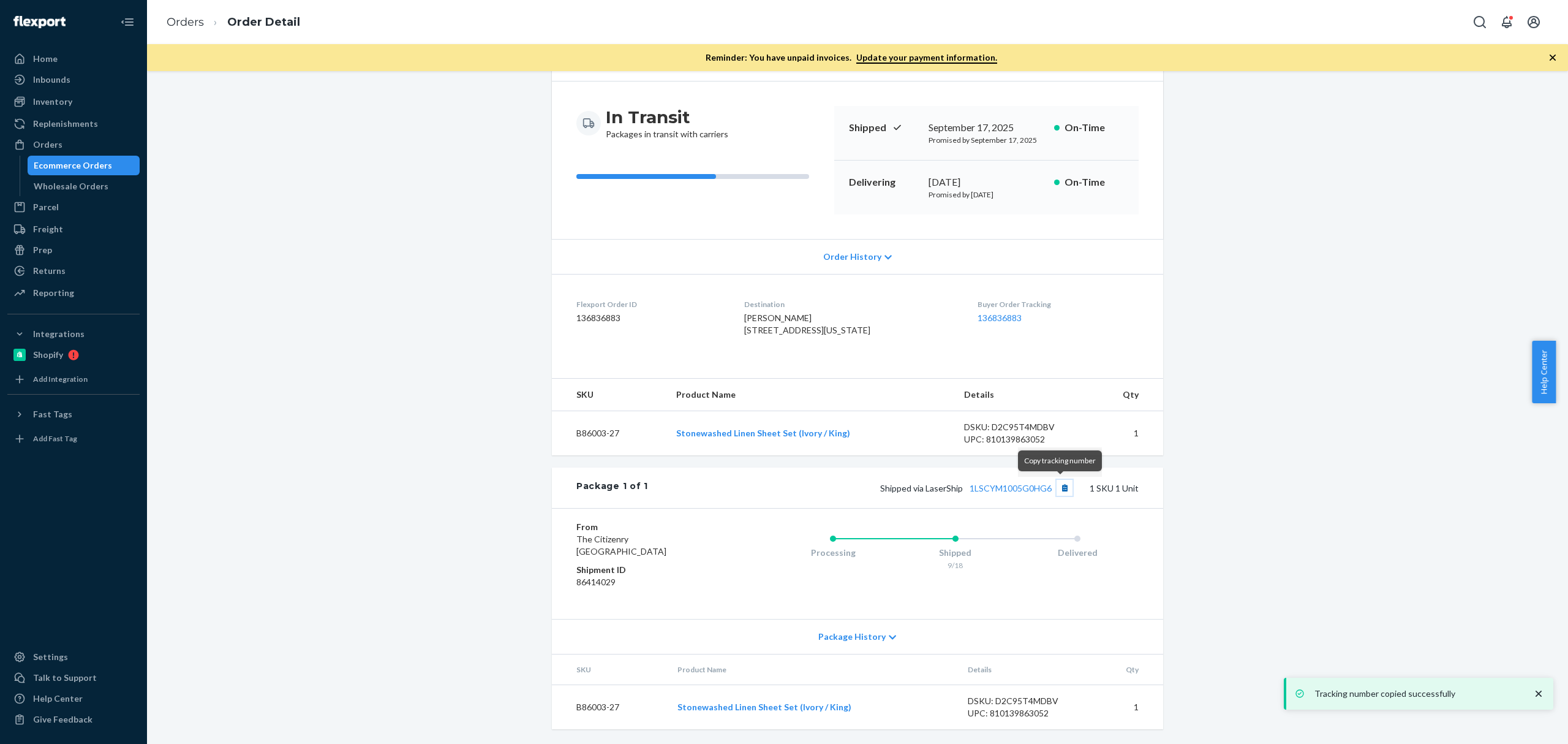
click at [1063, 488] on button "Copy tracking number" at bounding box center [1064, 488] width 16 height 16
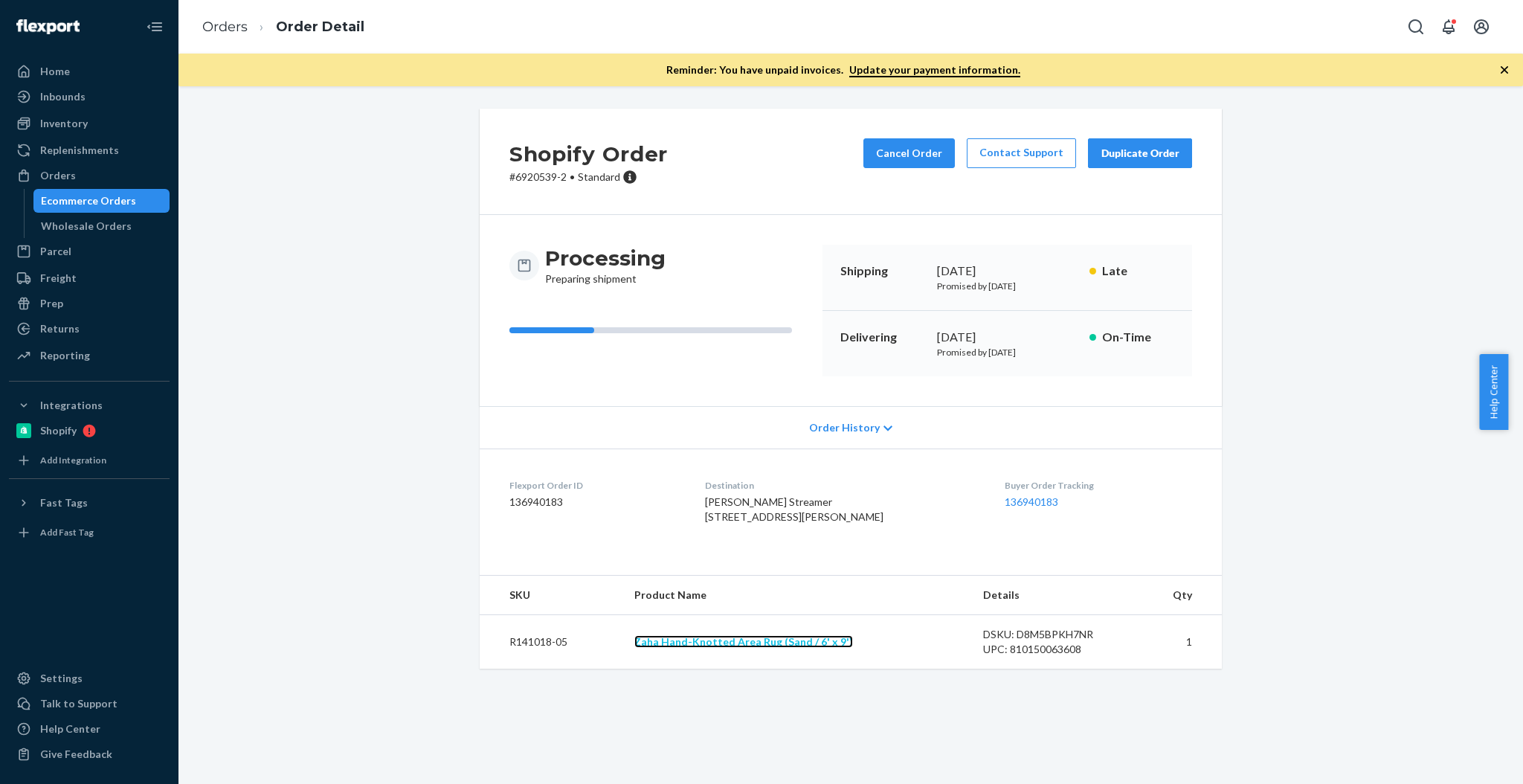
click at [799, 648] on link "Zaha Hand-Knotted Area Rug (Sand / 6' x 9')" at bounding box center [744, 641] width 219 height 12
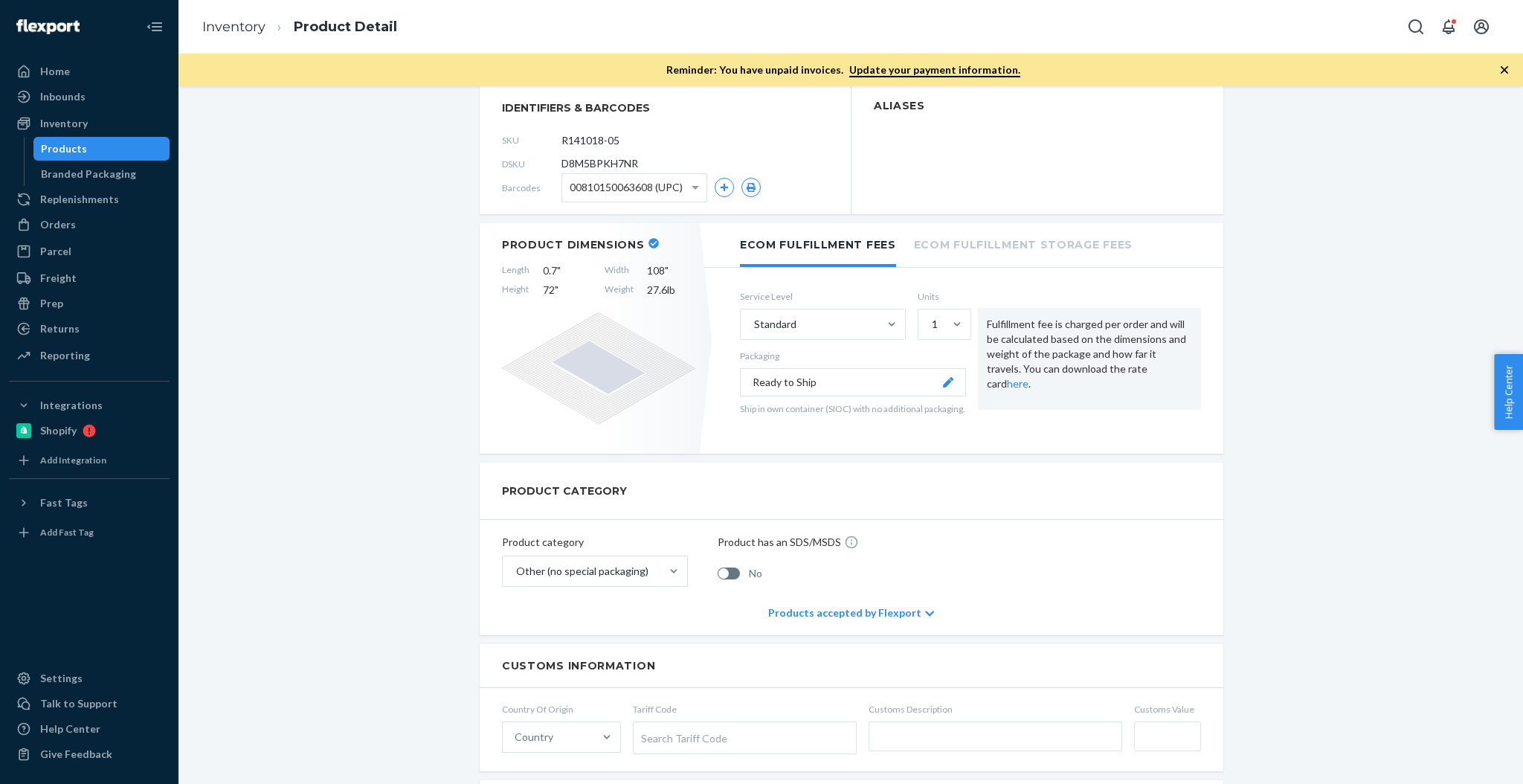
scroll to position [297, 0]
